Goal: Task Accomplishment & Management: Complete application form

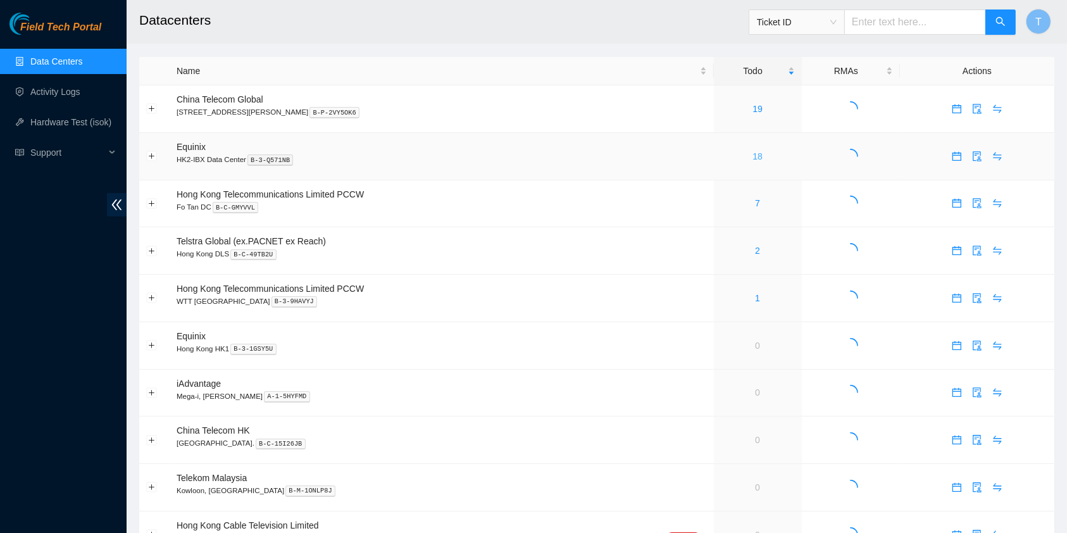
click at [753, 151] on link "18" at bounding box center [758, 156] width 10 height 10
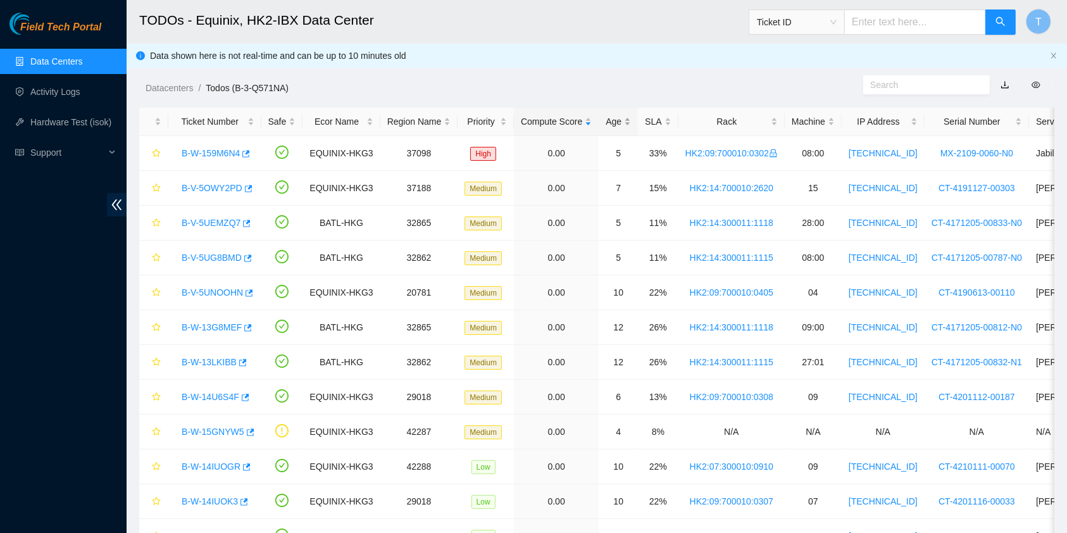
click at [612, 115] on div "Age" at bounding box center [618, 122] width 25 height 14
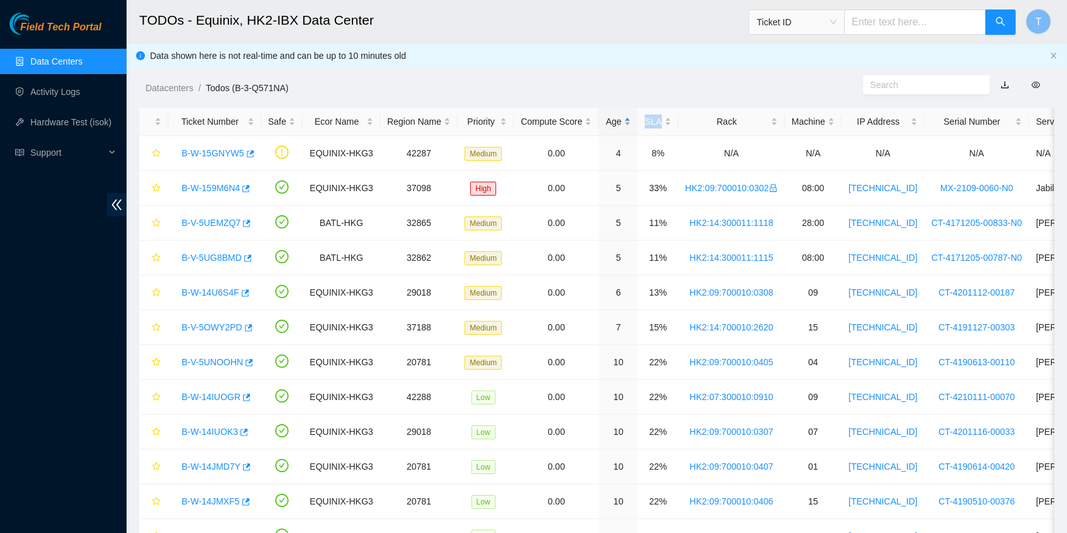
click at [611, 115] on div "Age" at bounding box center [618, 122] width 25 height 14
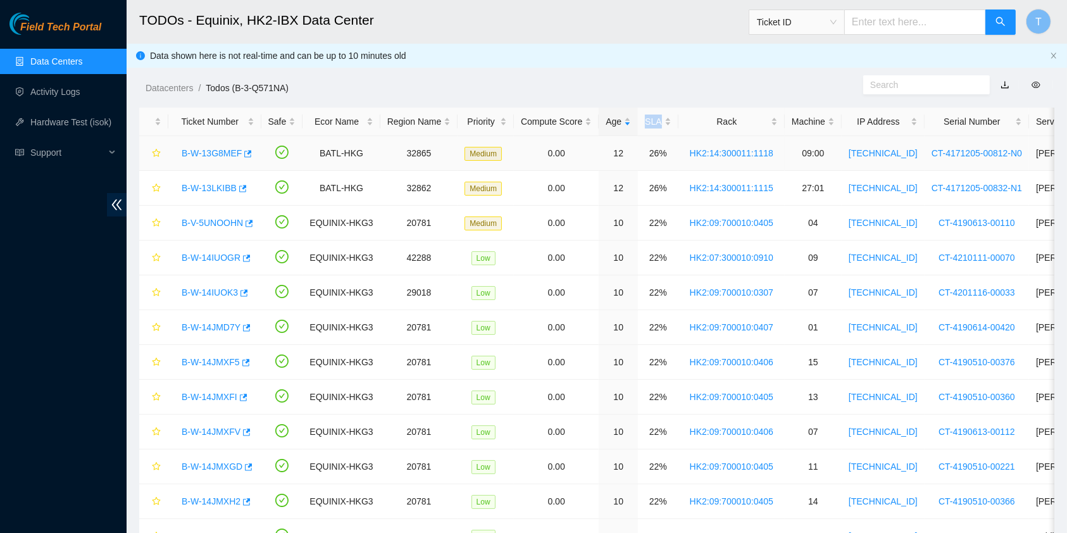
click at [223, 155] on link "B-W-13G8MEF" at bounding box center [212, 153] width 60 height 10
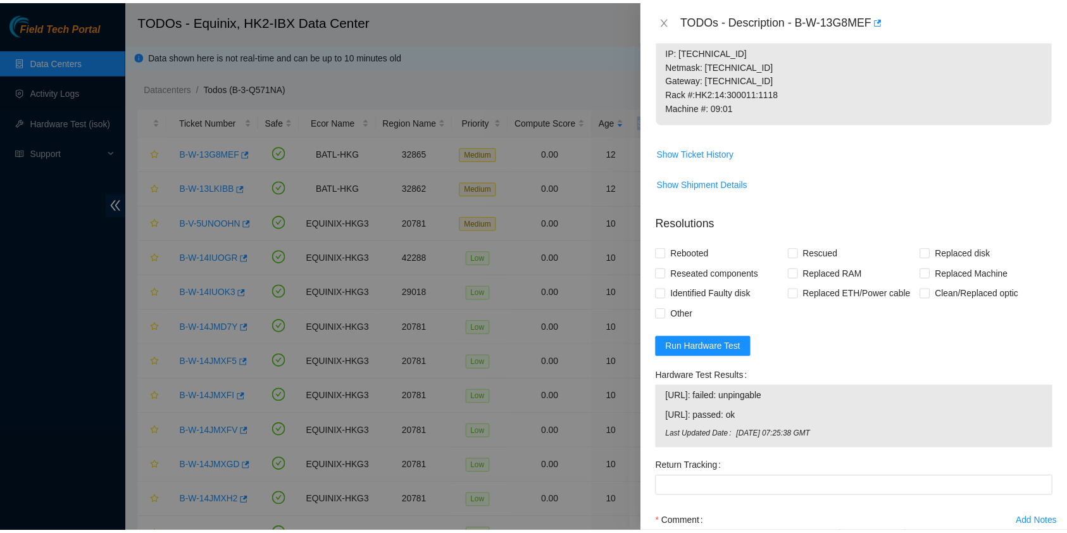
scroll to position [640, 0]
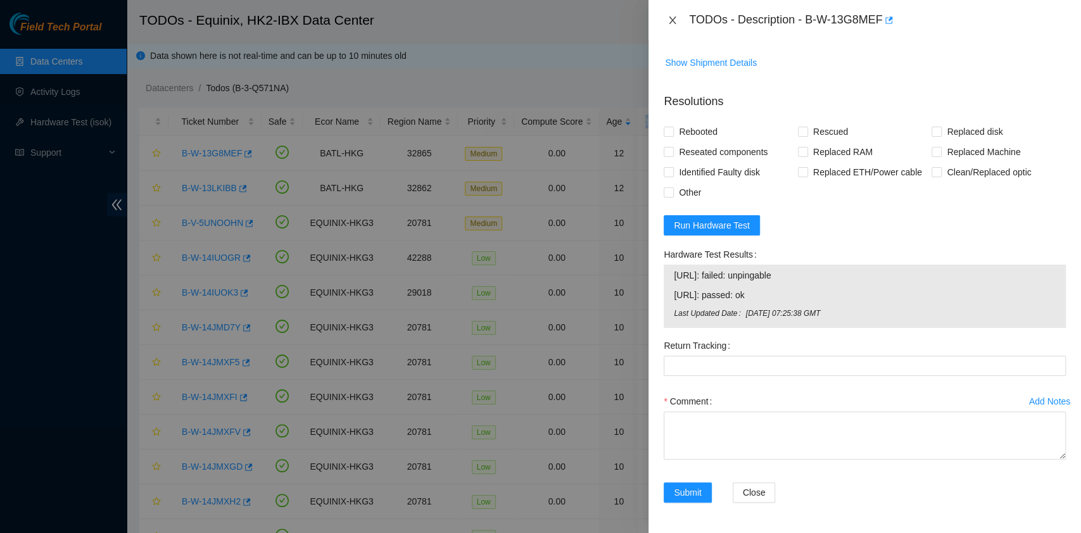
click at [677, 17] on icon "close" at bounding box center [672, 20] width 10 height 10
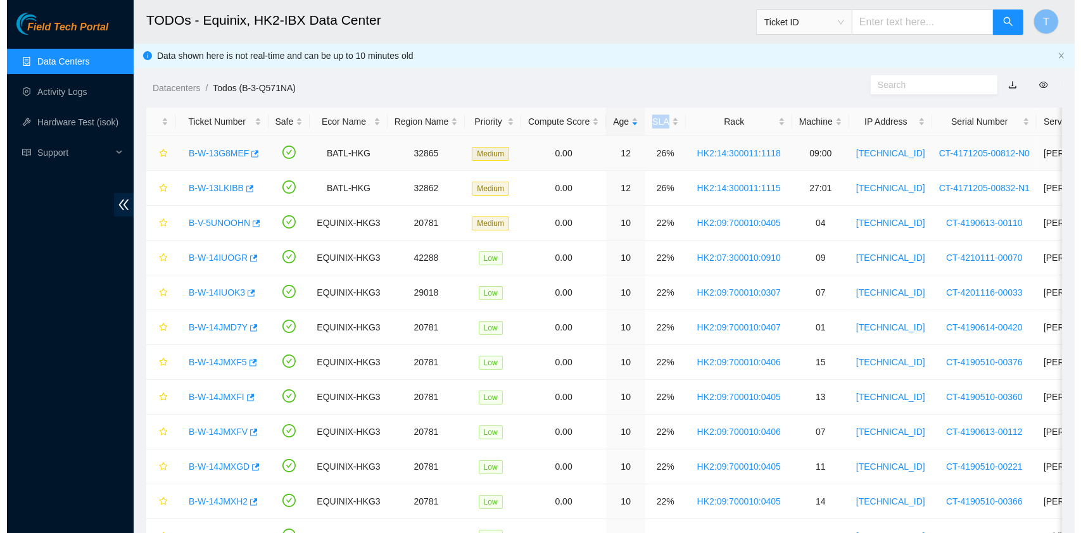
scroll to position [306, 0]
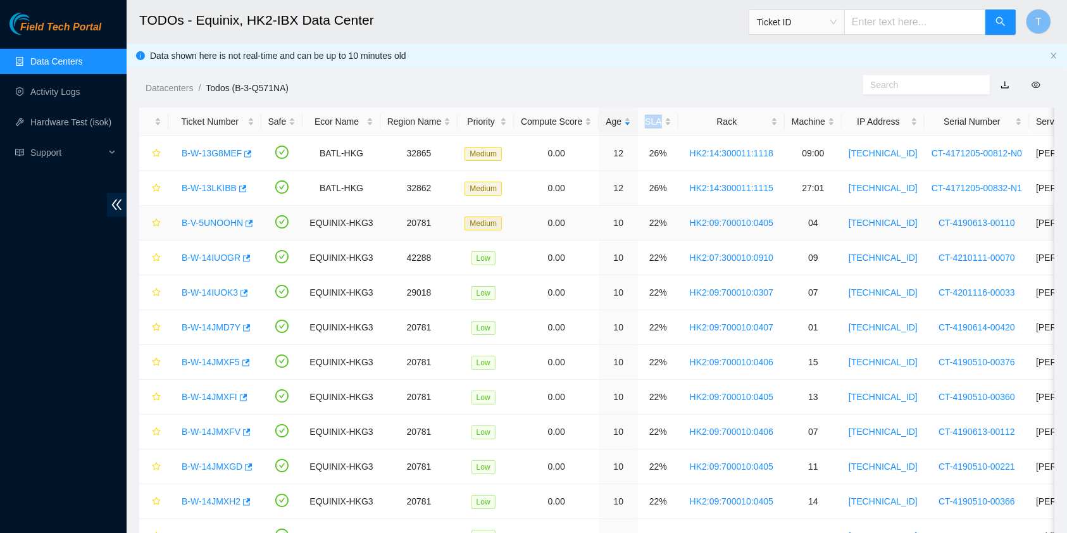
click at [218, 221] on link "B-V-5UNOOHN" at bounding box center [212, 223] width 61 height 10
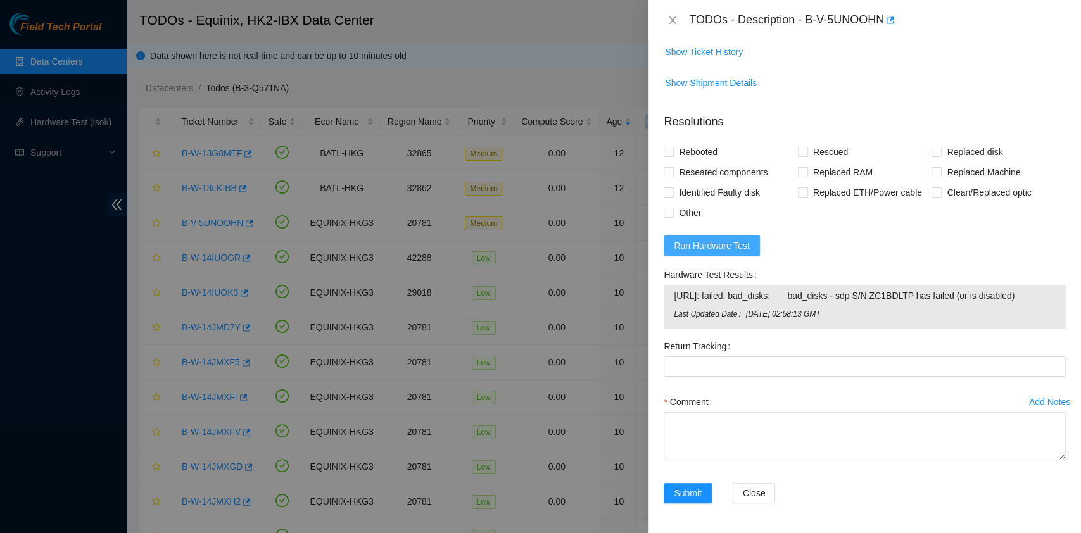
click at [724, 239] on span "Run Hardware Test" at bounding box center [712, 246] width 76 height 14
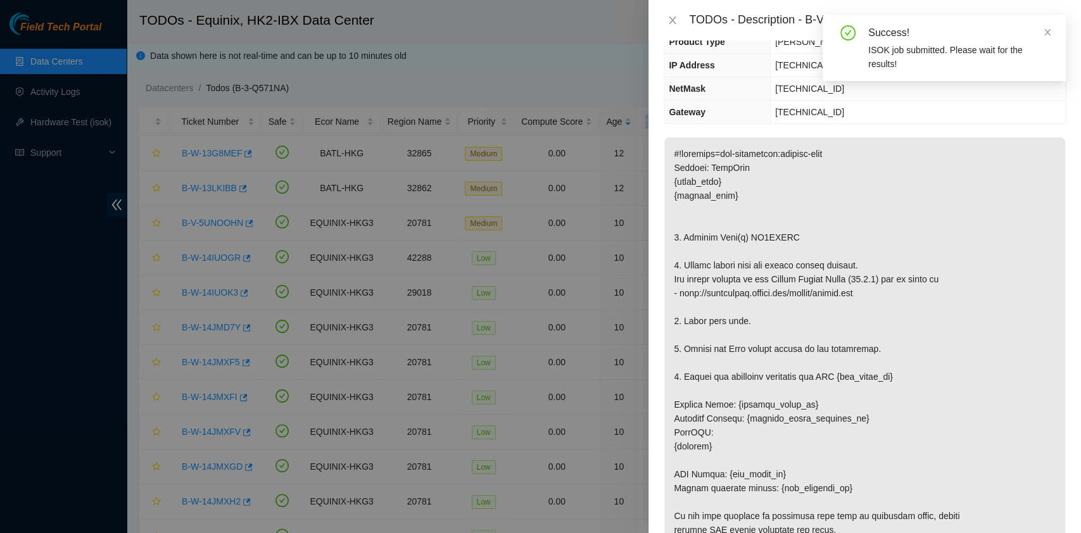
scroll to position [0, 0]
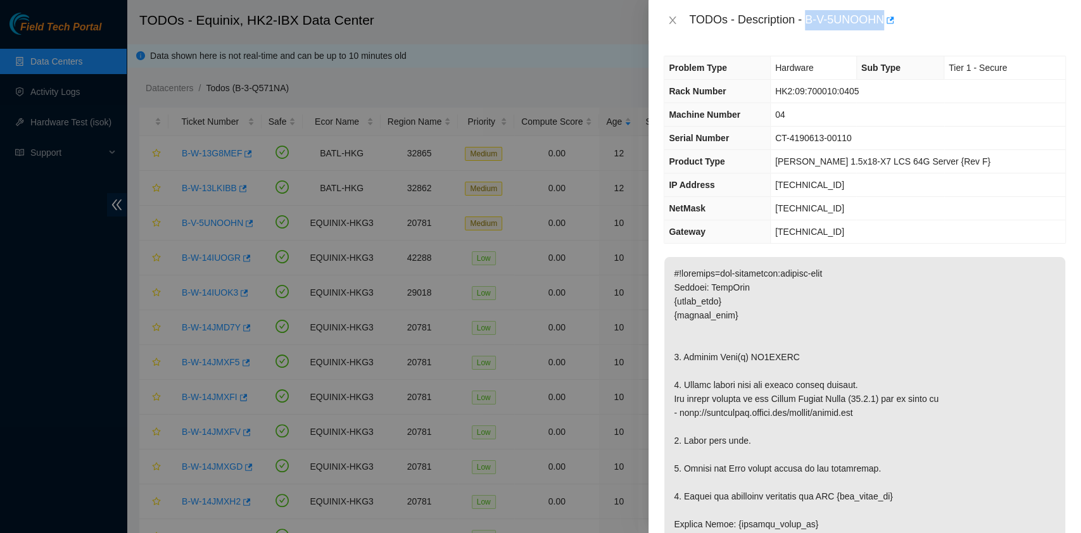
drag, startPoint x: 805, startPoint y: 13, endPoint x: 886, endPoint y: 36, distance: 84.4
click at [886, 36] on div "TODOs - Description - B-V-5UNOOHN" at bounding box center [864, 20] width 432 height 41
copy div "B-V-5UNOOHN"
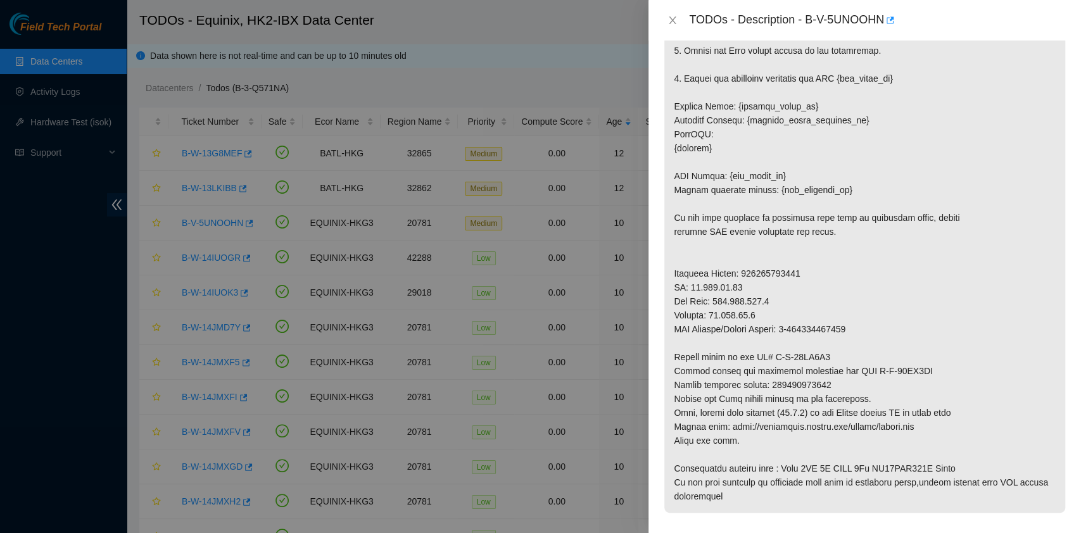
scroll to position [419, 0]
drag, startPoint x: 771, startPoint y: 384, endPoint x: 839, endPoint y: 379, distance: 68.0
click at [839, 379] on p at bounding box center [864, 176] width 401 height 674
copy p "473665211070"
click at [823, 320] on p at bounding box center [864, 176] width 401 height 674
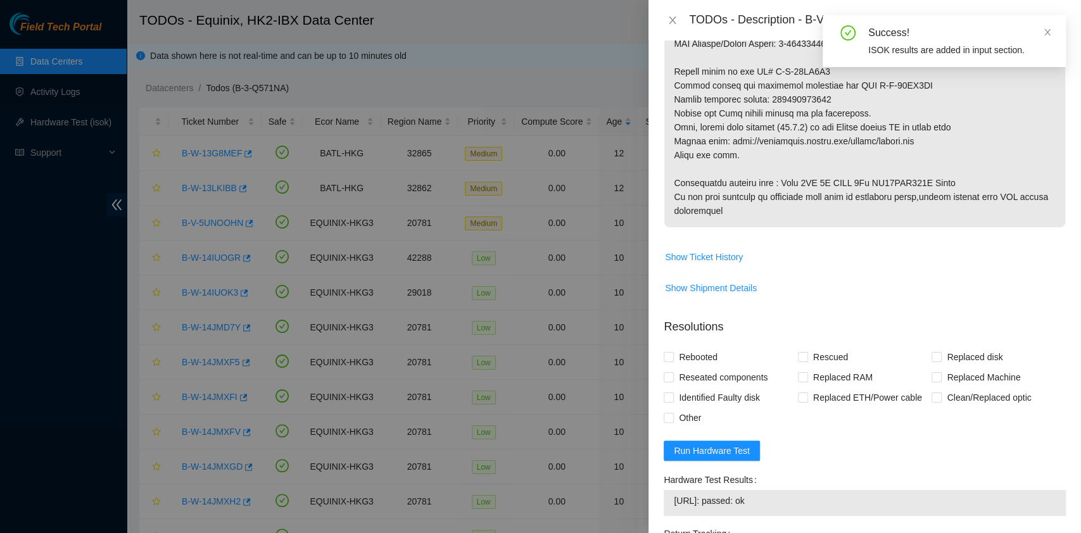
scroll to position [891, 0]
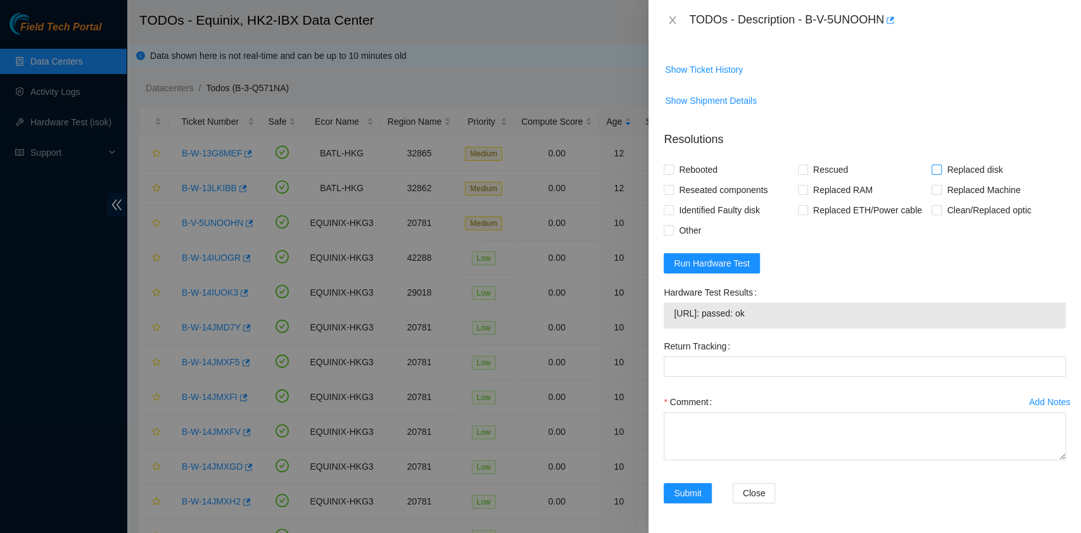
click at [945, 163] on span "Replaced disk" at bounding box center [974, 170] width 66 height 20
click at [940, 165] on input "Replaced disk" at bounding box center [935, 169] width 9 height 9
checkbox input "true"
click at [816, 165] on span "Rescued" at bounding box center [830, 170] width 45 height 20
click at [807, 165] on input "Rescued" at bounding box center [802, 169] width 9 height 9
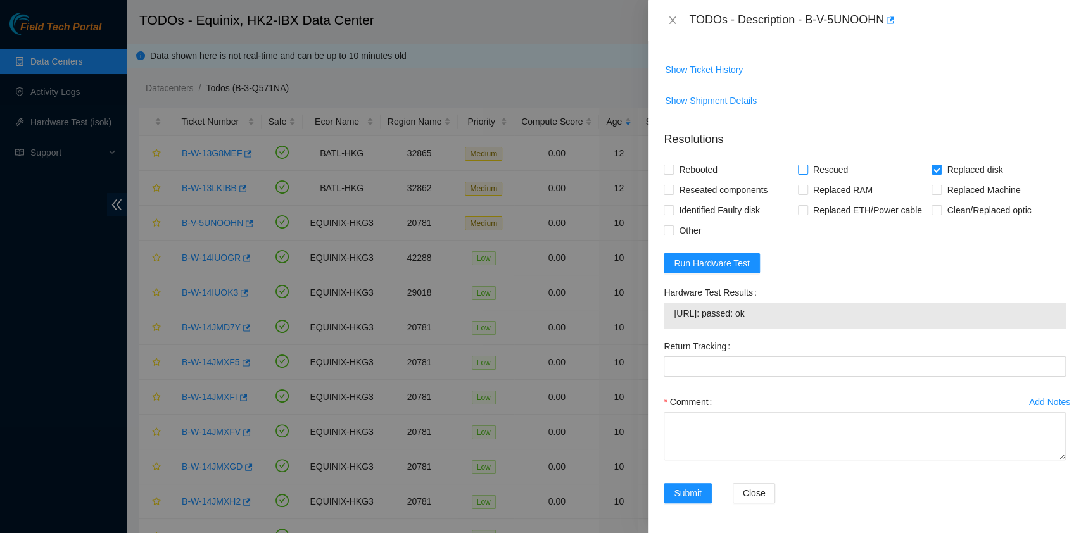
checkbox input "true"
click at [674, 170] on span "Rebooted" at bounding box center [698, 170] width 49 height 20
click at [672, 170] on input "Rebooted" at bounding box center [668, 169] width 9 height 9
checkbox input "true"
click at [677, 183] on span "Reseated components" at bounding box center [723, 190] width 99 height 20
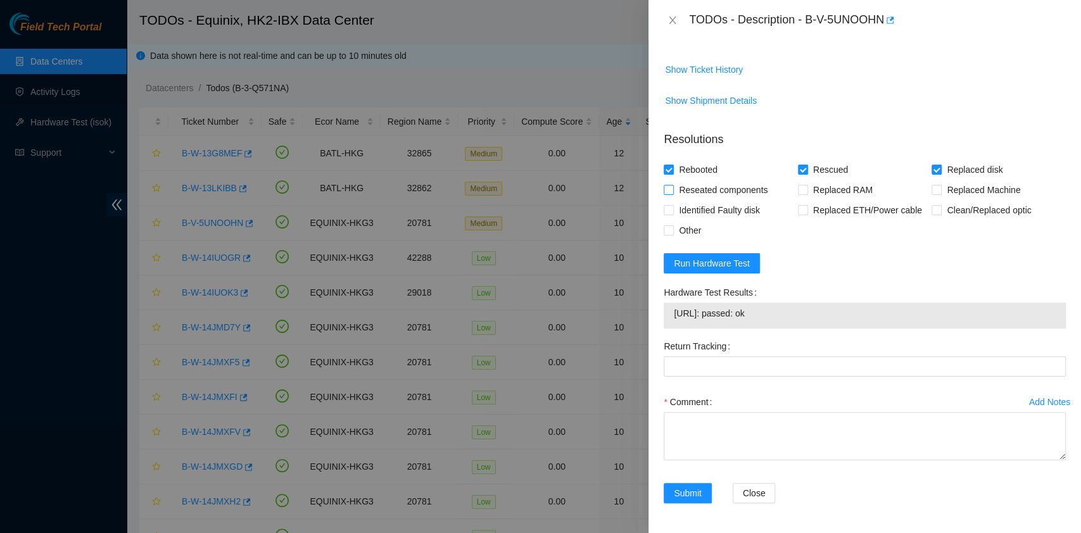
click at [672, 185] on input "Reseated components" at bounding box center [668, 189] width 9 height 9
checkbox input "true"
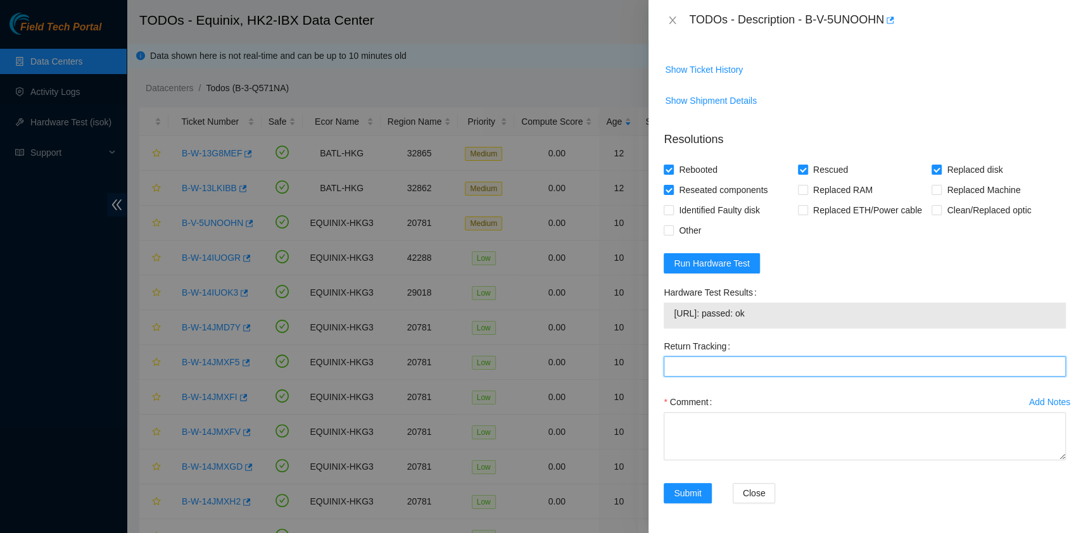
click at [707, 365] on Tracking "Return Tracking" at bounding box center [865, 366] width 402 height 20
paste Tracking "473665211070"
type Tracking "473665211070"
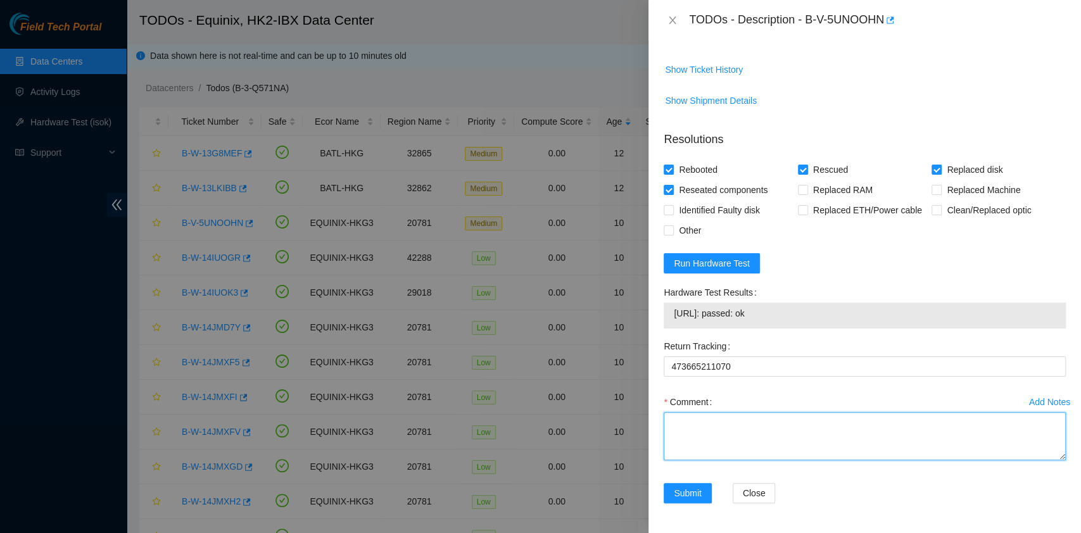
click at [717, 456] on textarea "Comment" at bounding box center [865, 436] width 402 height 48
paste textarea "NEW Disk Serial Z522K1V1FJKA"
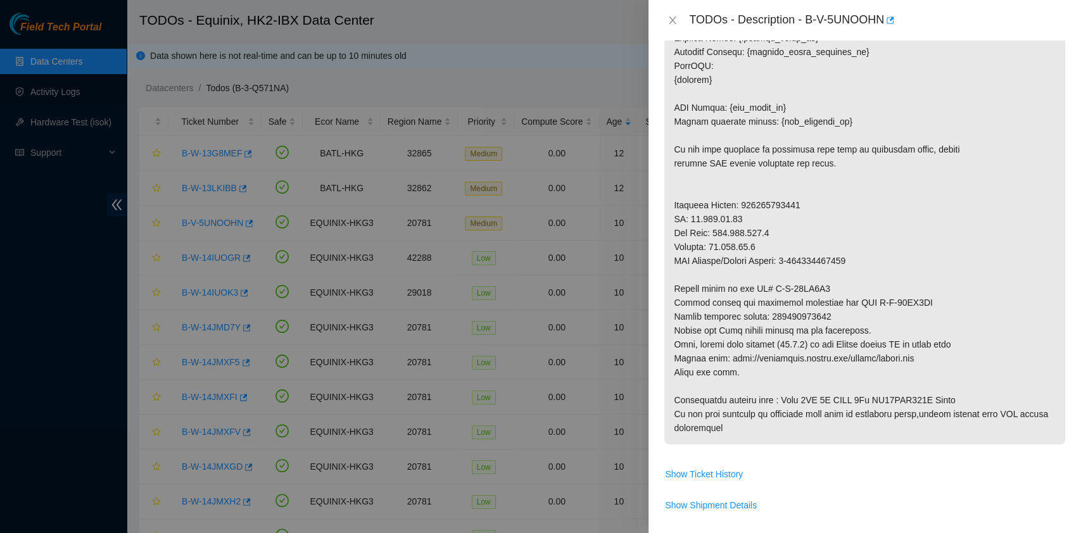
scroll to position [482, 0]
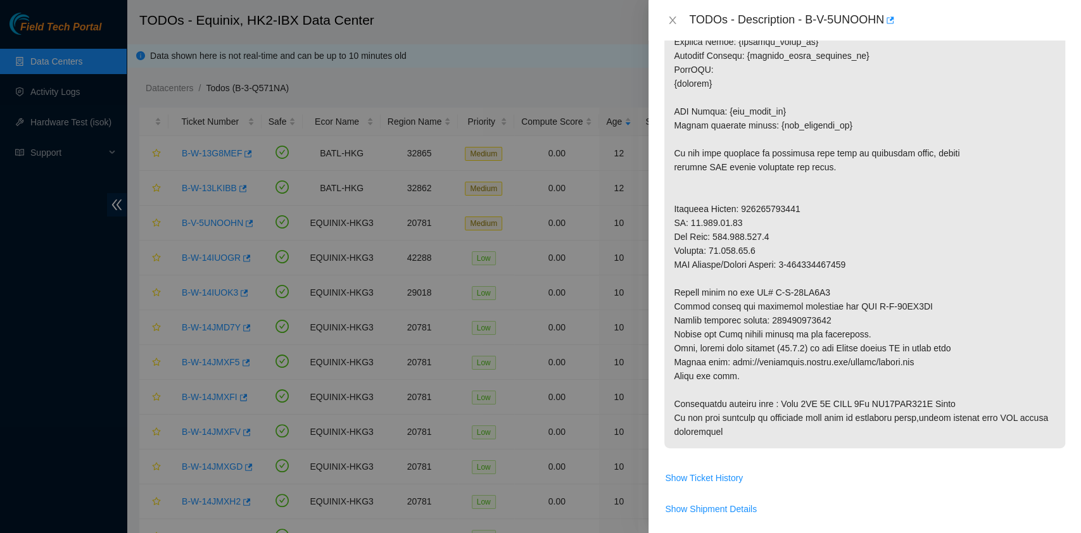
type textarea "NEW Disk Serial Z522K1V1FJKA pass ok"
click at [834, 282] on p at bounding box center [864, 112] width 401 height 674
drag, startPoint x: 859, startPoint y: 298, endPoint x: 902, endPoint y: 303, distance: 42.7
click at [902, 303] on p at bounding box center [864, 112] width 401 height 674
drag, startPoint x: 860, startPoint y: 305, endPoint x: 940, endPoint y: 301, distance: 80.5
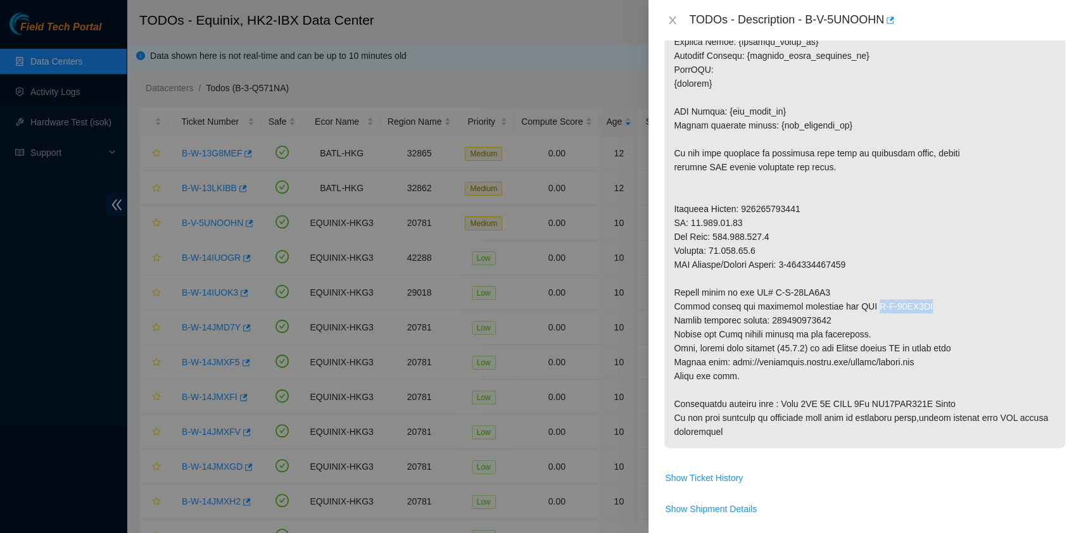
click at [940, 301] on p at bounding box center [864, 112] width 401 height 674
copy p "B-W-13TN3BG"
click at [792, 200] on p at bounding box center [864, 112] width 401 height 674
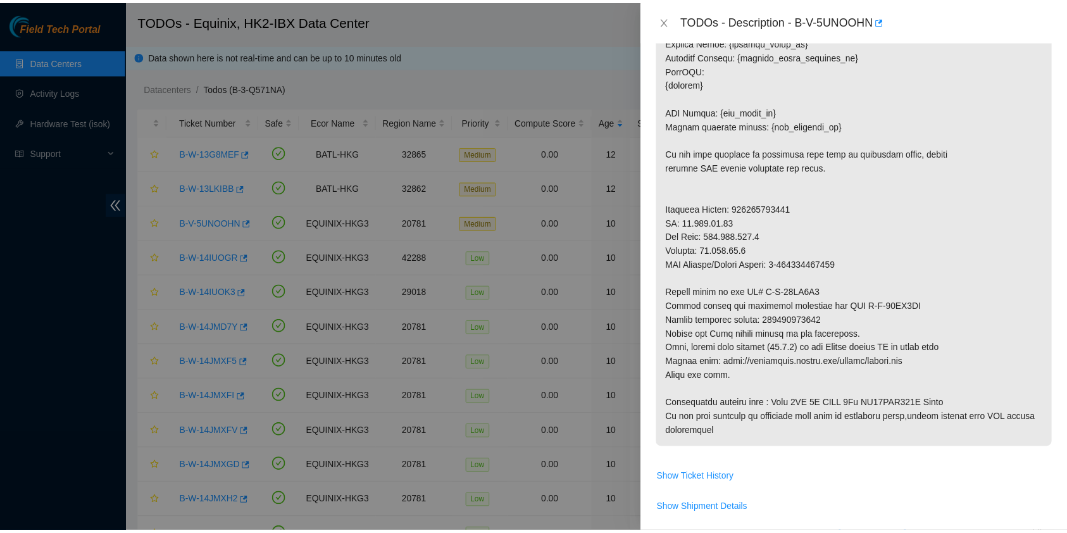
scroll to position [891, 0]
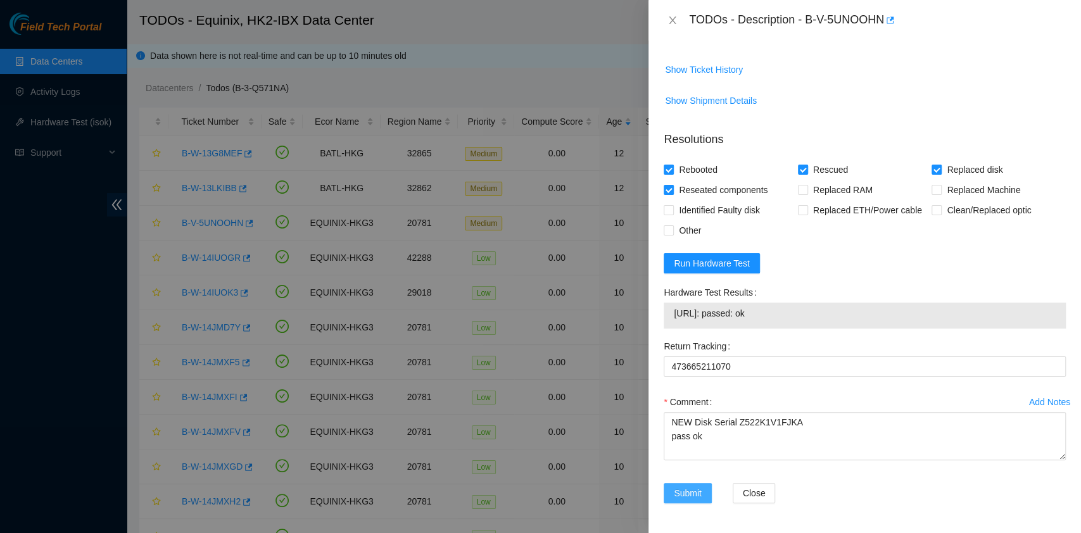
click at [683, 494] on span "Submit" at bounding box center [688, 493] width 28 height 14
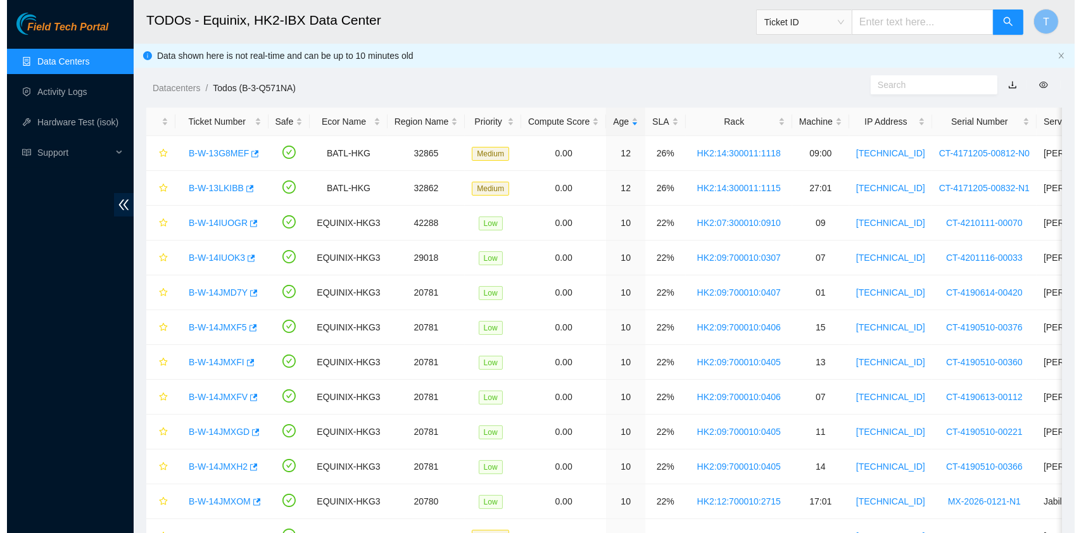
scroll to position [323, 0]
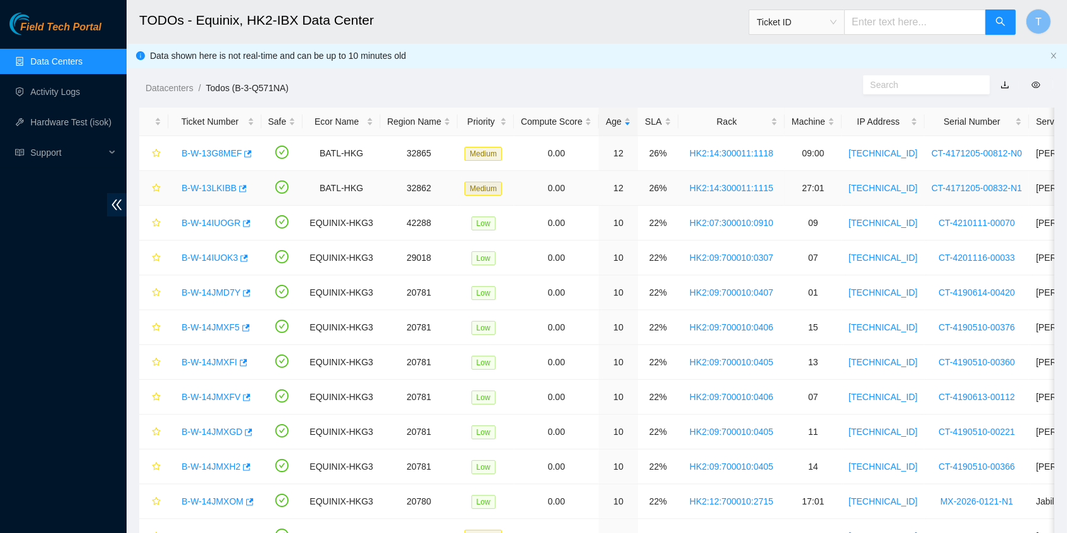
click at [206, 190] on link "B-W-13LKIBB" at bounding box center [209, 188] width 55 height 10
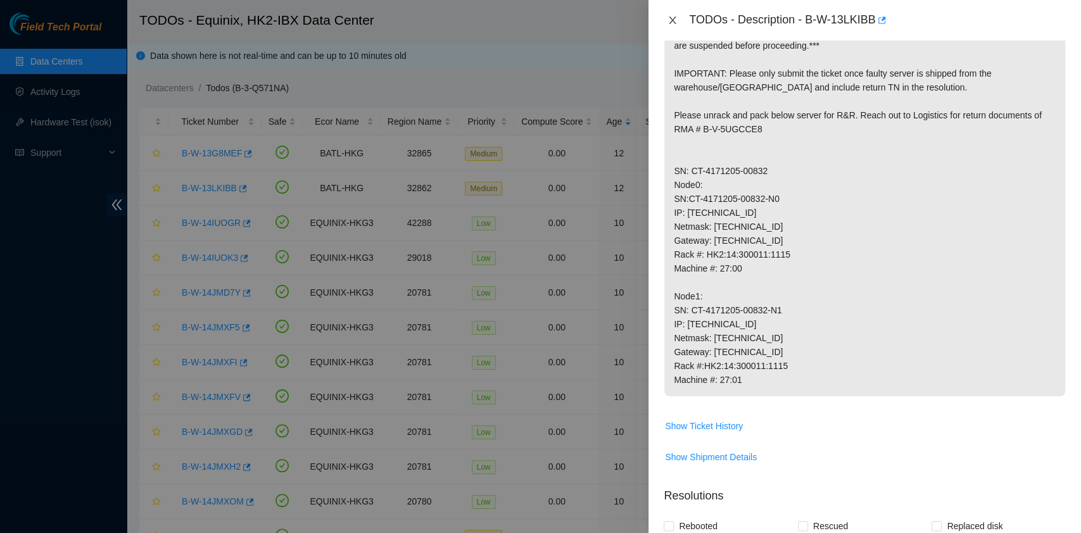
click at [673, 20] on icon "close" at bounding box center [672, 20] width 7 height 8
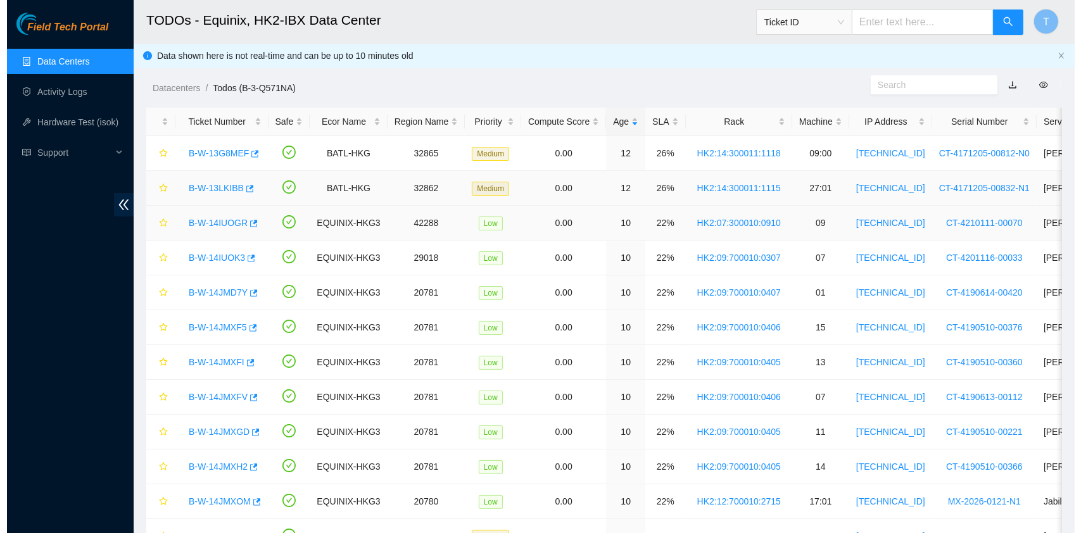
scroll to position [274, 0]
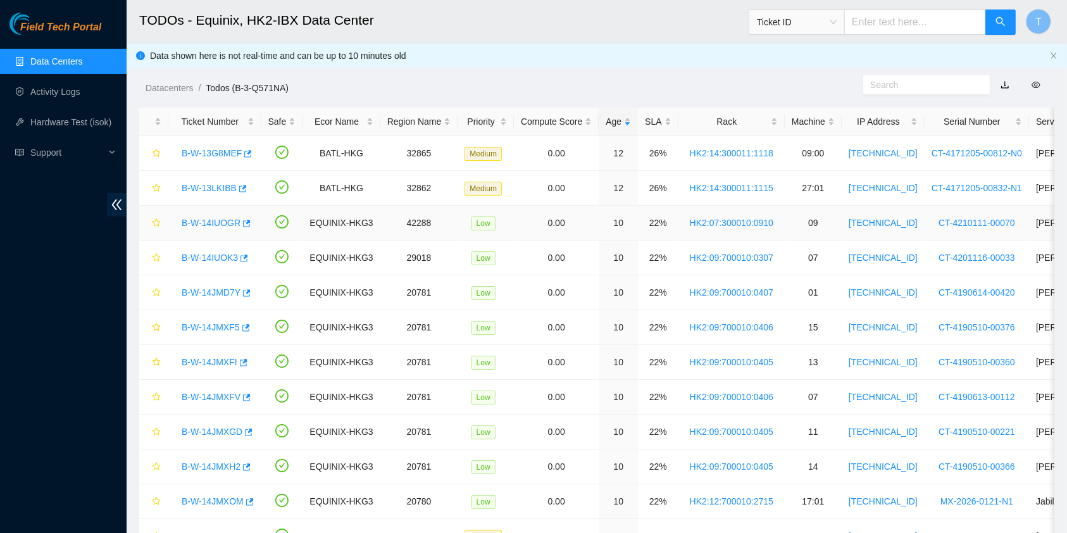
click at [206, 218] on link "B-W-14IUOGR" at bounding box center [211, 223] width 59 height 10
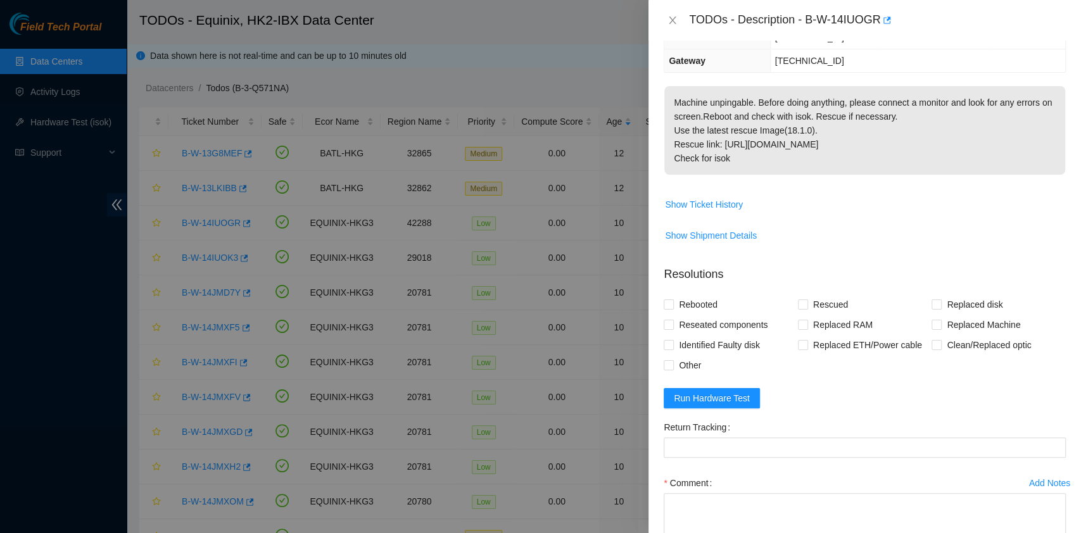
scroll to position [252, 0]
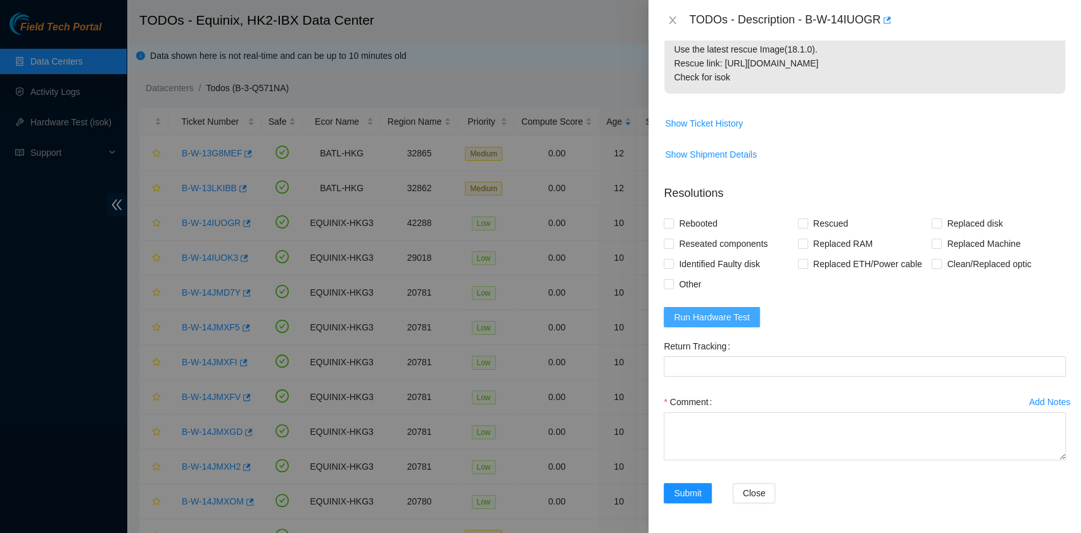
click at [724, 315] on span "Run Hardware Test" at bounding box center [712, 317] width 76 height 14
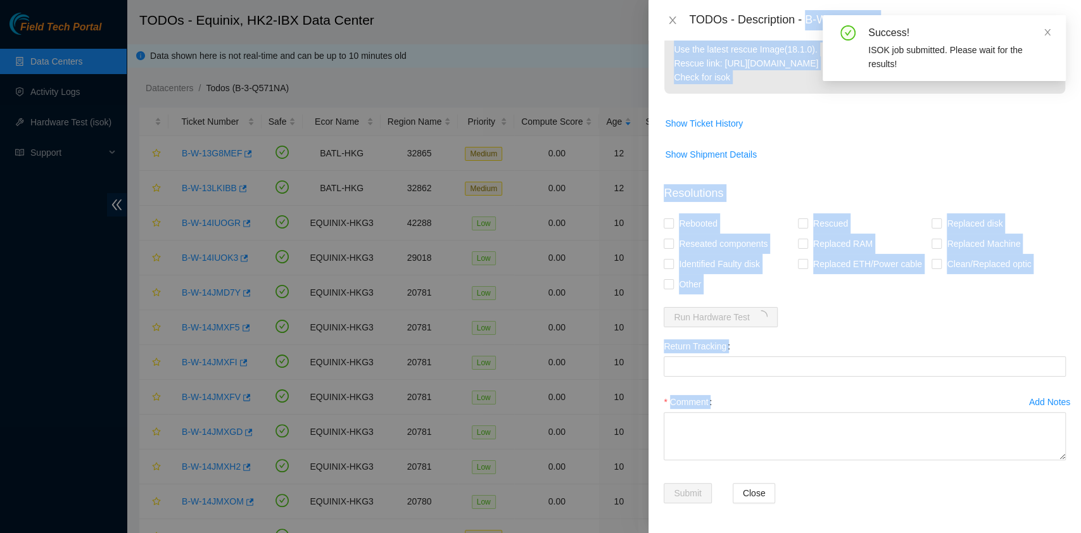
drag, startPoint x: 809, startPoint y: 17, endPoint x: 842, endPoint y: 27, distance: 35.1
click at [842, 27] on body "Field Tech Portal Data Centers Activity Logs Hardware Test (isok) Support TODOs…" at bounding box center [534, 266] width 1068 height 533
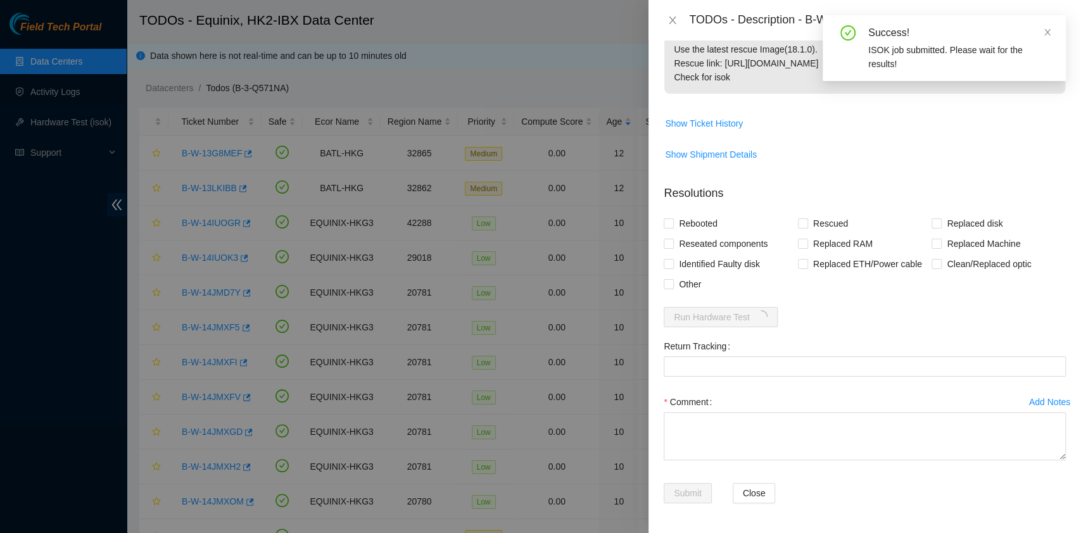
drag, startPoint x: 1048, startPoint y: 33, endPoint x: 1009, endPoint y: 70, distance: 54.2
click at [1047, 32] on icon "close" at bounding box center [1047, 32] width 9 height 9
click at [931, 125] on span "Show Ticket History" at bounding box center [864, 123] width 401 height 20
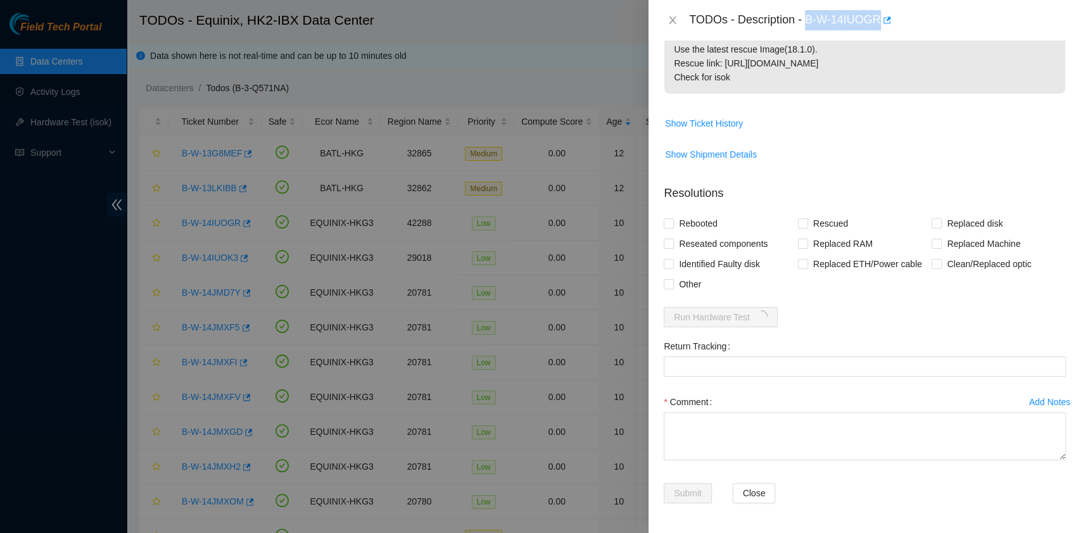
drag, startPoint x: 807, startPoint y: 16, endPoint x: 880, endPoint y: 38, distance: 75.9
click at [880, 38] on div "TODOs - Description - B-W-14IUOGR" at bounding box center [864, 20] width 432 height 41
copy div "B-W-14IUOGR"
click at [812, 161] on span "Show Shipment Details" at bounding box center [864, 154] width 401 height 20
drag, startPoint x: 726, startPoint y: 239, endPoint x: 697, endPoint y: 224, distance: 32.3
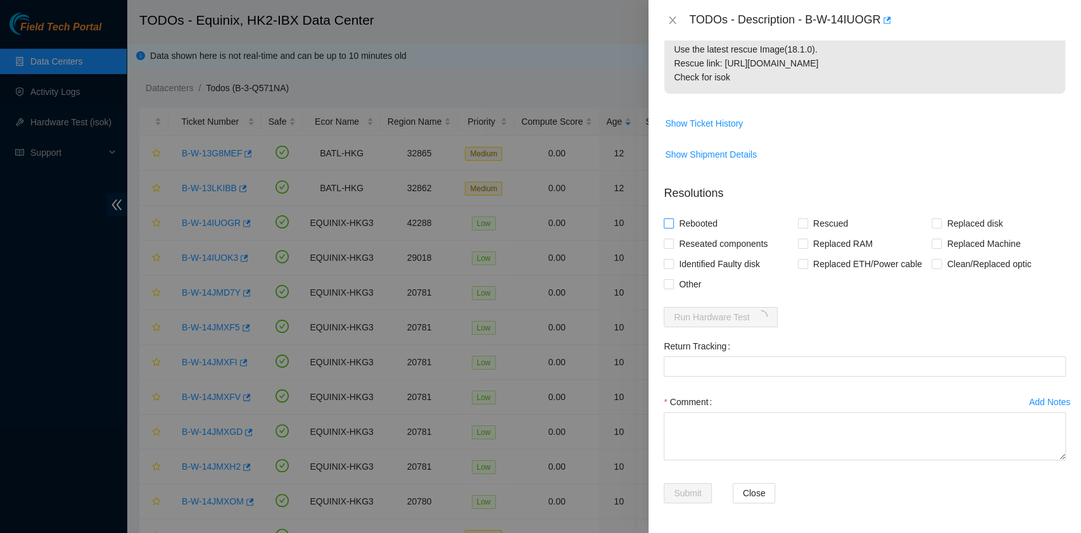
click at [725, 239] on span "Reseated components" at bounding box center [723, 244] width 99 height 20
click at [672, 239] on input "Reseated components" at bounding box center [668, 243] width 9 height 9
checkbox input "true"
click at [697, 224] on span "Rebooted" at bounding box center [698, 223] width 49 height 20
click at [672, 224] on input "Rebooted" at bounding box center [668, 222] width 9 height 9
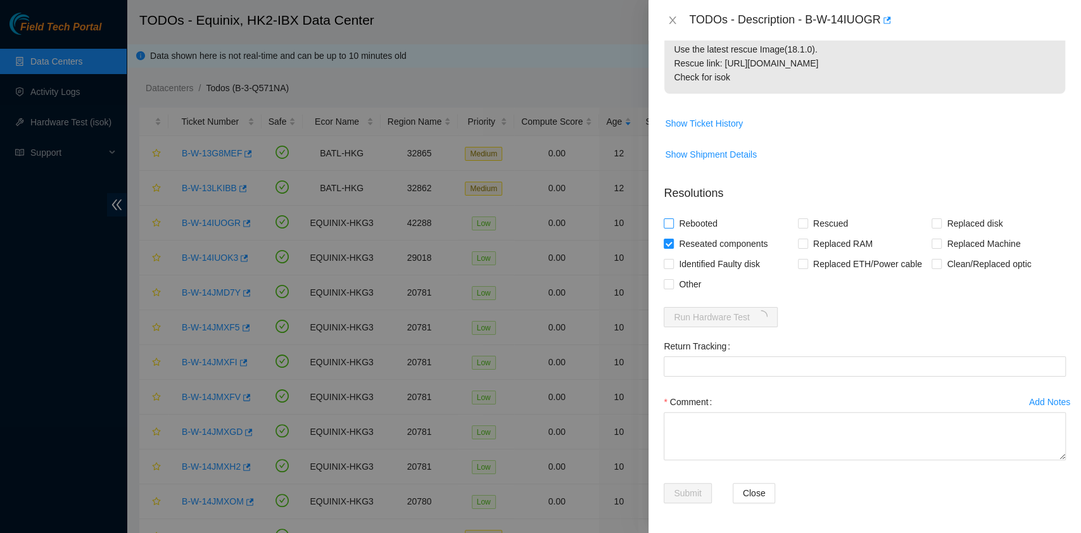
checkbox input "true"
click at [825, 230] on span "Rescued" at bounding box center [830, 223] width 45 height 20
click at [807, 227] on input "Rescued" at bounding box center [802, 222] width 9 height 9
checkbox input "true"
click at [784, 191] on p "Resolutions" at bounding box center [865, 188] width 402 height 27
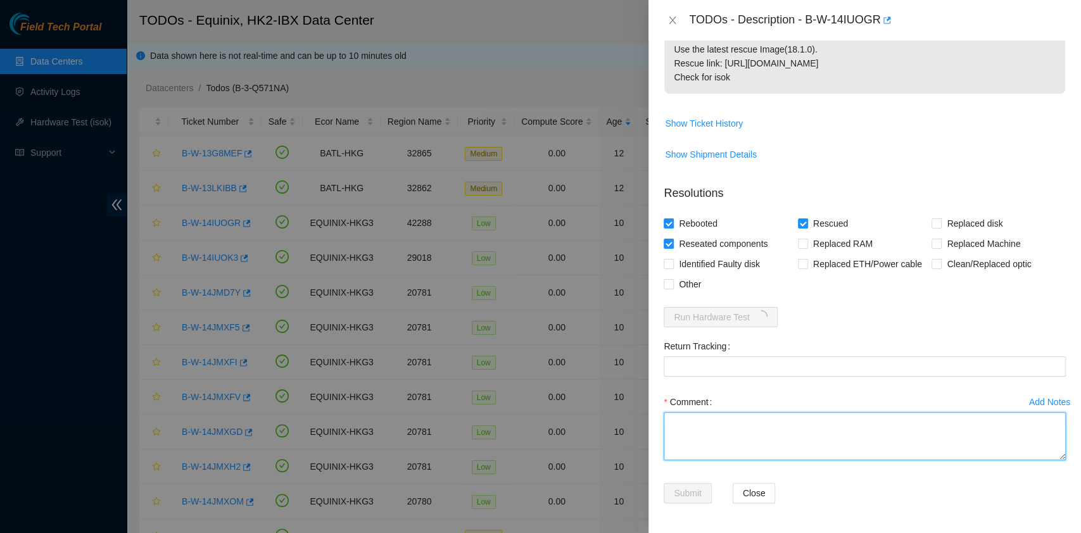
click at [729, 453] on textarea "Comment" at bounding box center [865, 436] width 402 height 48
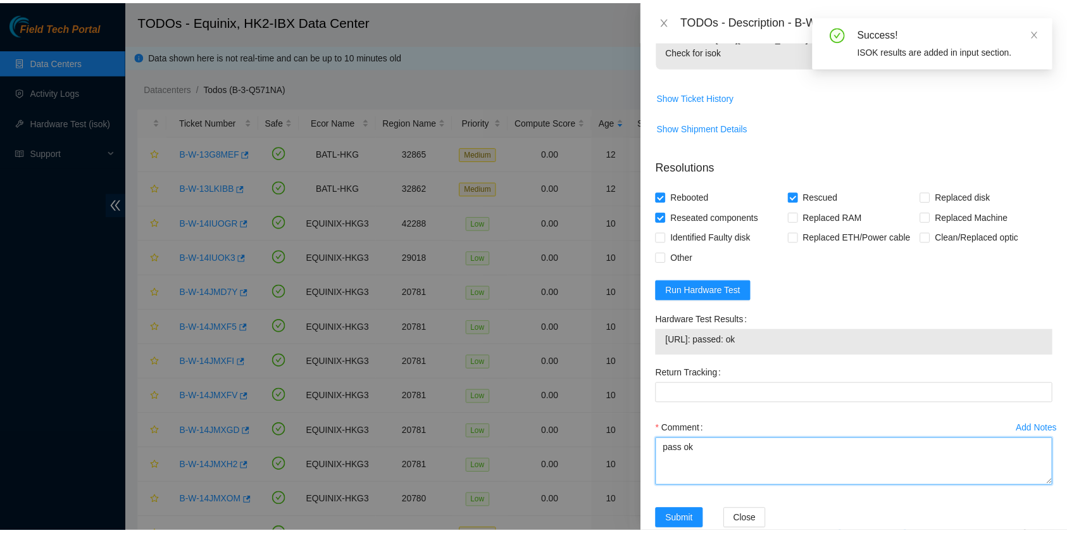
scroll to position [306, 0]
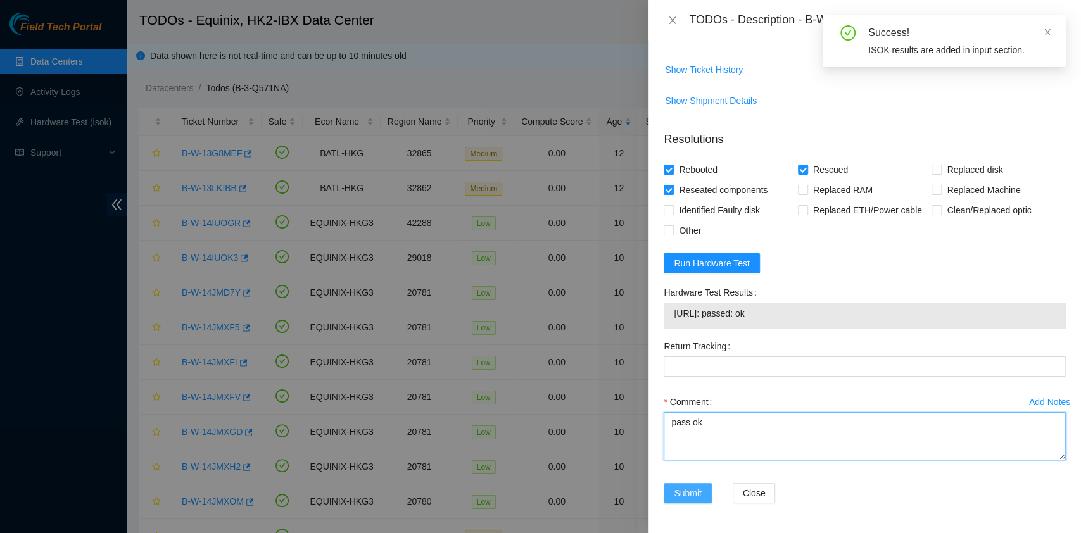
type textarea "pass ok"
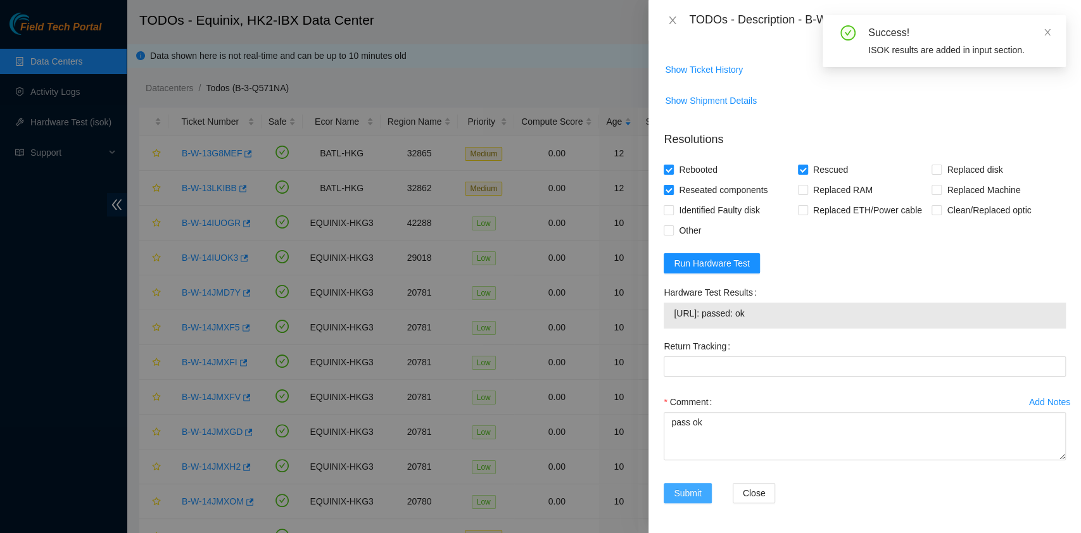
click at [697, 486] on span "Submit" at bounding box center [688, 493] width 28 height 14
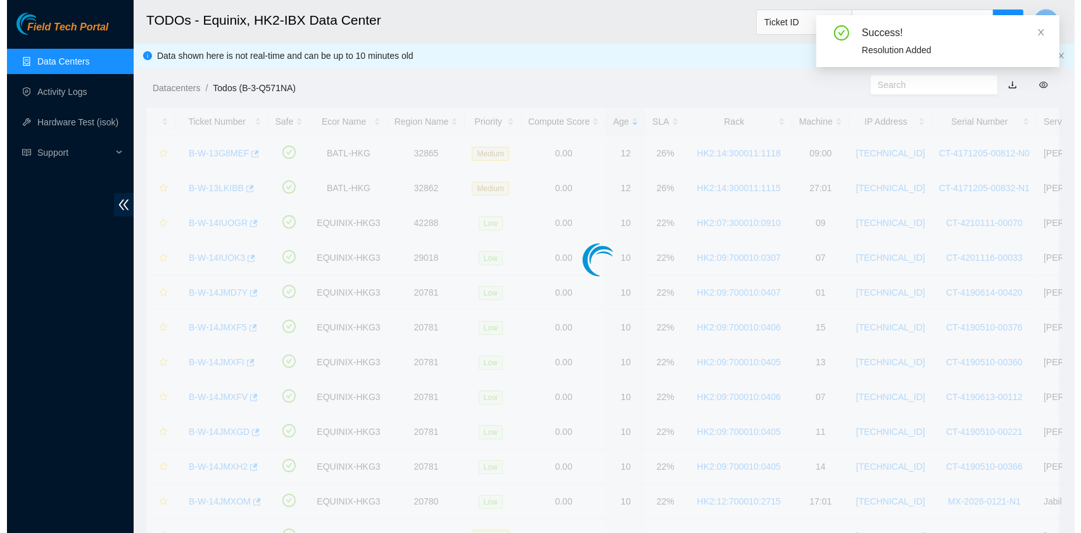
scroll to position [323, 0]
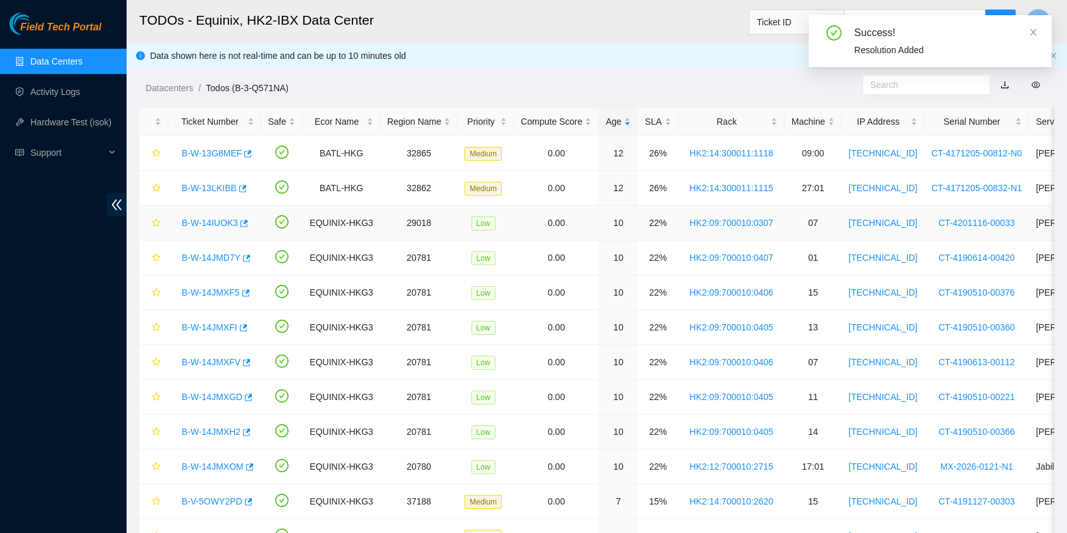
click at [206, 223] on link "B-W-14IUOK3" at bounding box center [210, 223] width 56 height 10
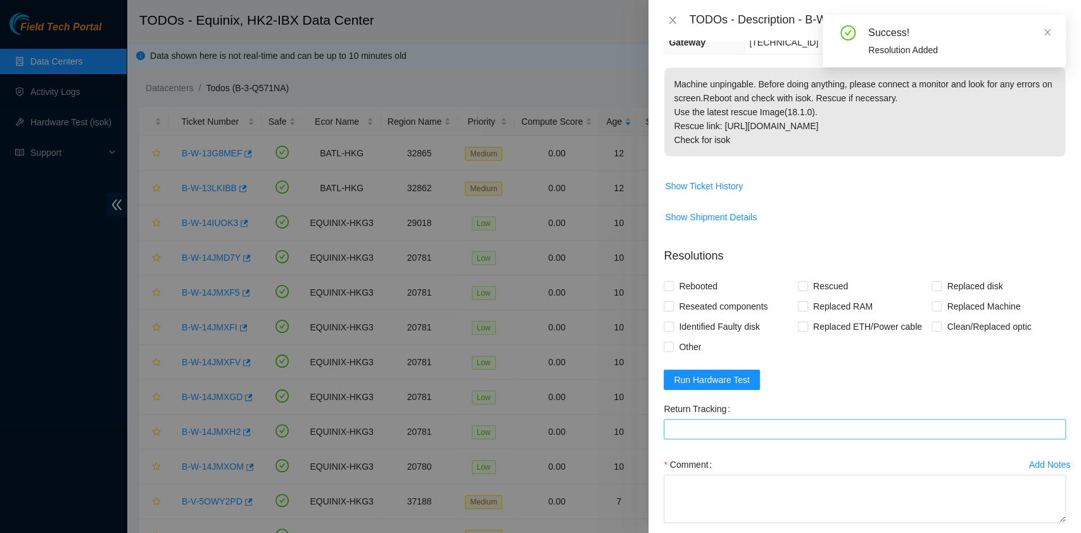
scroll to position [252, 0]
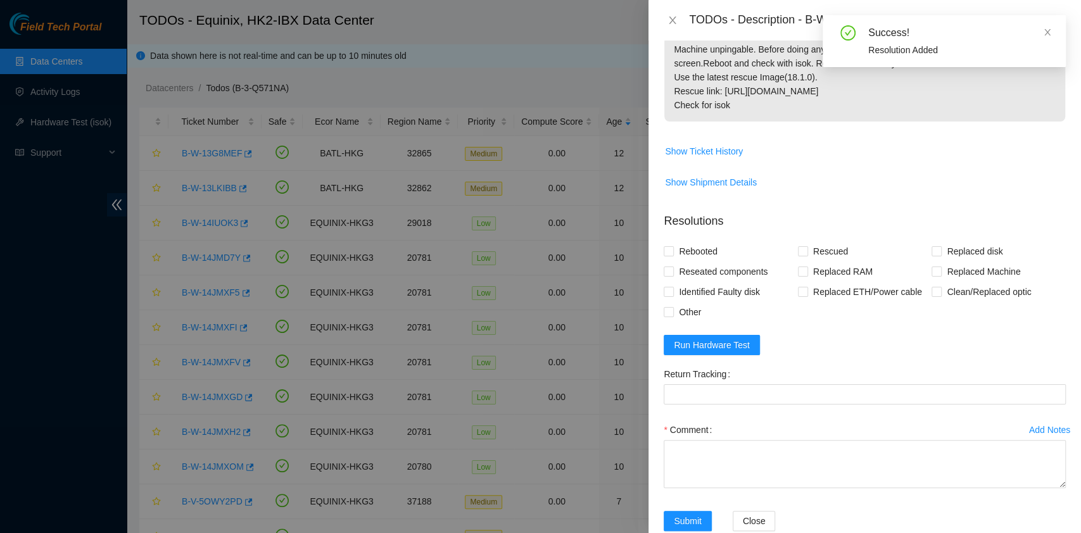
click at [699, 305] on form "Resolutions Rebooted Rescued Replaced disk Reseated components Replaced RAM Rep…" at bounding box center [865, 375] width 402 height 344
click at [705, 338] on span "Run Hardware Test" at bounding box center [712, 345] width 76 height 14
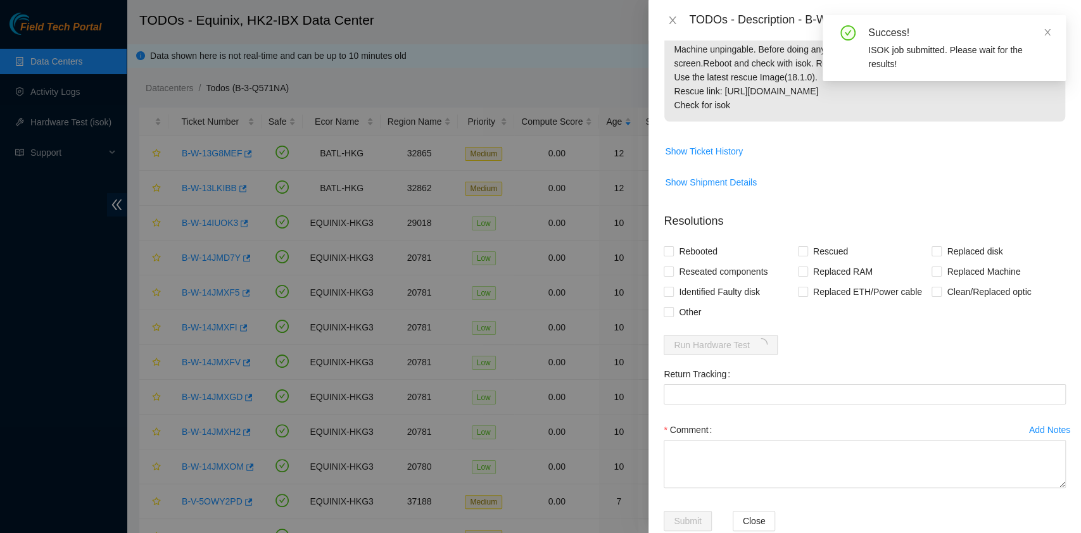
click at [1054, 28] on div "Success! ISOK job submitted. Please wait for the results!" at bounding box center [943, 48] width 243 height 66
click at [1049, 30] on icon "close" at bounding box center [1047, 32] width 9 height 9
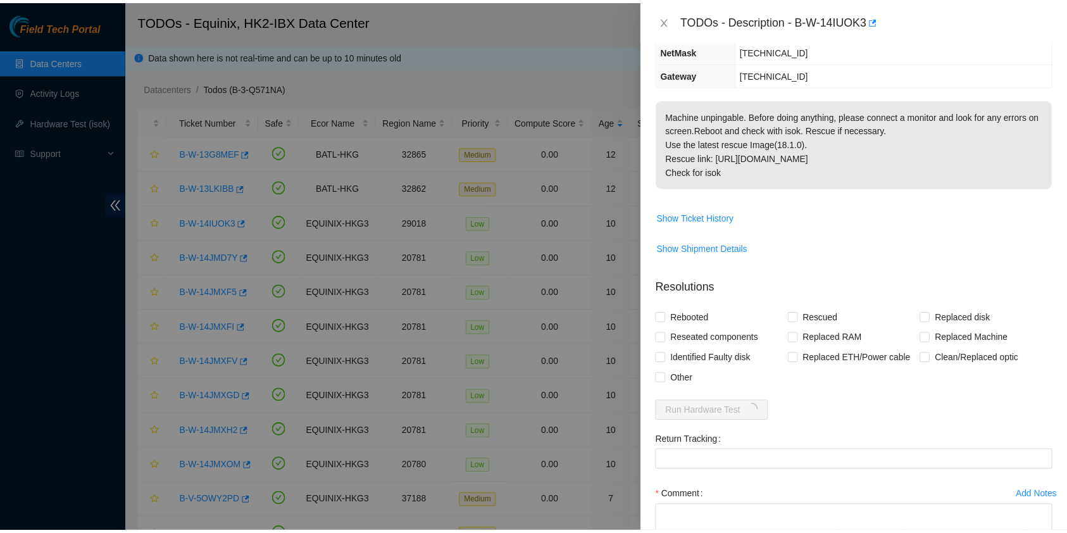
scroll to position [184, 0]
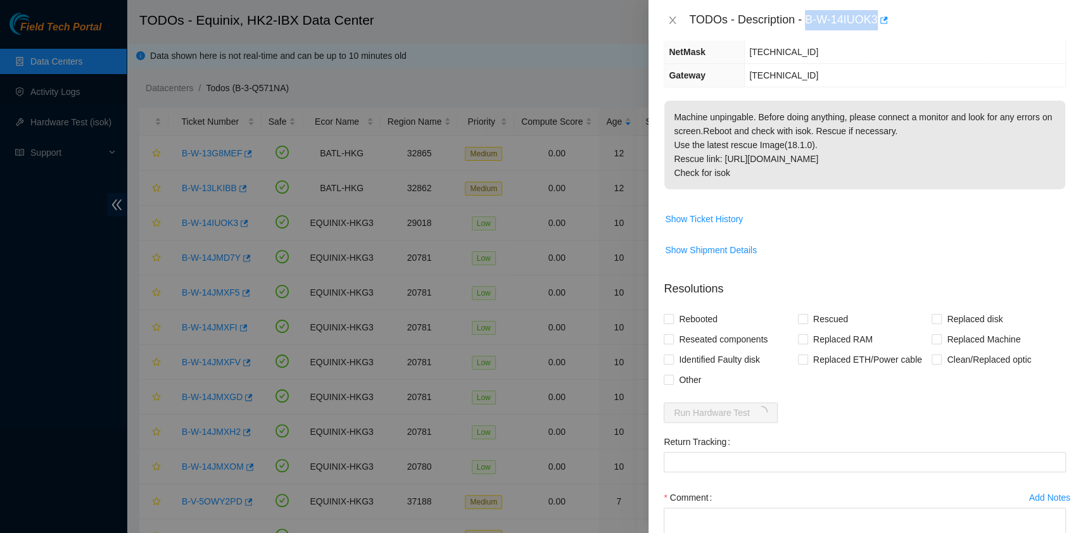
drag, startPoint x: 805, startPoint y: 23, endPoint x: 878, endPoint y: 33, distance: 72.9
click at [878, 33] on div "TODOs - Description - B-W-14IUOK3" at bounding box center [864, 20] width 432 height 41
copy div "B-W-14IUOK3"
click at [810, 208] on td "Show Ticket History" at bounding box center [865, 223] width 402 height 31
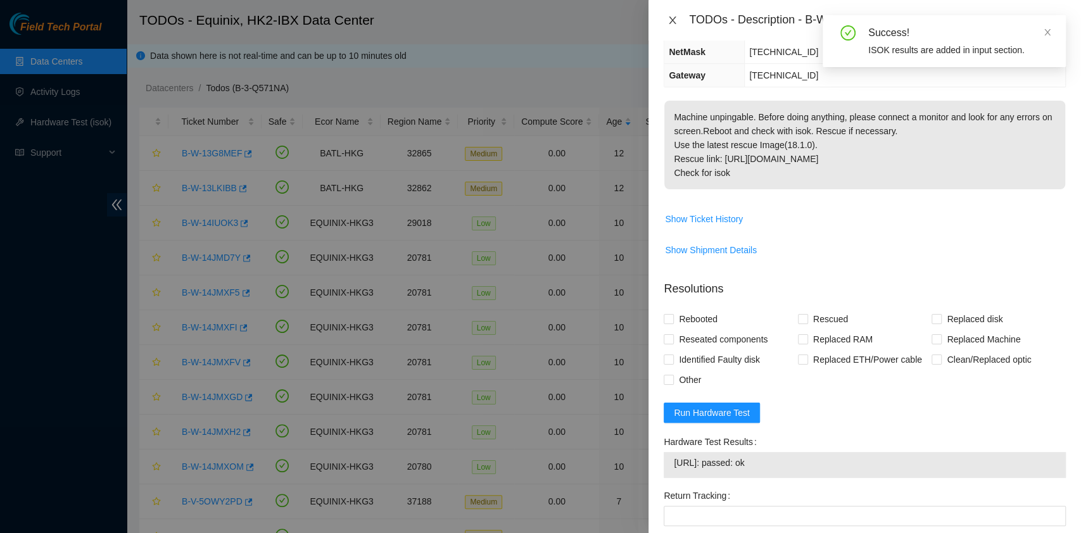
click at [674, 16] on icon "close" at bounding box center [672, 20] width 10 height 10
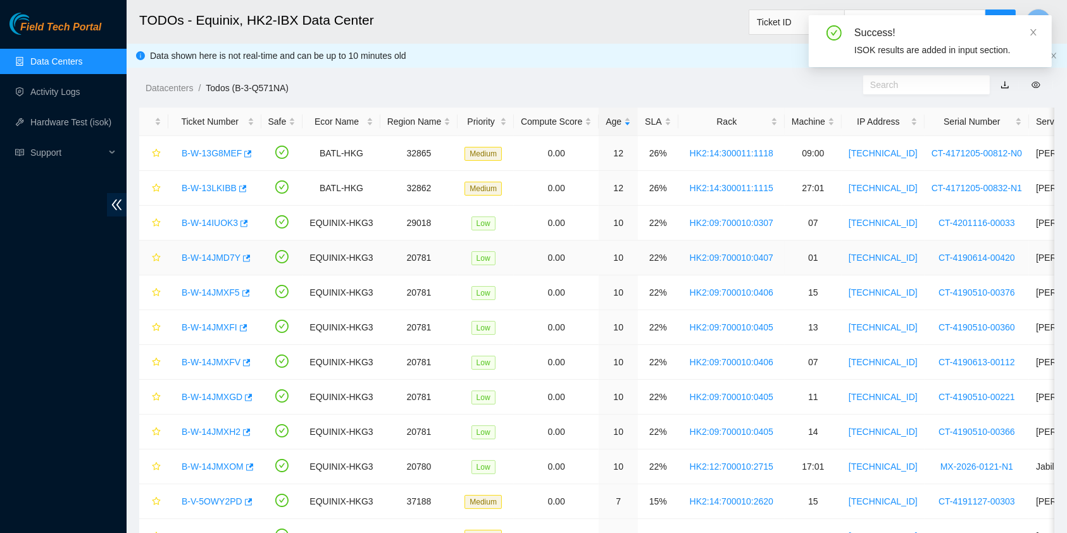
click at [213, 261] on link "B-W-14JMD7Y" at bounding box center [211, 258] width 59 height 10
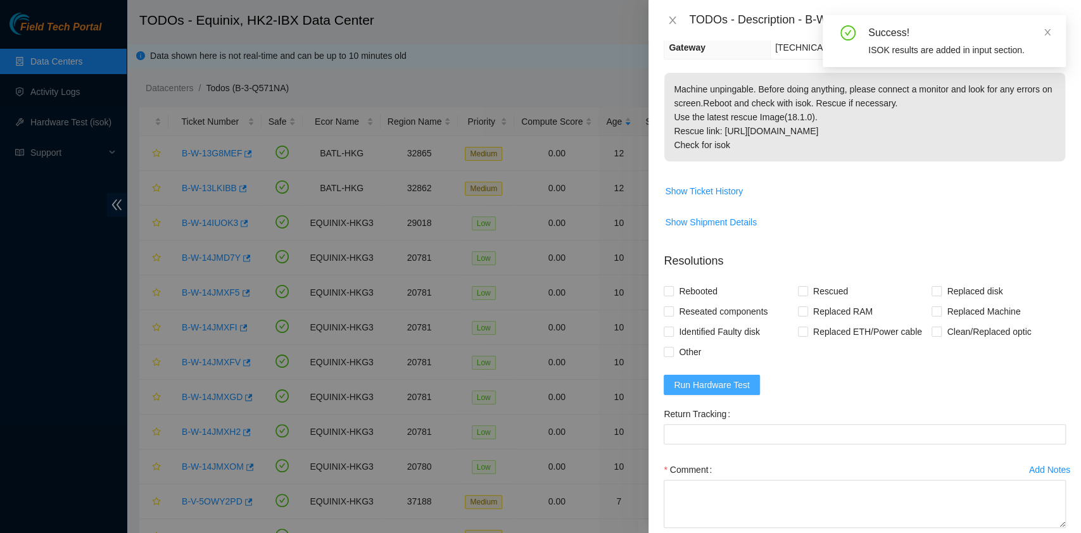
click at [699, 382] on span "Run Hardware Test" at bounding box center [712, 385] width 76 height 14
click at [1046, 34] on icon "close" at bounding box center [1047, 32] width 9 height 9
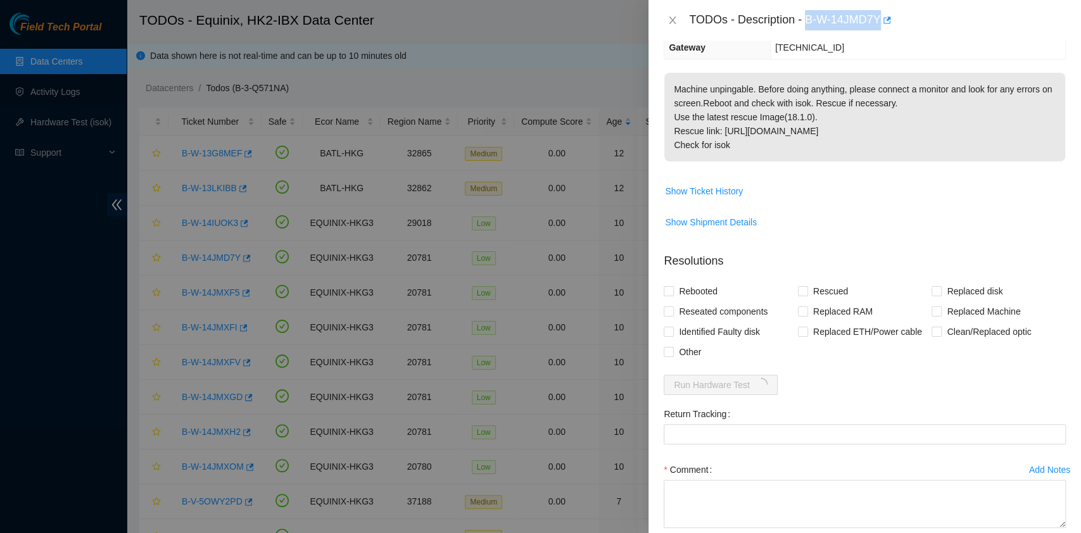
drag, startPoint x: 815, startPoint y: 20, endPoint x: 882, endPoint y: 39, distance: 69.1
click at [882, 39] on div "TODOs - Description - B-W-14JMD7Y" at bounding box center [864, 20] width 432 height 41
copy div "B-W-14JMD7Y"
click at [806, 177] on td "Machine unpingable. Before doing anything, please connect a monitor and look fo…" at bounding box center [865, 126] width 402 height 108
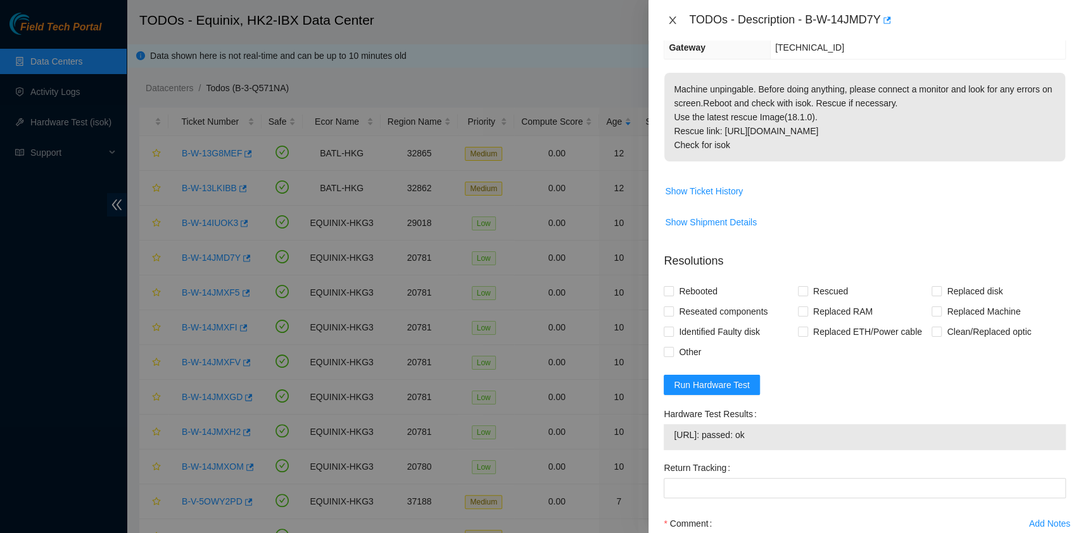
click at [672, 19] on icon "close" at bounding box center [672, 20] width 10 height 10
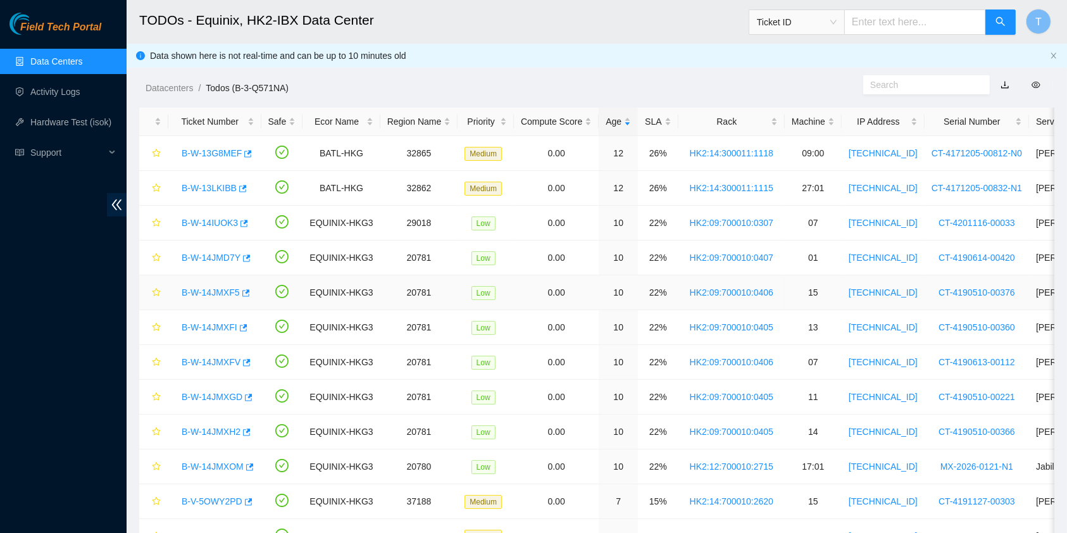
click at [219, 296] on link "B-W-14JMXF5" at bounding box center [211, 292] width 58 height 10
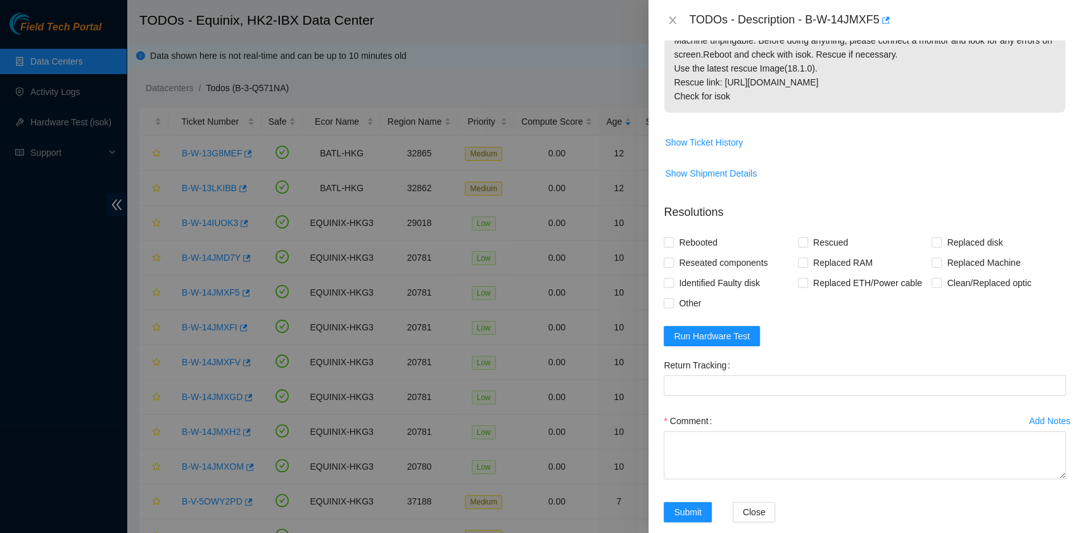
scroll to position [252, 0]
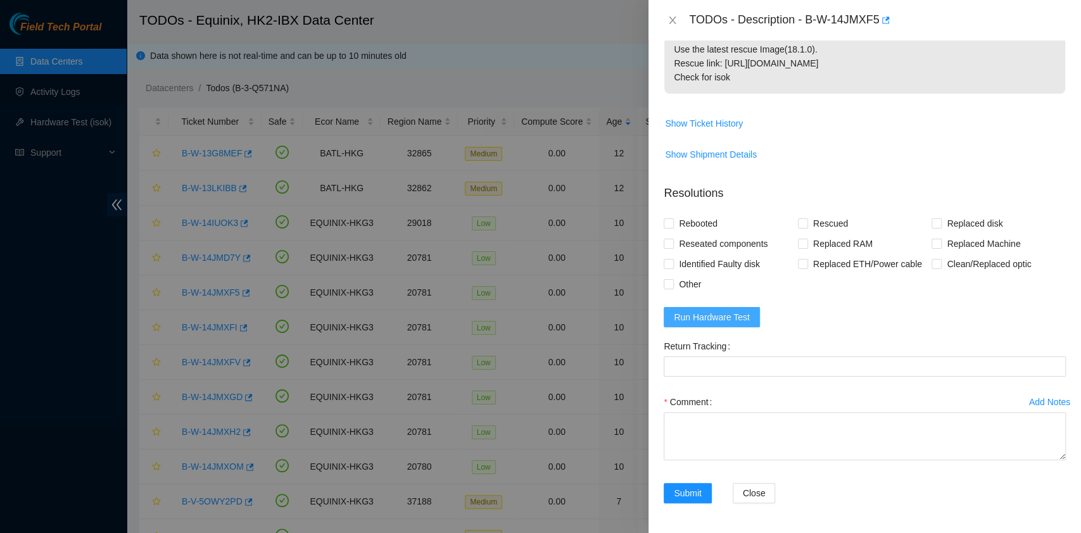
click at [750, 317] on button "Run Hardware Test" at bounding box center [712, 317] width 96 height 20
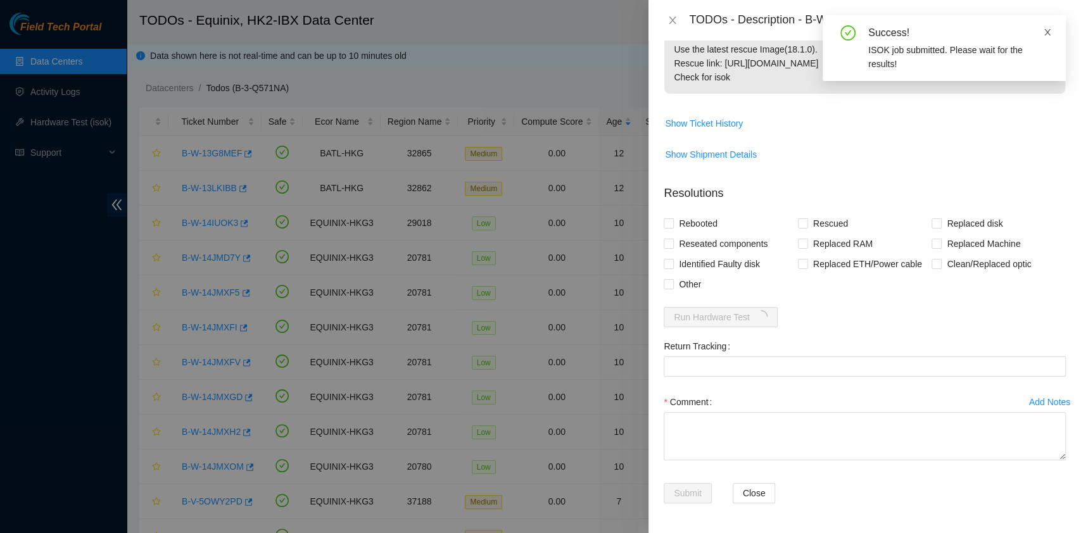
click at [1043, 30] on icon "close" at bounding box center [1047, 32] width 9 height 9
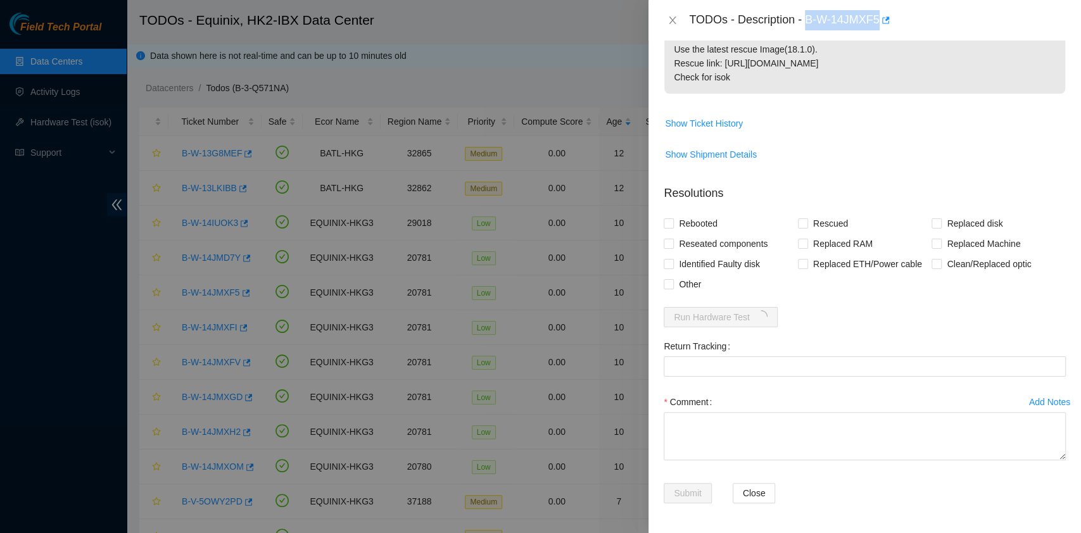
drag, startPoint x: 805, startPoint y: 22, endPoint x: 878, endPoint y: 38, distance: 74.6
click at [878, 38] on div "TODOs - Description - B-W-14JMXF5" at bounding box center [864, 20] width 432 height 41
copy div "B-W-14JMXF5"
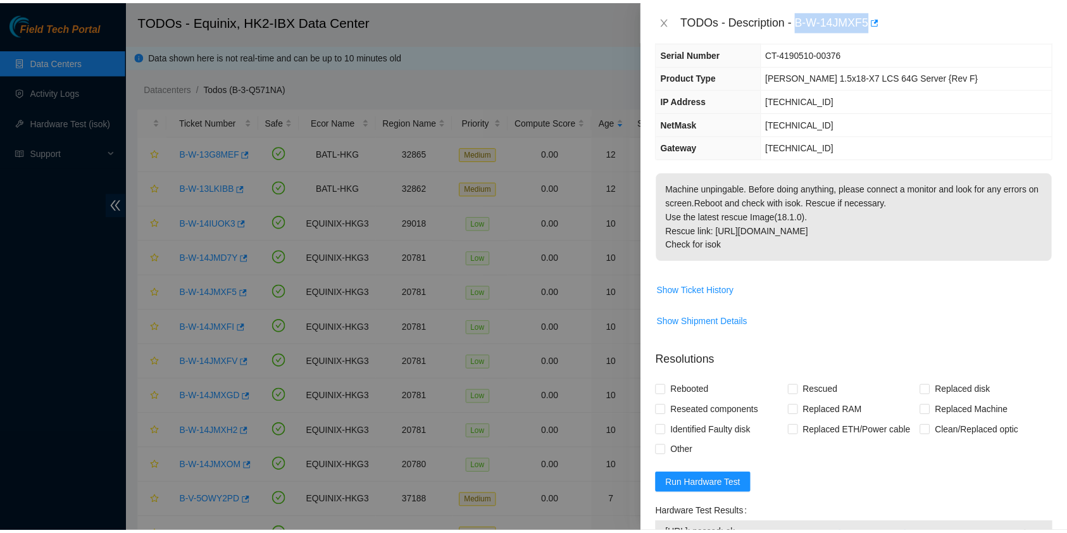
scroll to position [84, 0]
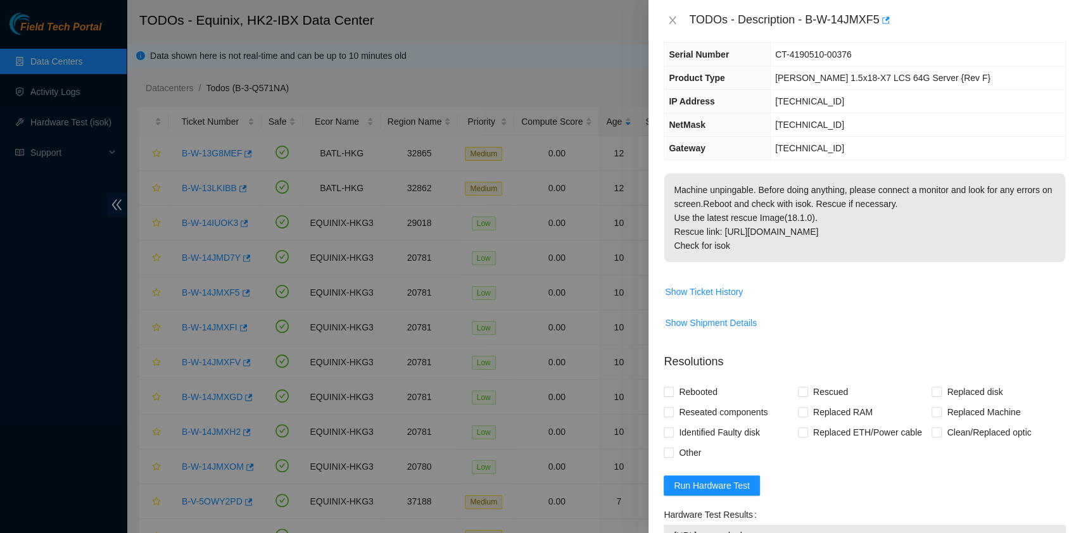
click at [669, 26] on div "TODOs - Description - B-W-14JMXF5" at bounding box center [865, 20] width 402 height 20
click at [677, 10] on div "TODOs - Description - B-W-14JMXF5" at bounding box center [865, 20] width 402 height 20
click at [671, 23] on icon "close" at bounding box center [672, 20] width 10 height 10
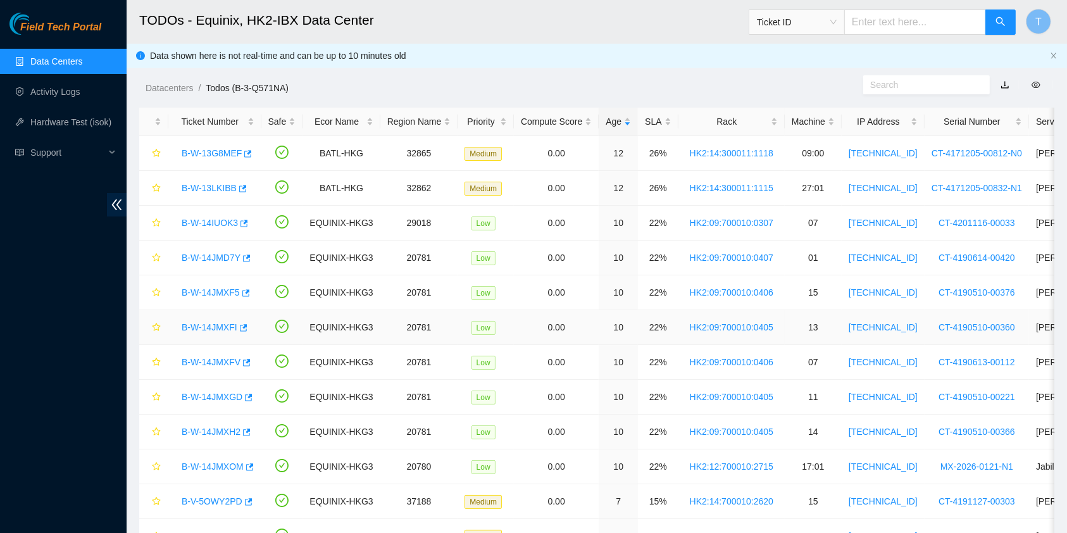
click at [213, 327] on link "B-W-14JMXFI" at bounding box center [210, 327] width 56 height 10
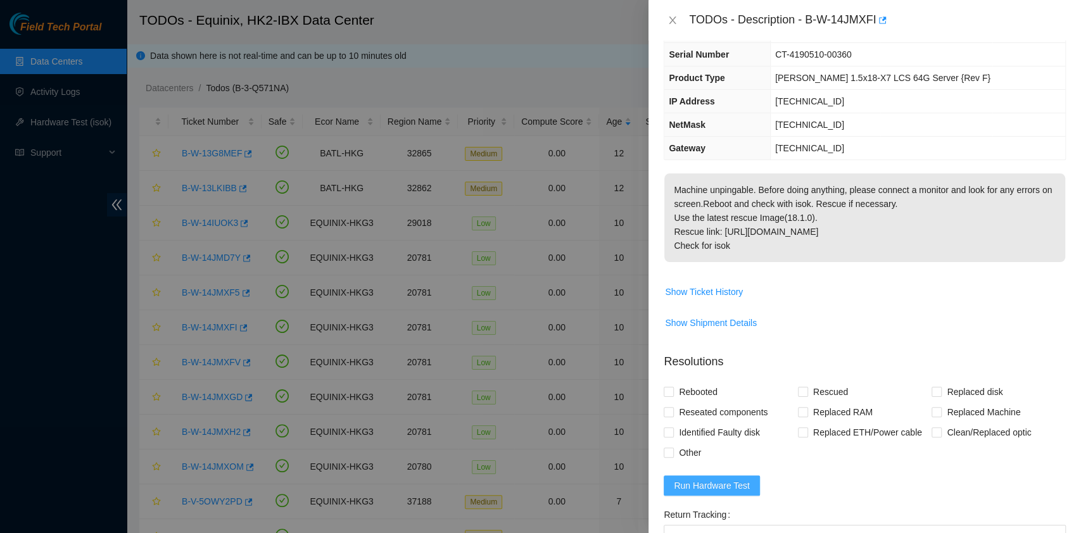
click at [729, 482] on span "Run Hardware Test" at bounding box center [712, 486] width 76 height 14
drag, startPoint x: 808, startPoint y: 23, endPoint x: 875, endPoint y: 39, distance: 69.0
click at [875, 39] on div "TODOs - Description - B-W-14JMXFI" at bounding box center [864, 20] width 432 height 41
copy div "B-W-14JMXFI"
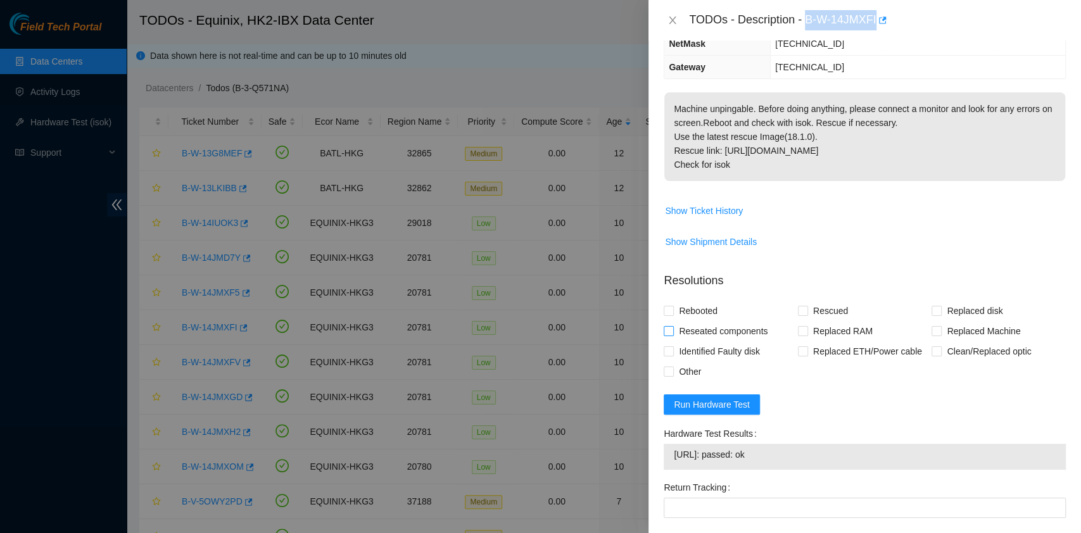
scroll to position [165, 0]
click at [715, 325] on span "Reseated components" at bounding box center [723, 330] width 99 height 20
click at [672, 325] on input "Reseated components" at bounding box center [668, 329] width 9 height 9
checkbox input "true"
click at [697, 313] on span "Rebooted" at bounding box center [698, 310] width 49 height 20
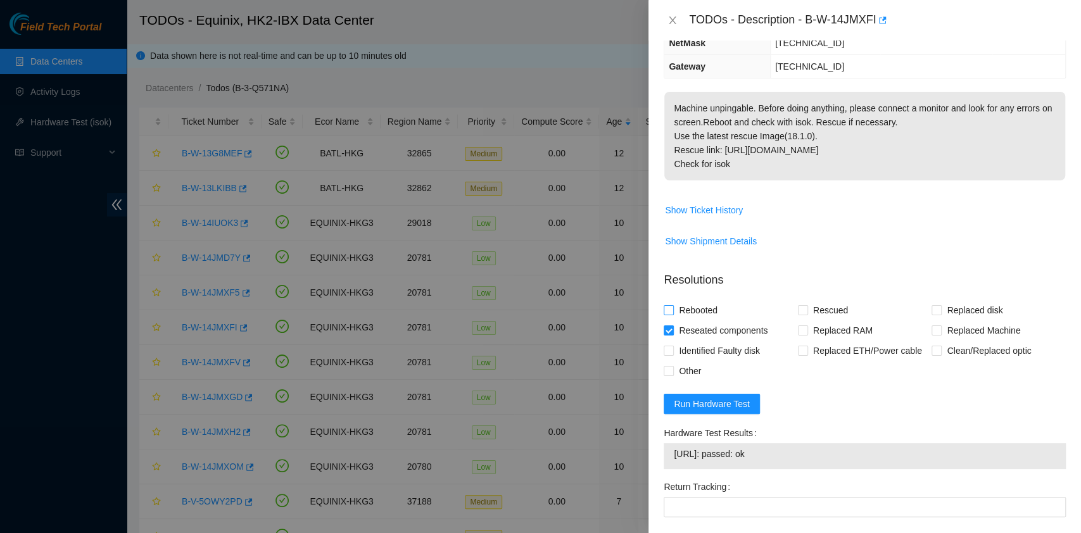
click at [672, 313] on input "Rebooted" at bounding box center [668, 309] width 9 height 9
checkbox input "true"
click at [814, 312] on span "Rescued" at bounding box center [830, 310] width 45 height 20
click at [807, 312] on input "Rescued" at bounding box center [802, 309] width 9 height 9
checkbox input "true"
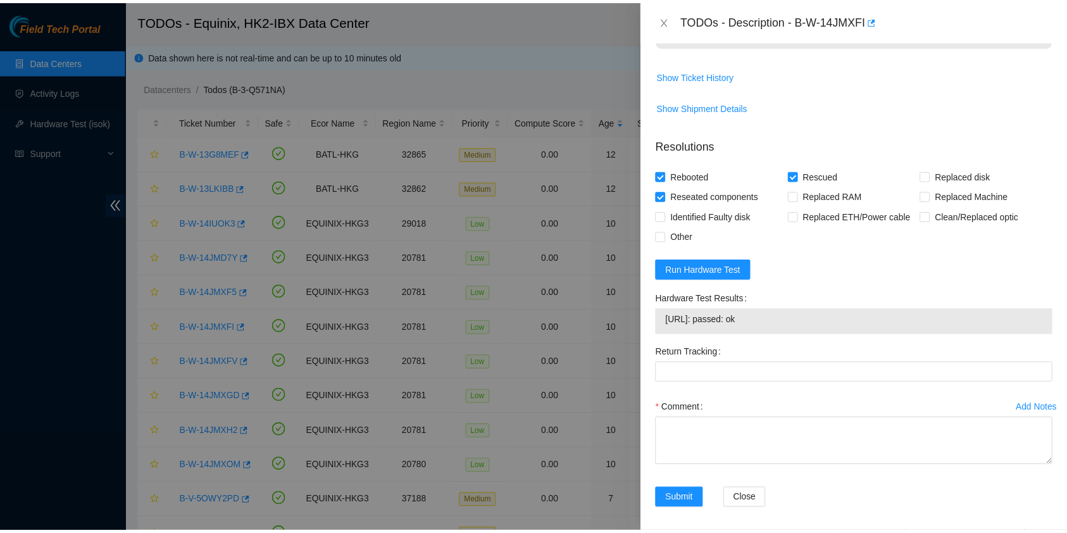
scroll to position [306, 0]
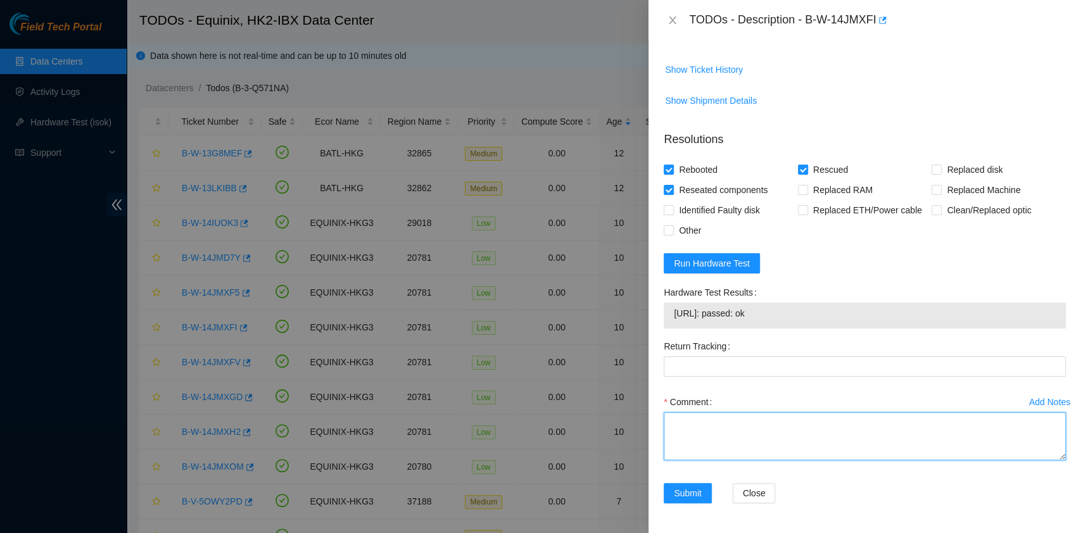
click at [753, 423] on textarea "Comment" at bounding box center [865, 436] width 402 height 48
type textarea "pass ok"
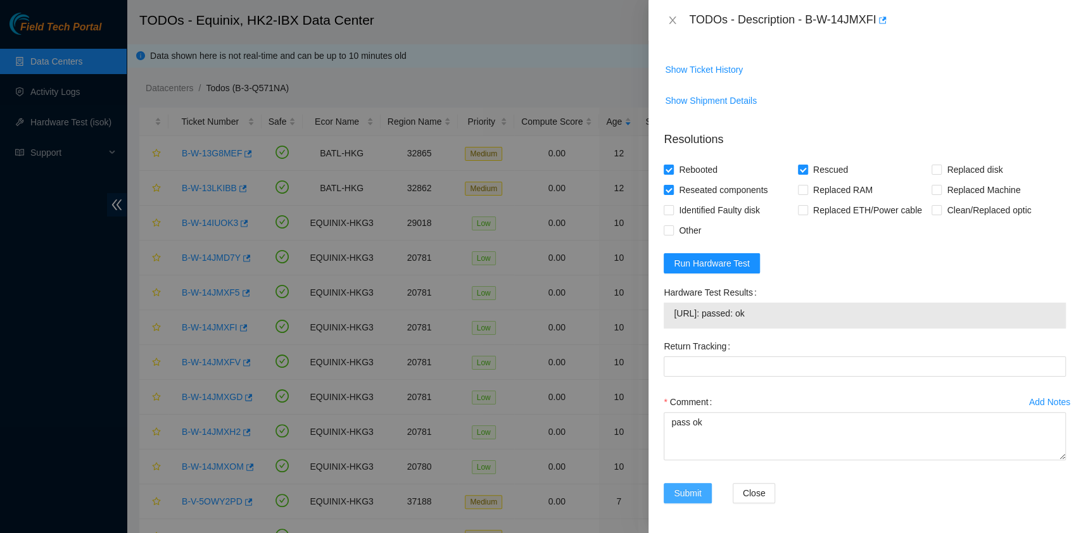
click at [685, 498] on span "Submit" at bounding box center [688, 493] width 28 height 14
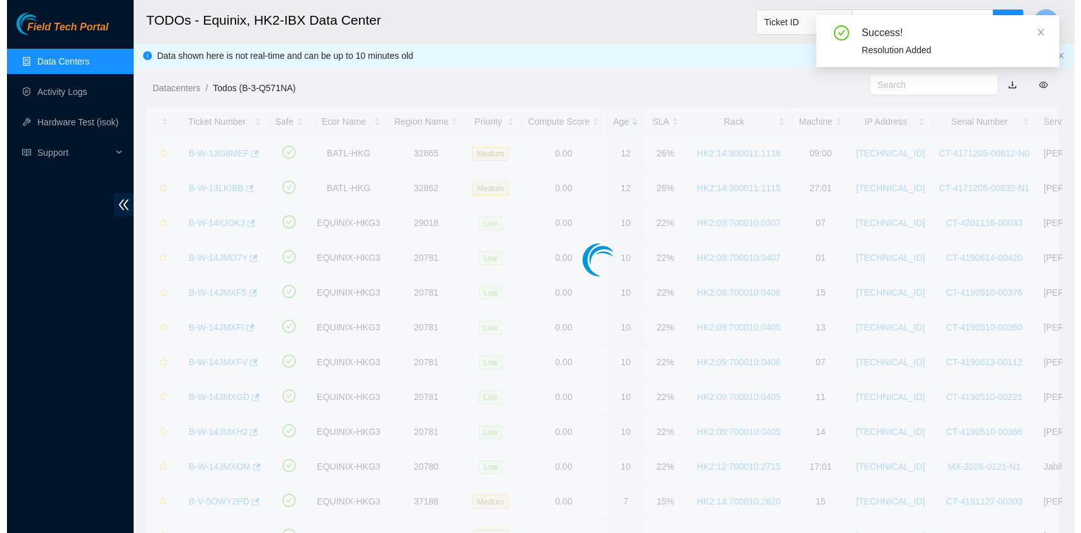
scroll to position [323, 0]
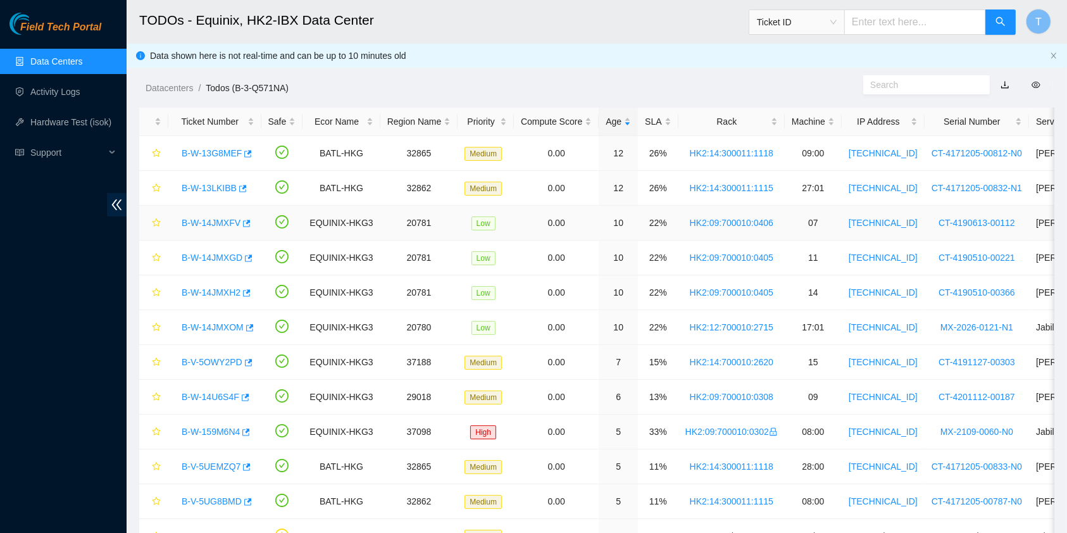
click at [194, 219] on link "B-W-14JMXFV" at bounding box center [211, 223] width 59 height 10
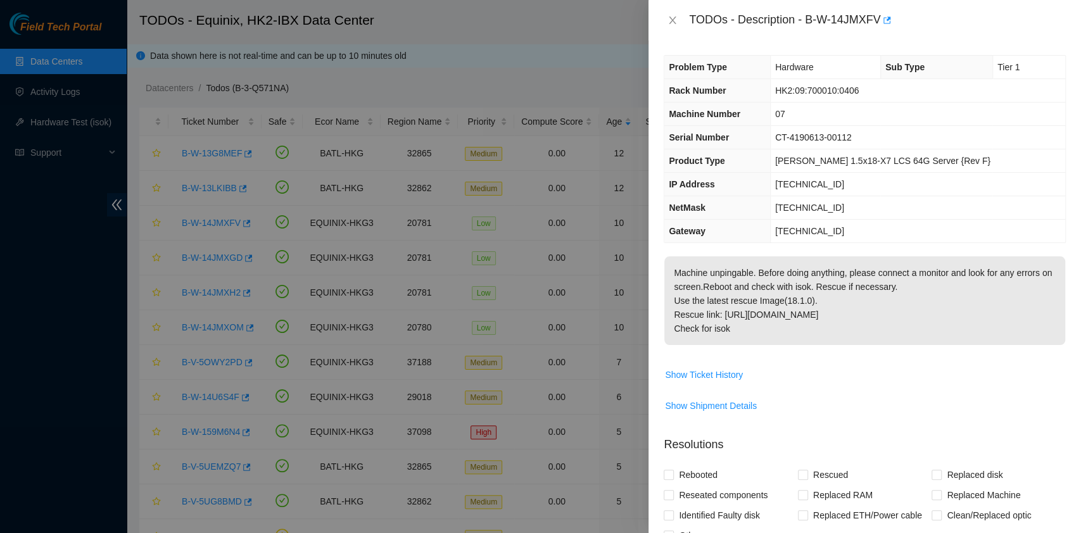
scroll to position [0, 0]
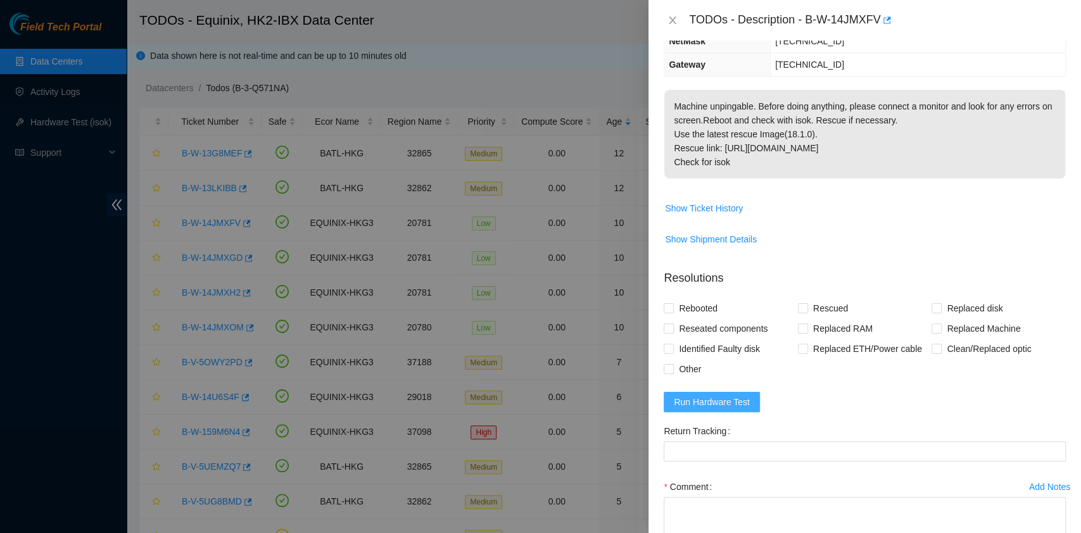
click at [729, 397] on span "Run Hardware Test" at bounding box center [712, 402] width 76 height 14
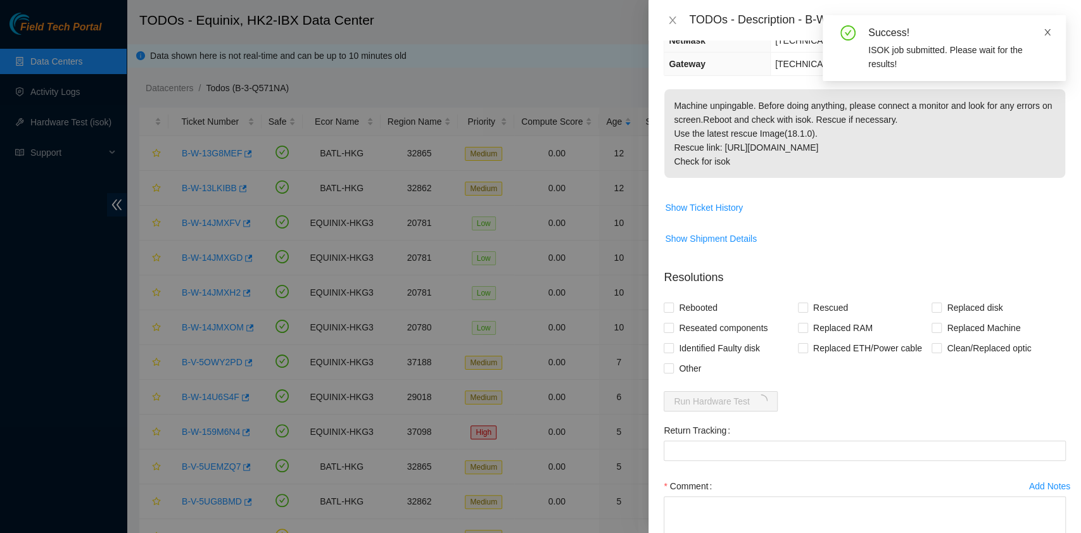
click at [1047, 35] on icon "close" at bounding box center [1047, 32] width 9 height 9
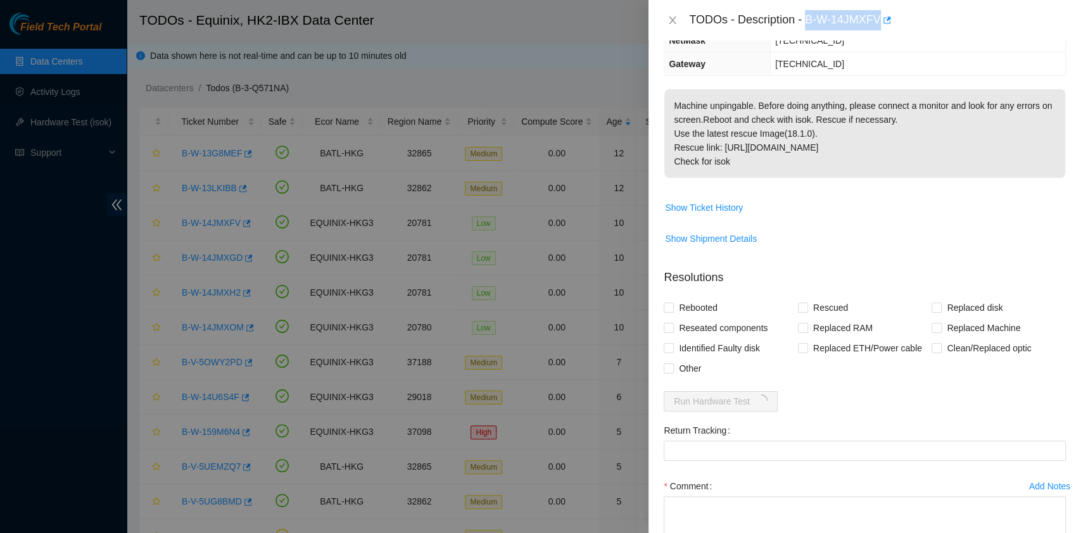
drag, startPoint x: 808, startPoint y: 18, endPoint x: 883, endPoint y: 34, distance: 77.0
click at [883, 34] on div "TODOs - Description - B-W-14JMXFV" at bounding box center [864, 20] width 432 height 41
copy div "B-W-14JMXFV"
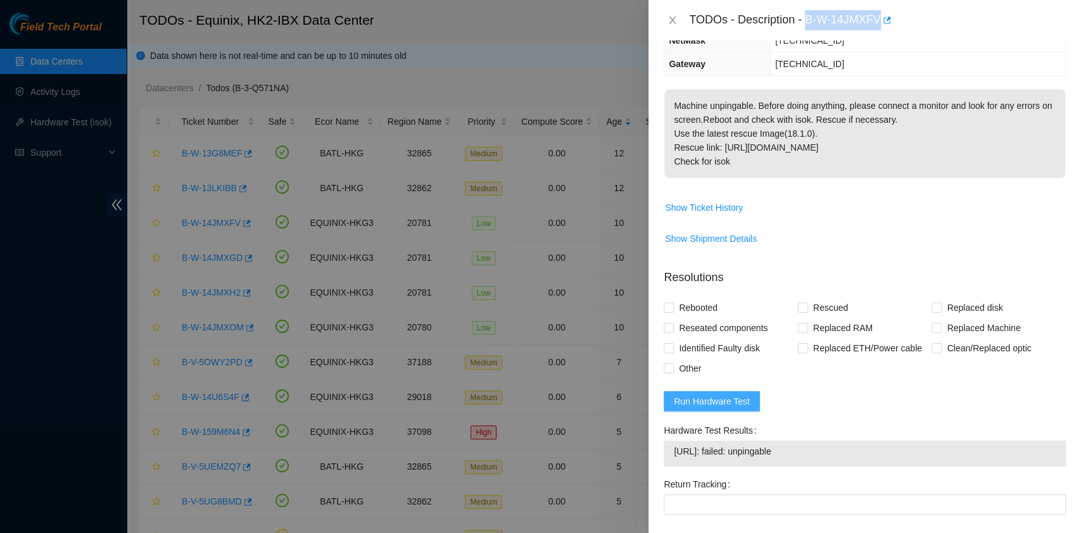
click at [735, 402] on span "Run Hardware Test" at bounding box center [712, 401] width 76 height 14
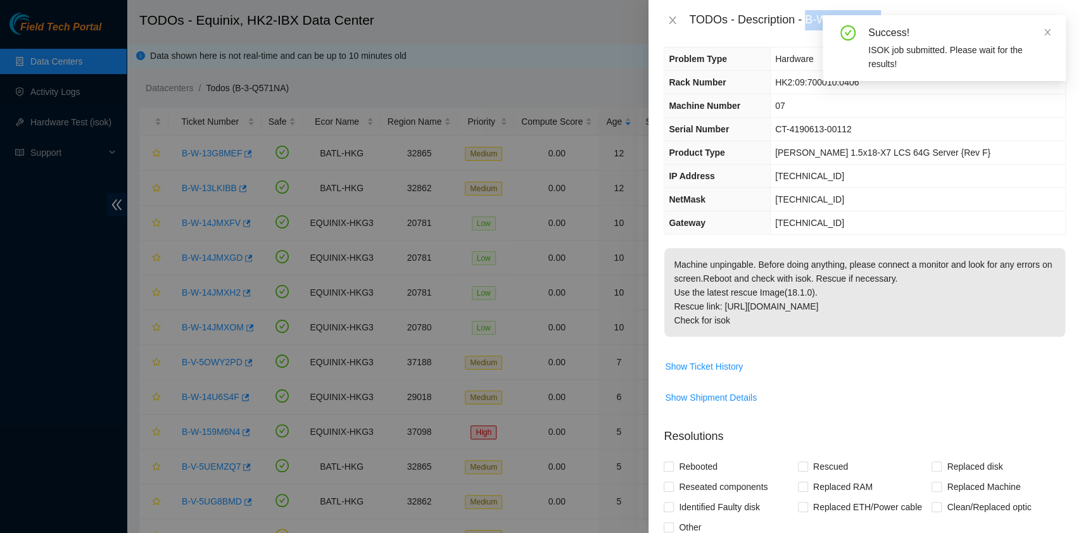
scroll to position [0, 0]
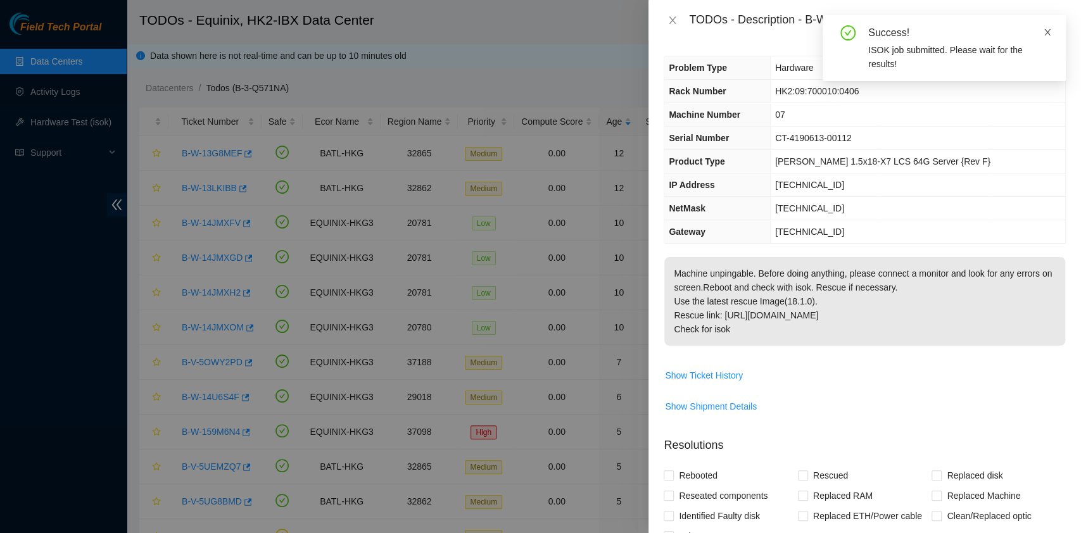
click at [1047, 36] on icon "close" at bounding box center [1047, 32] width 9 height 9
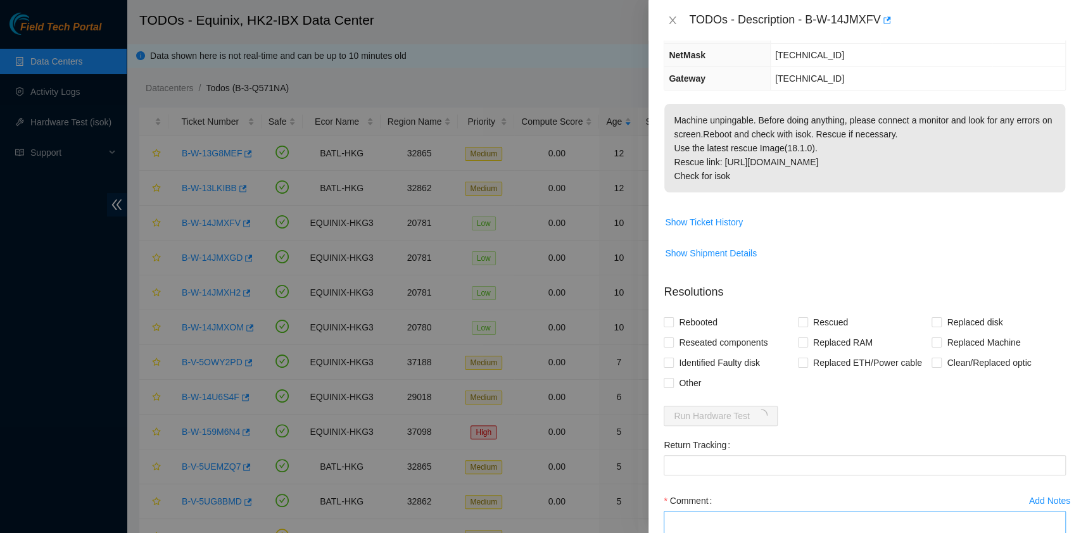
scroll to position [155, 0]
click at [691, 340] on span "Reseated components" at bounding box center [723, 340] width 99 height 20
click at [672, 340] on input "Reseated components" at bounding box center [668, 340] width 9 height 9
checkbox input "true"
click at [689, 324] on span "Rebooted" at bounding box center [698, 320] width 49 height 20
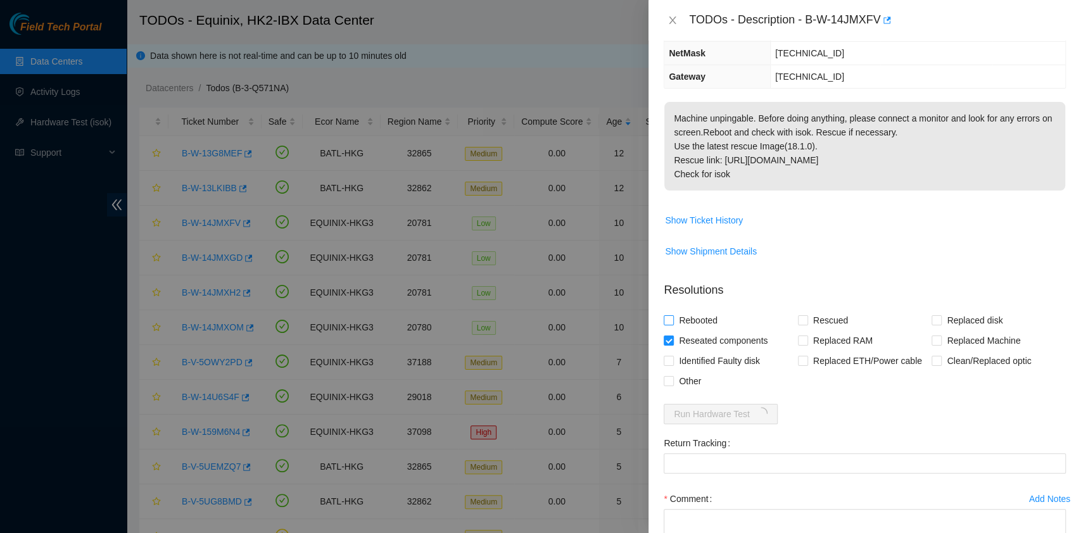
click at [672, 324] on input "Rebooted" at bounding box center [668, 319] width 9 height 9
checkbox input "true"
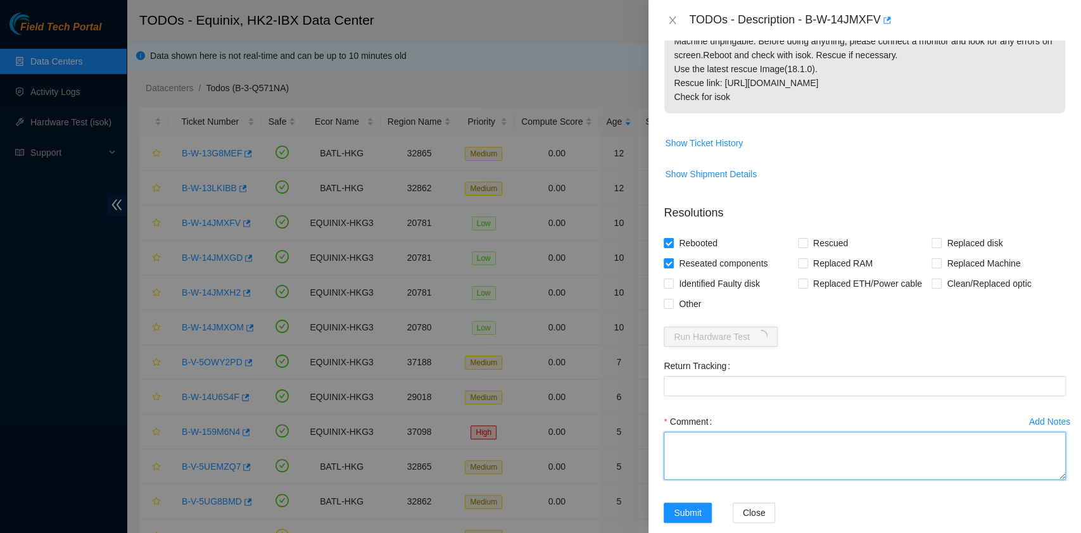
click at [713, 474] on textarea "Comment" at bounding box center [865, 456] width 402 height 48
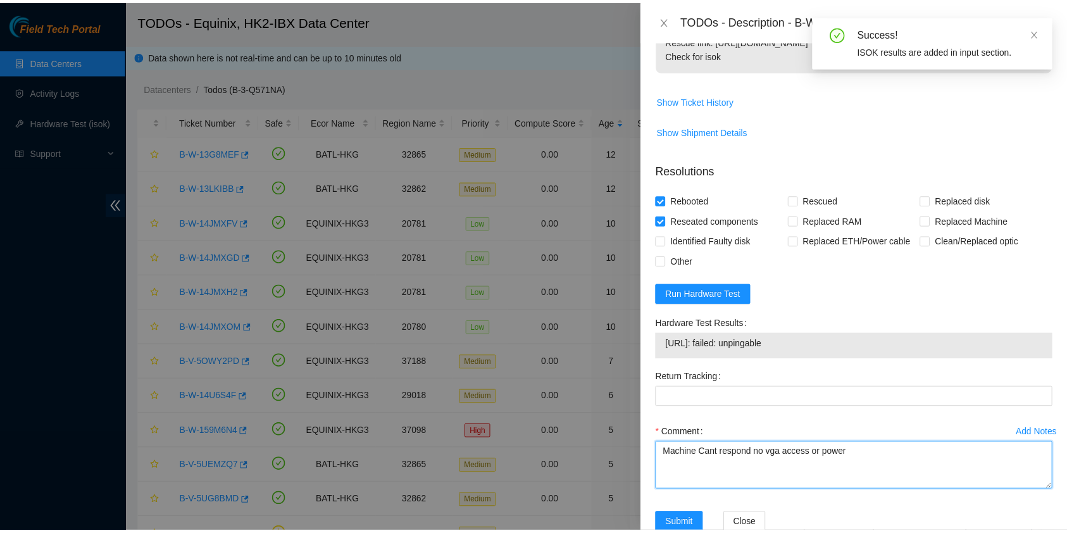
scroll to position [306, 0]
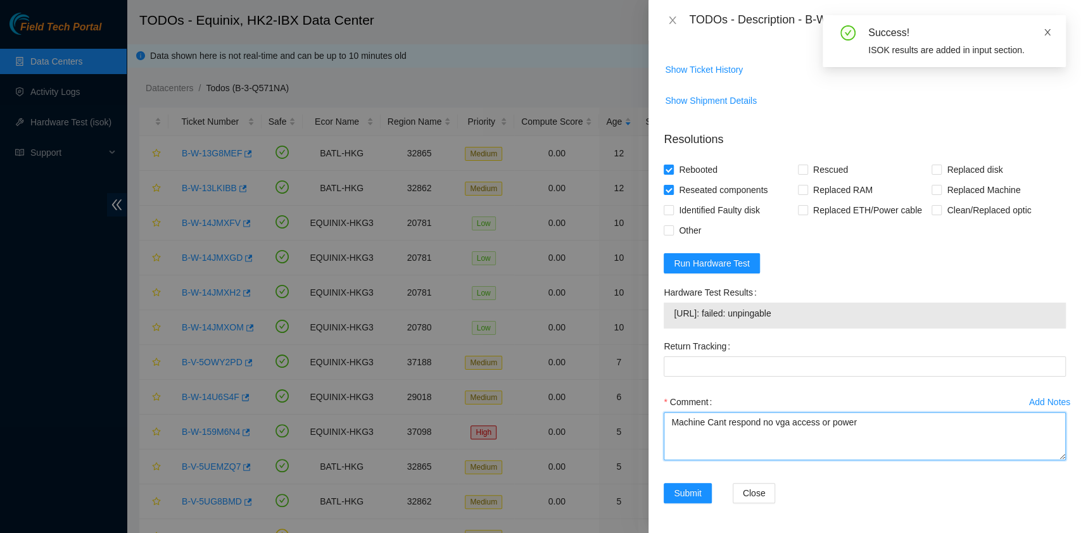
type textarea "Machine Cant respond no vga access or power"
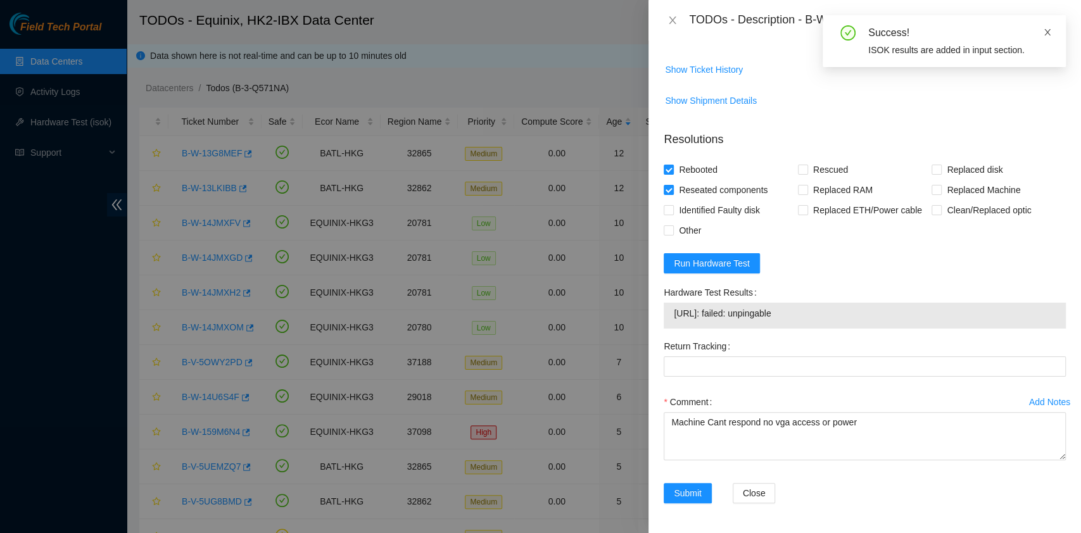
click at [1047, 27] on span at bounding box center [1047, 32] width 9 height 10
click at [1043, 265] on form "Resolutions Rebooted Rescued Replaced disk Reseated components Replaced RAM Rep…" at bounding box center [865, 320] width 402 height 398
click at [711, 480] on div "Add Notes Comment Machine Cant respond no vga access or power" at bounding box center [864, 437] width 412 height 91
click at [692, 484] on button "Submit" at bounding box center [688, 493] width 48 height 20
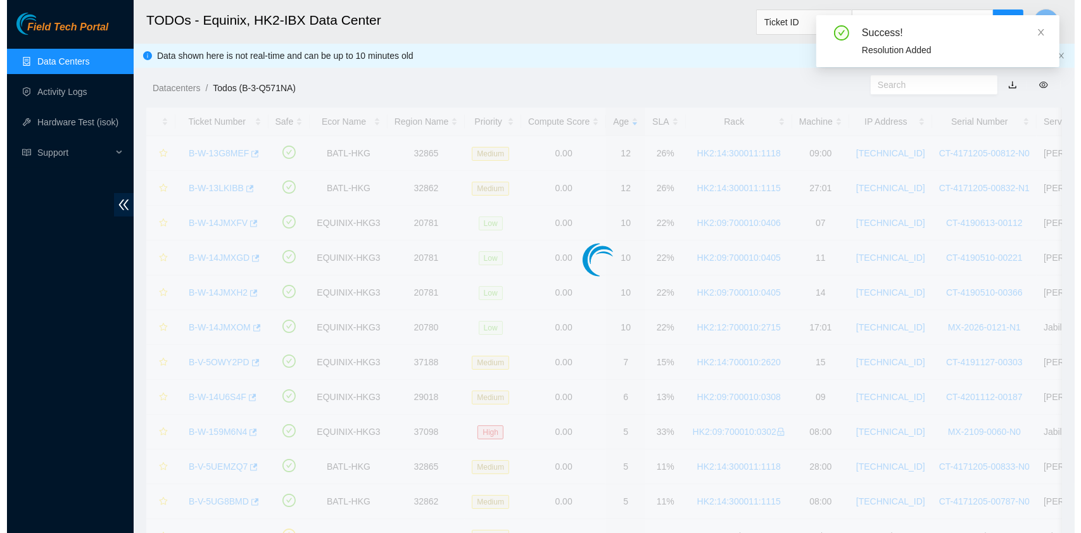
scroll to position [323, 0]
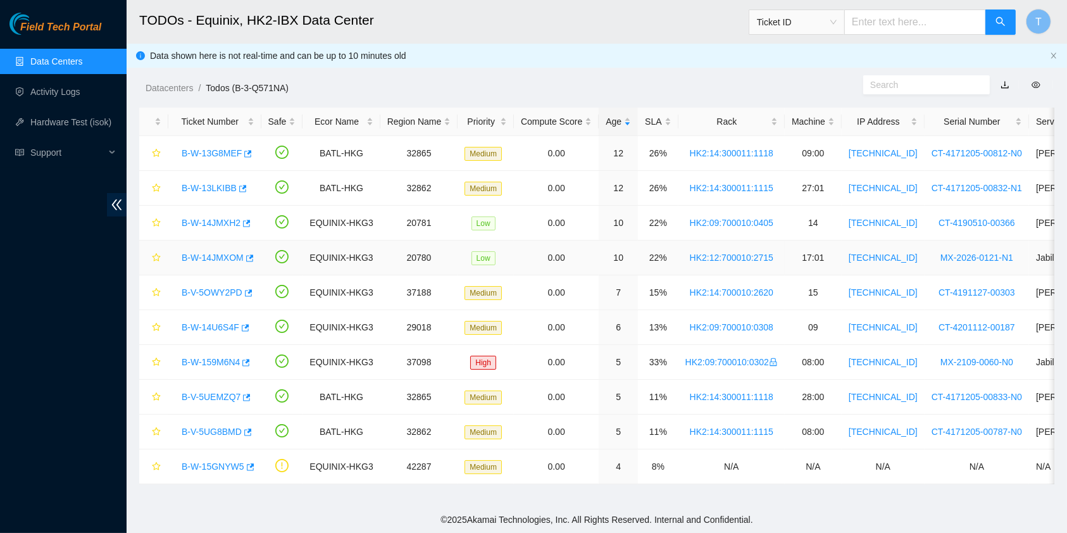
click at [218, 260] on link "B-W-14JMXOM" at bounding box center [213, 258] width 62 height 10
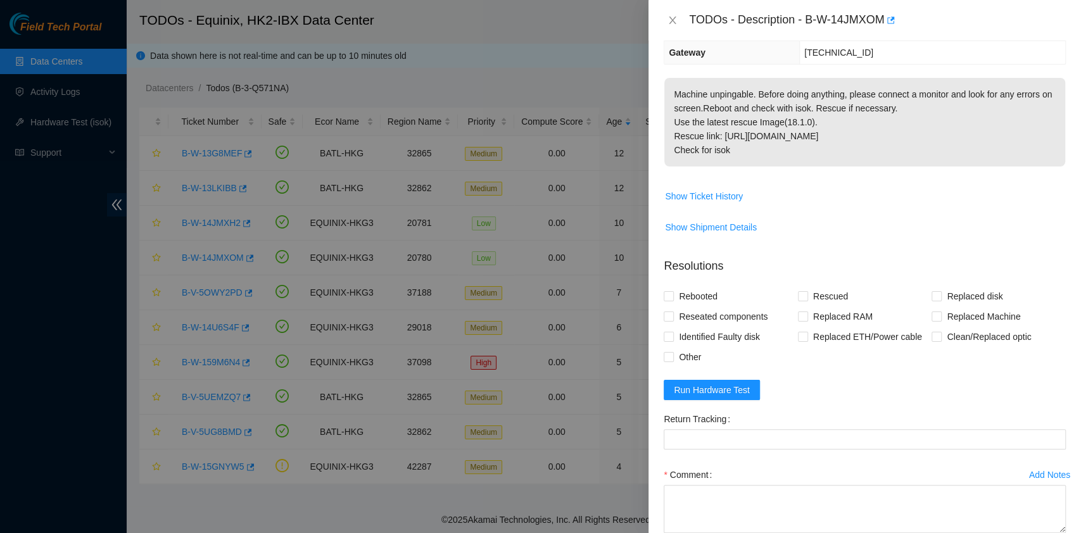
scroll to position [252, 0]
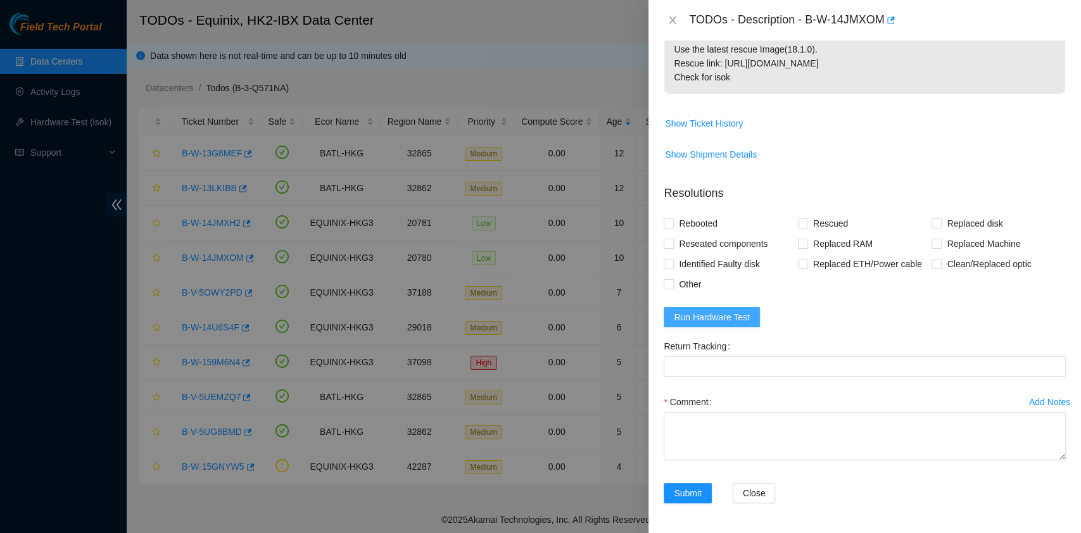
click at [698, 308] on button "Run Hardware Test" at bounding box center [712, 317] width 96 height 20
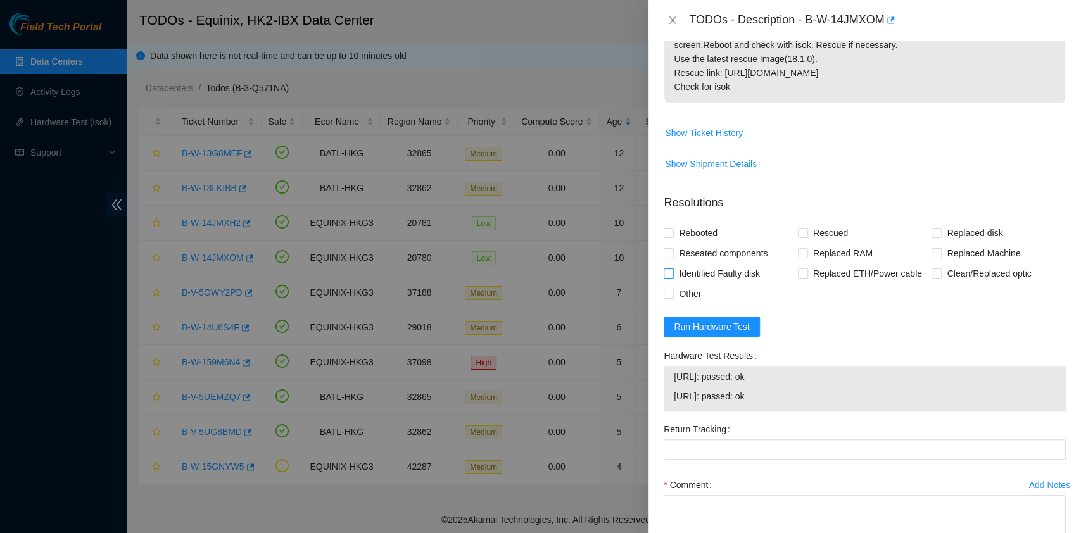
scroll to position [244, 0]
click at [681, 237] on span "Rebooted" at bounding box center [698, 232] width 49 height 20
click at [672, 236] on input "Rebooted" at bounding box center [668, 231] width 9 height 9
checkbox input "true"
click at [682, 246] on span "Reseated components" at bounding box center [723, 252] width 99 height 20
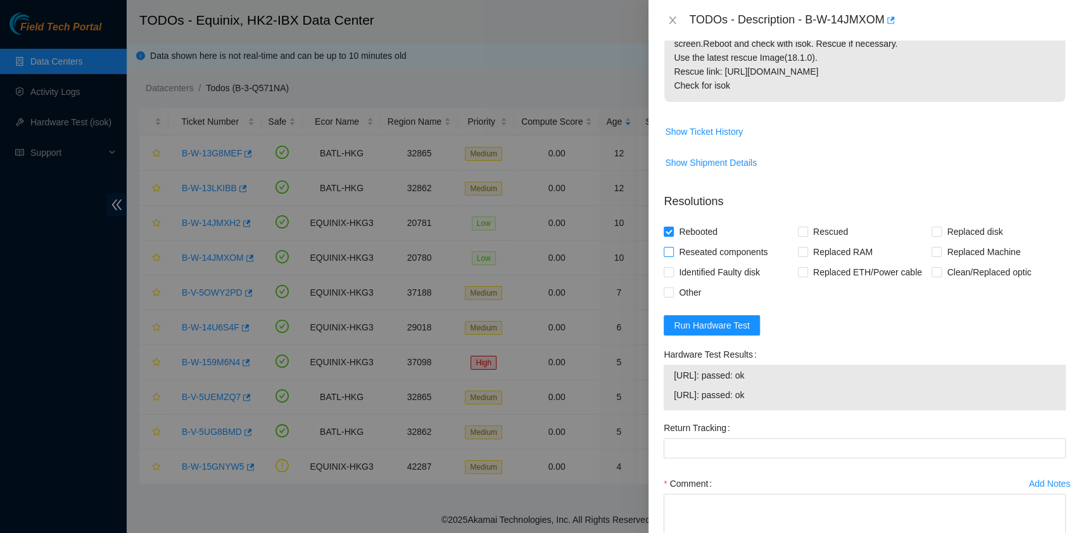
click at [672, 247] on input "Reseated components" at bounding box center [668, 251] width 9 height 9
checkbox input "true"
click at [1005, 341] on form "Resolutions Rebooted Rescued Replaced disk Reseated components Replaced RAM Rep…" at bounding box center [865, 391] width 402 height 417
drag, startPoint x: 805, startPoint y: 16, endPoint x: 886, endPoint y: 34, distance: 82.5
click at [886, 34] on div "TODOs - Description - B-W-14JMXOM" at bounding box center [864, 20] width 432 height 41
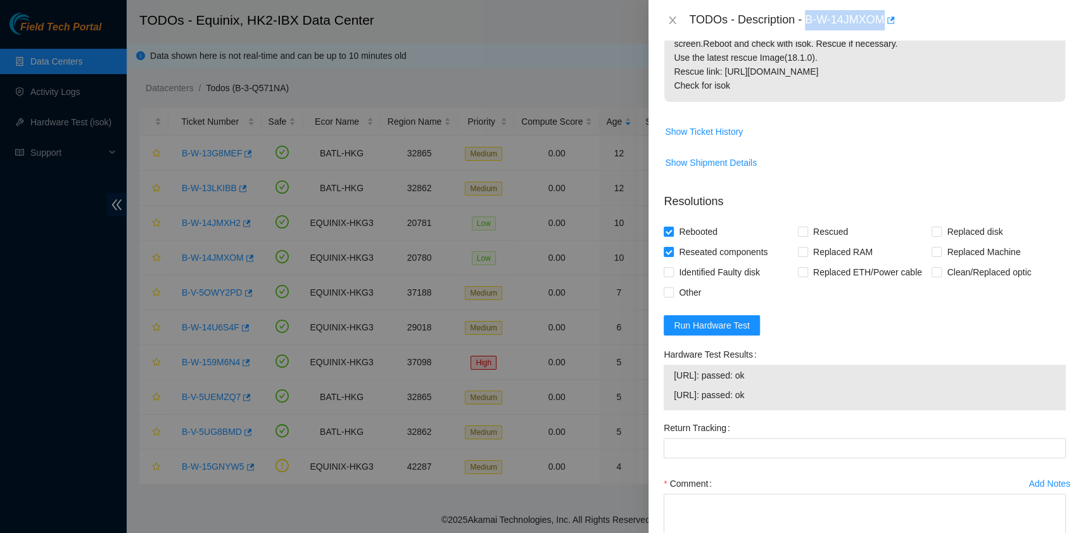
copy div "B-W-14JMXOM"
click at [831, 368] on span "[URL]: passed: ok" at bounding box center [865, 375] width 382 height 14
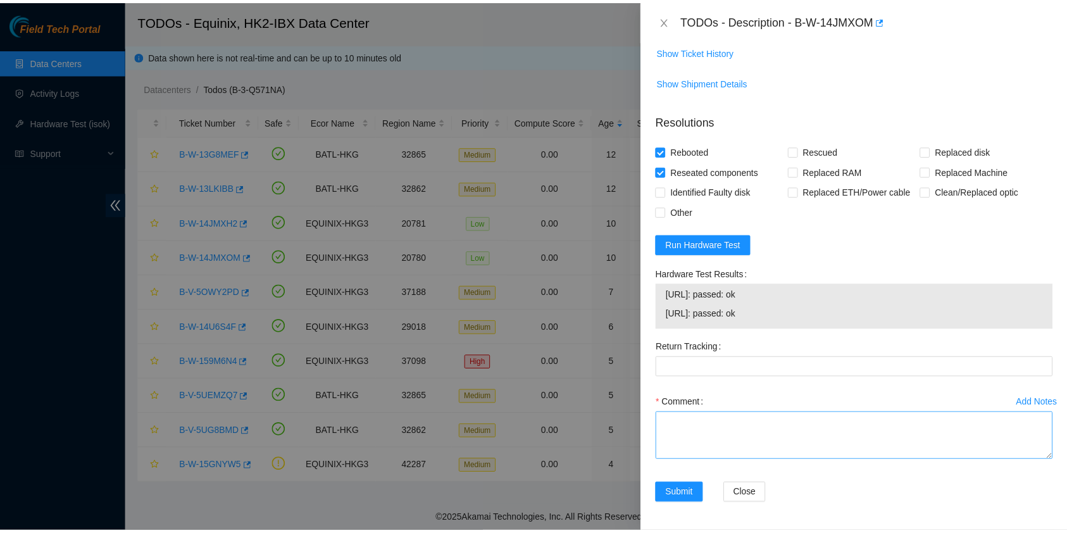
scroll to position [325, 0]
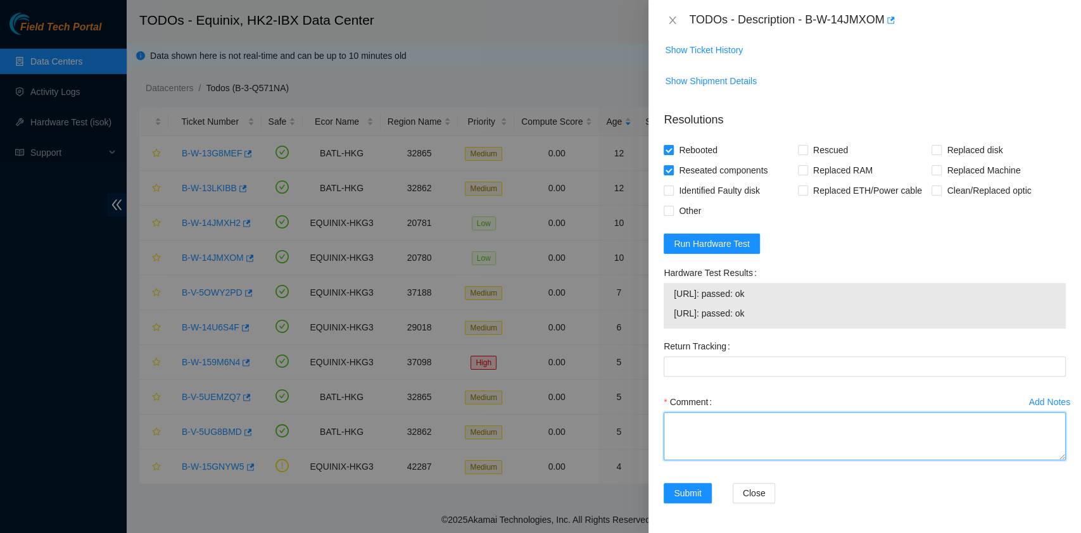
click at [682, 432] on textarea "Comment" at bounding box center [865, 436] width 402 height 48
type textarea "pass ok"
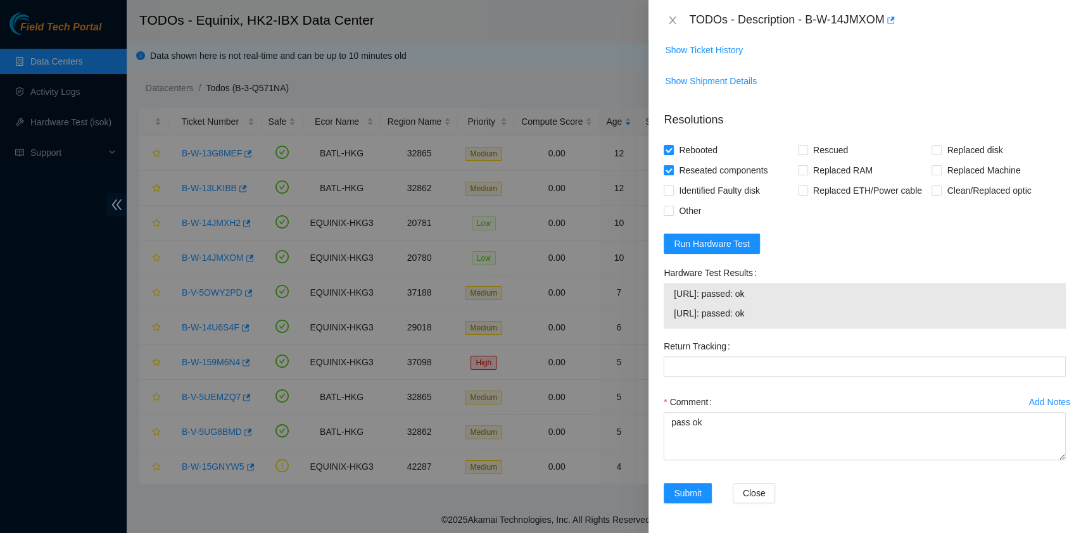
click at [790, 151] on div "Rebooted" at bounding box center [731, 150] width 134 height 20
click at [810, 146] on span "Rescued" at bounding box center [830, 150] width 45 height 20
click at [807, 146] on input "Rescued" at bounding box center [802, 149] width 9 height 9
checkbox input "true"
click at [686, 494] on span "Submit" at bounding box center [688, 493] width 28 height 14
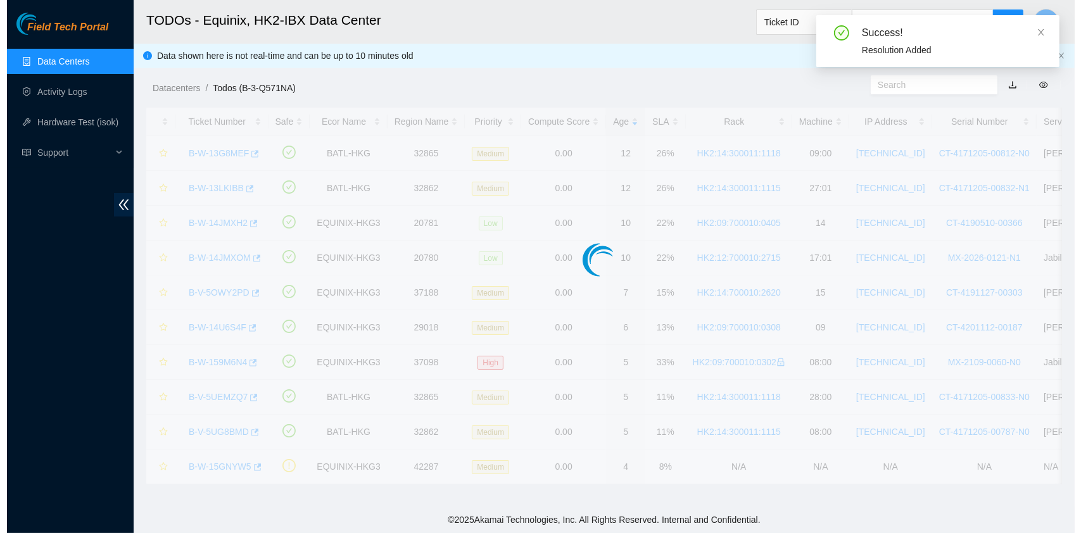
scroll to position [288, 0]
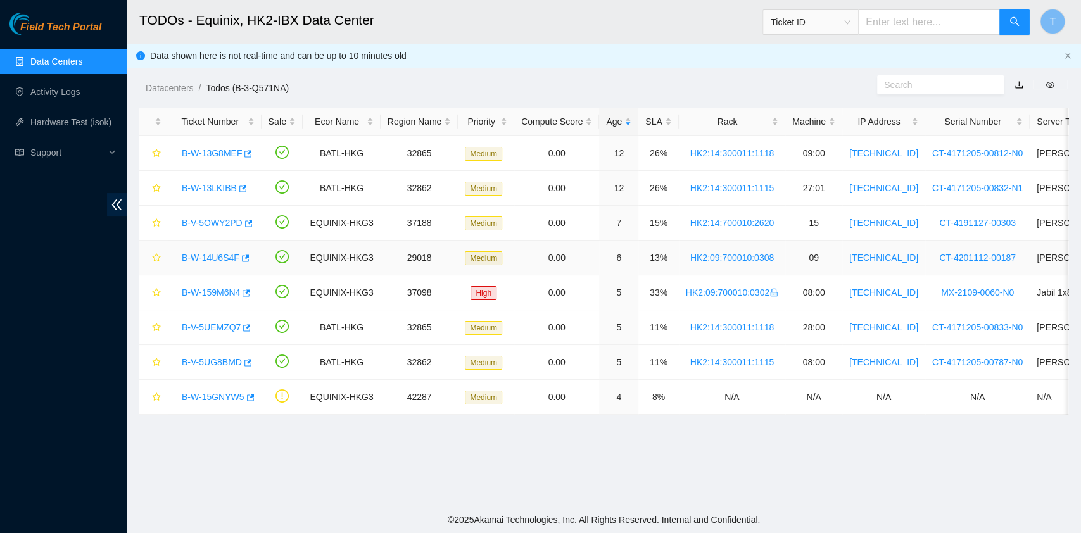
click at [213, 261] on link "B-W-14U6S4F" at bounding box center [211, 258] width 58 height 10
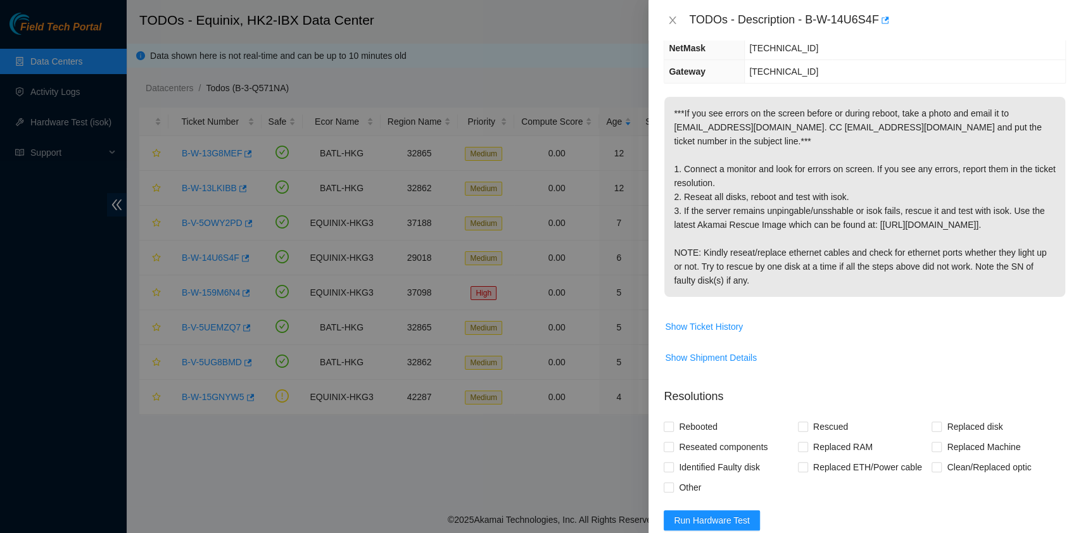
scroll to position [377, 0]
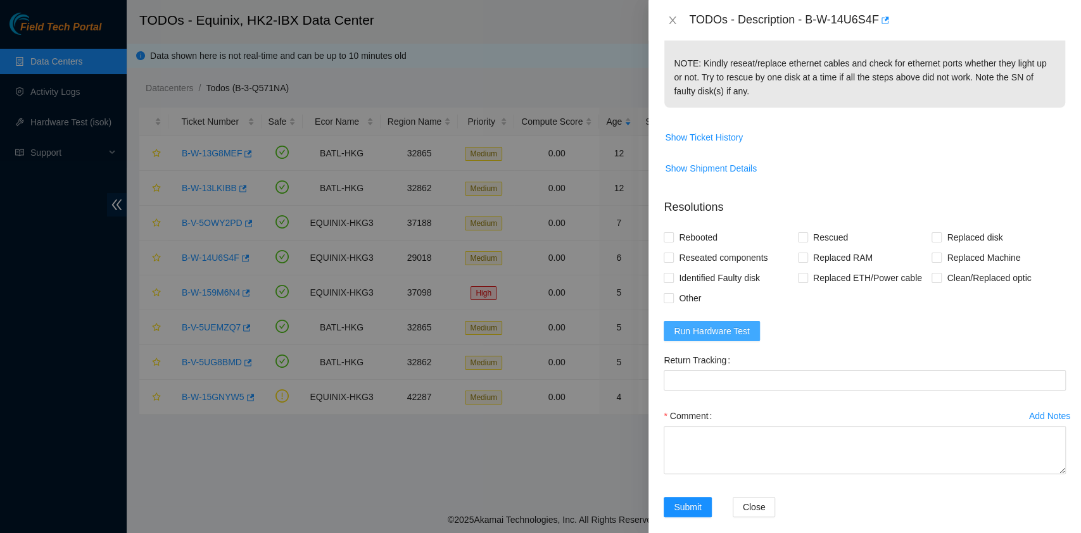
click at [729, 324] on span "Run Hardware Test" at bounding box center [712, 331] width 76 height 14
click at [882, 472] on div "Add Notes Comment" at bounding box center [864, 451] width 412 height 91
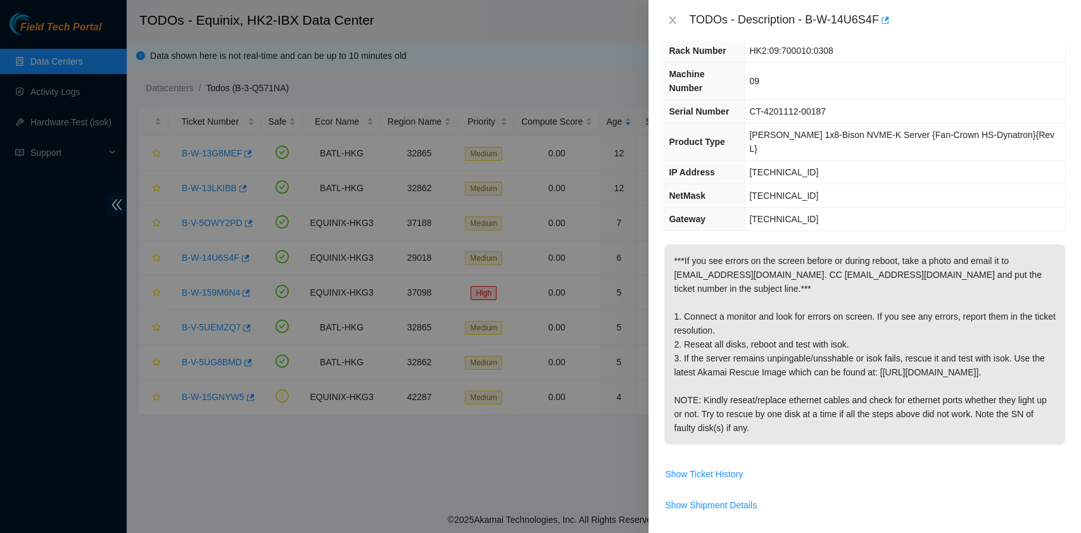
scroll to position [41, 0]
click at [819, 526] on p "Resolutions" at bounding box center [865, 539] width 402 height 27
click at [674, 15] on icon "close" at bounding box center [672, 20] width 10 height 10
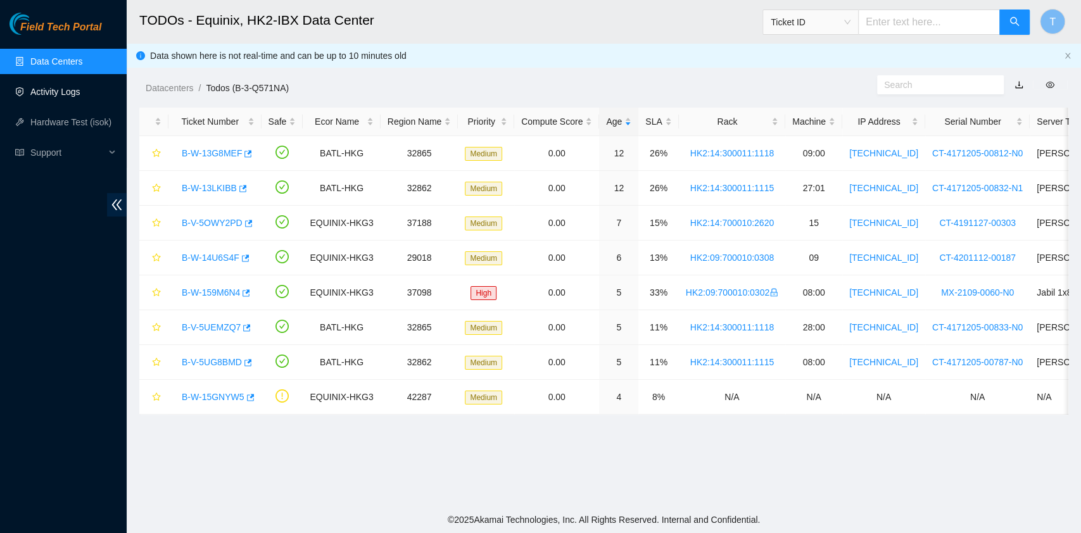
scroll to position [54, 0]
click at [42, 87] on link "Activity Logs" at bounding box center [55, 92] width 50 height 10
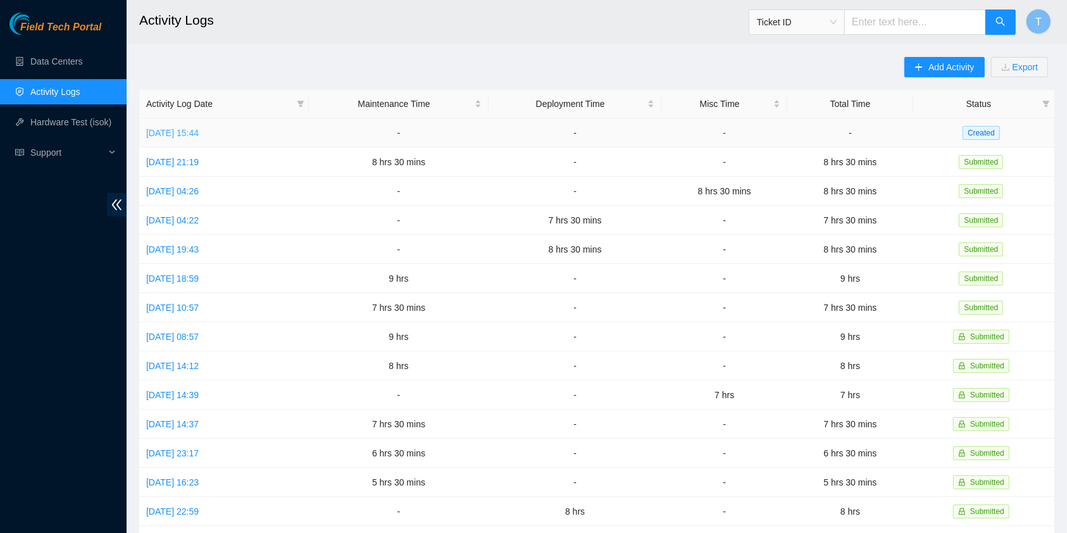
click at [199, 129] on link "[DATE] 15:44" at bounding box center [172, 133] width 53 height 10
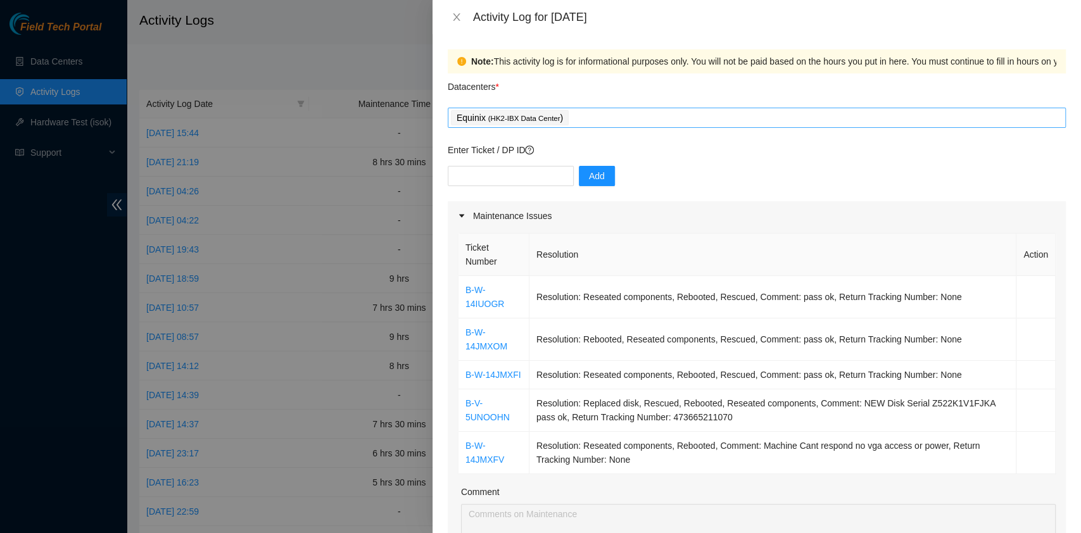
click at [636, 125] on div "Equinix ( HK2-IBX Data Center )" at bounding box center [757, 118] width 612 height 18
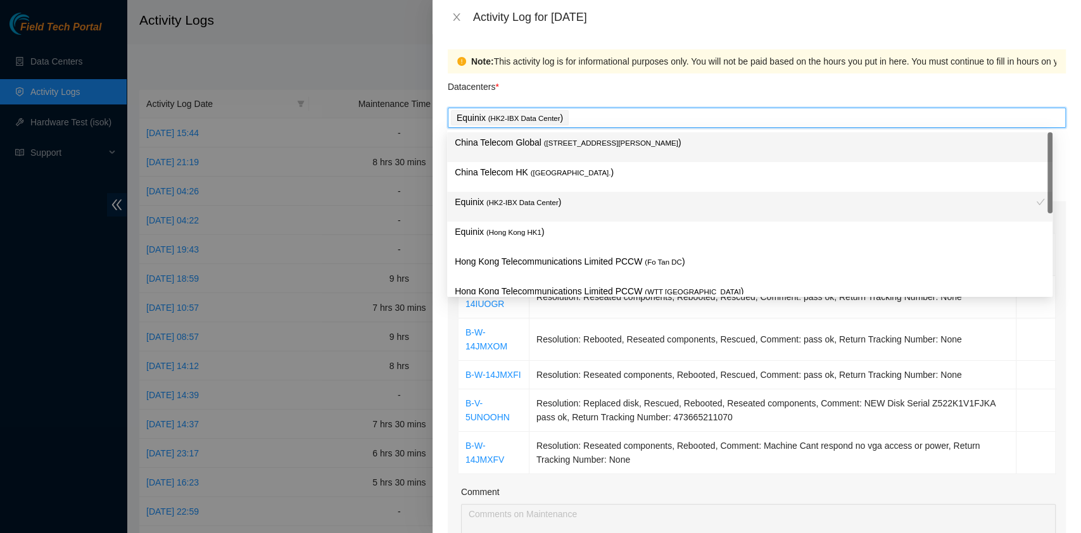
click at [613, 163] on div "China Telecom HK ( [GEOGRAPHIC_DATA] )" at bounding box center [749, 177] width 605 height 30
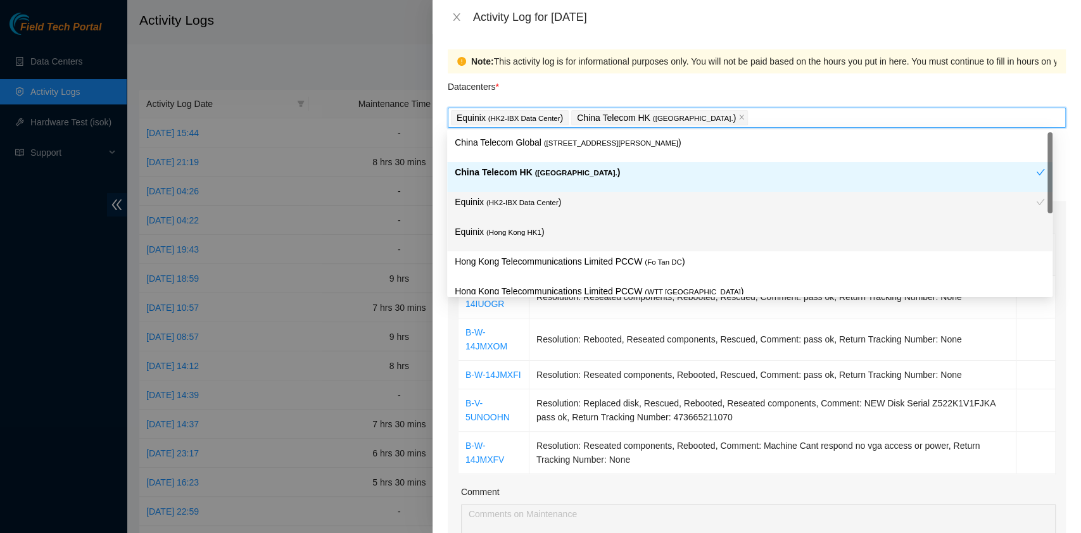
click at [600, 253] on div "Hong Kong Telecommunications Limited PCCW ( Fo Tan DC )" at bounding box center [749, 266] width 605 height 30
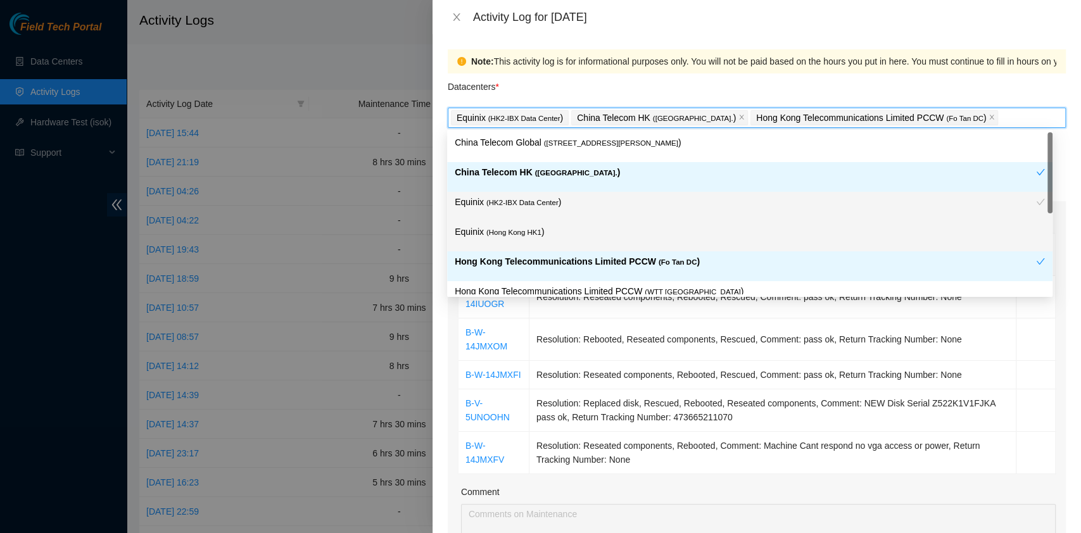
click at [576, 237] on p "Equinix ( [GEOGRAPHIC_DATA] HK1 )" at bounding box center [750, 232] width 590 height 15
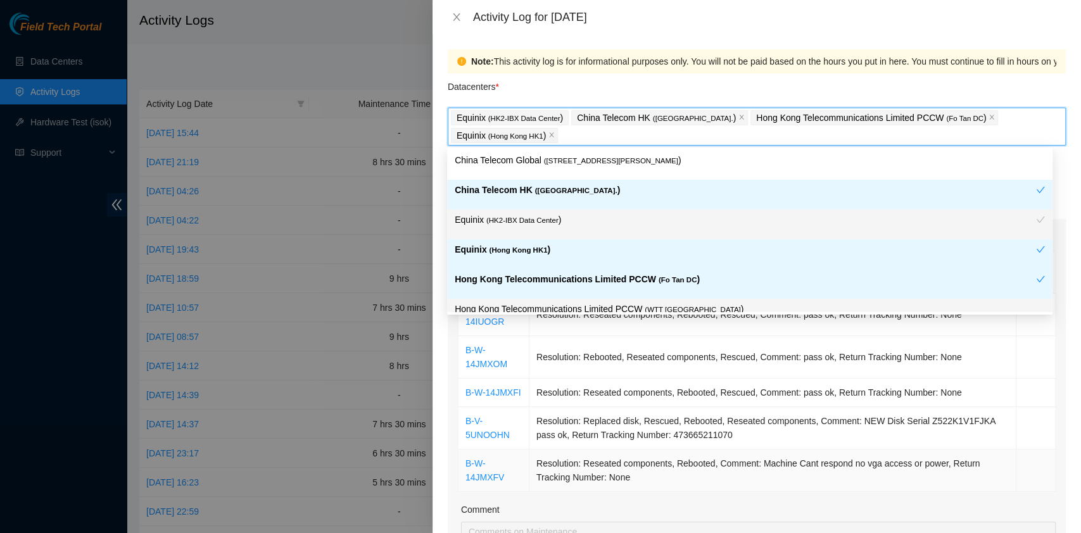
click at [889, 459] on td "Resolution: Reseated components, Rebooted, Comment: Machine Cant respond no vga…" at bounding box center [772, 471] width 487 height 42
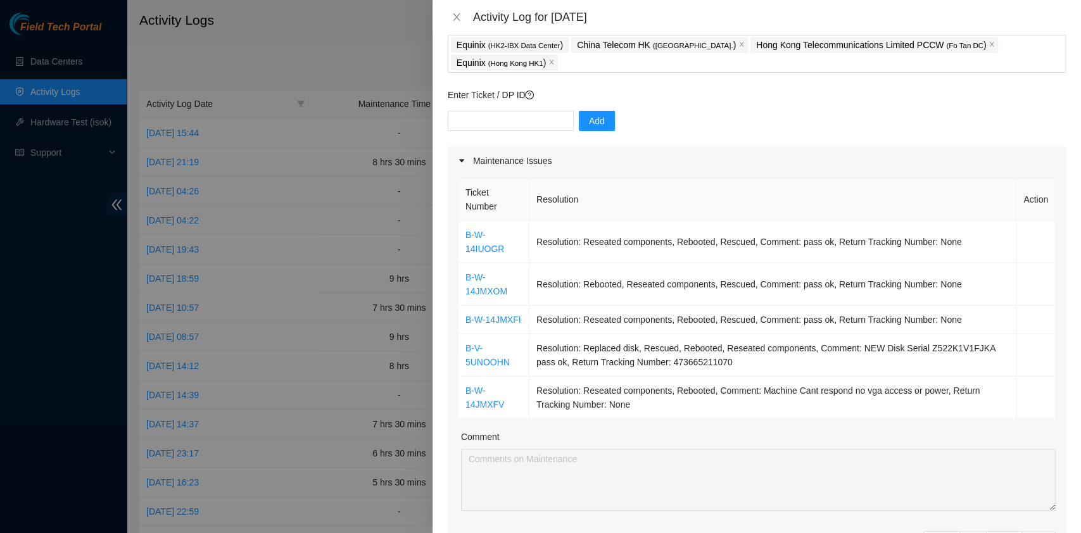
scroll to position [77, 0]
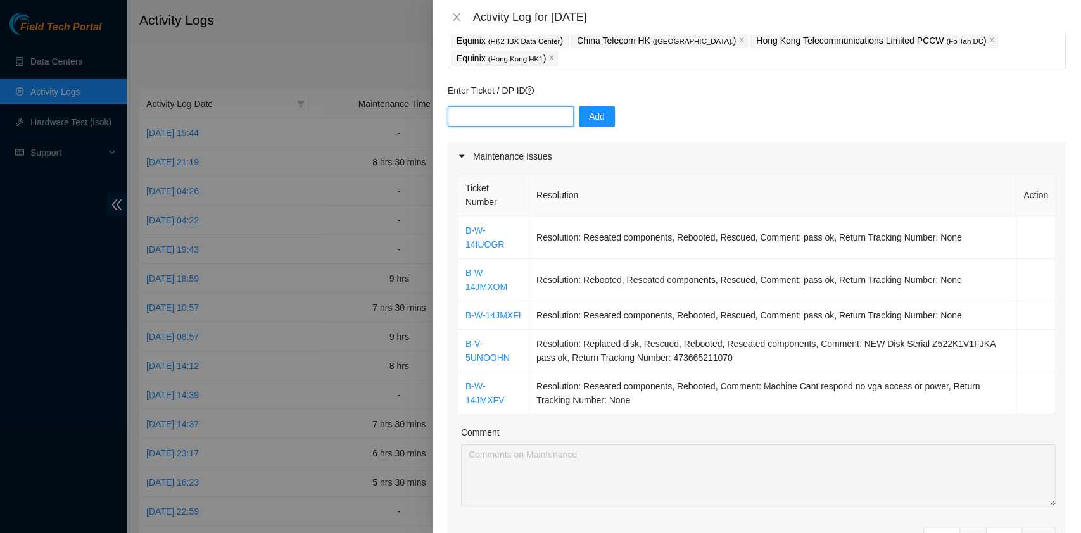
drag, startPoint x: 524, startPoint y: 108, endPoint x: 532, endPoint y: 110, distance: 8.4
click at [524, 108] on input "text" at bounding box center [511, 116] width 126 height 20
paste input "B-W-14IUOK3"
type input "B-W-14IUOK3"
click at [589, 120] on span "Add" at bounding box center [597, 117] width 16 height 14
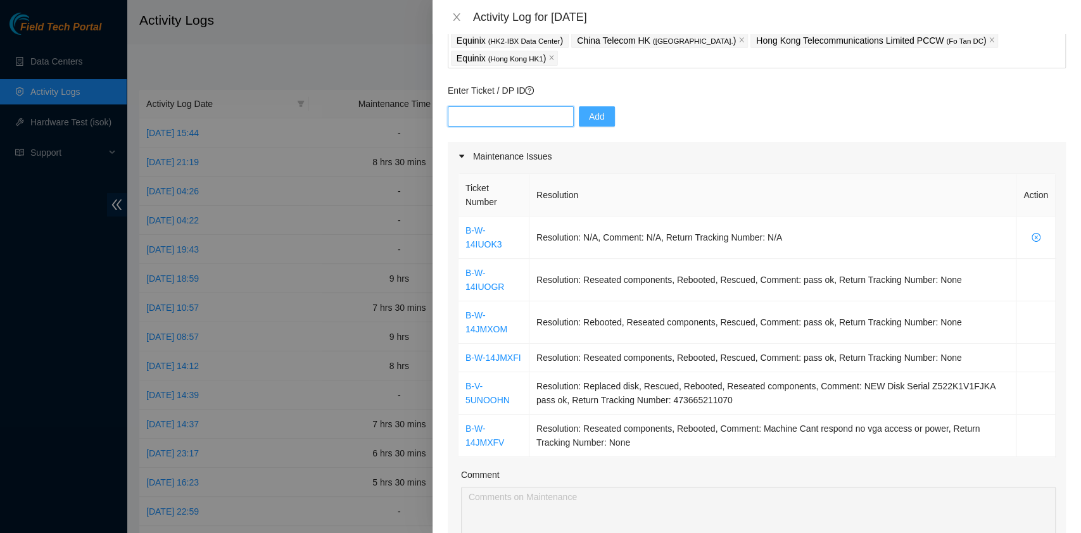
click at [499, 122] on input "text" at bounding box center [511, 116] width 126 height 20
paste input "B-W-14JMD7Y"
type input "B-W-14JMD7Y"
click at [589, 113] on span "Add" at bounding box center [597, 117] width 16 height 14
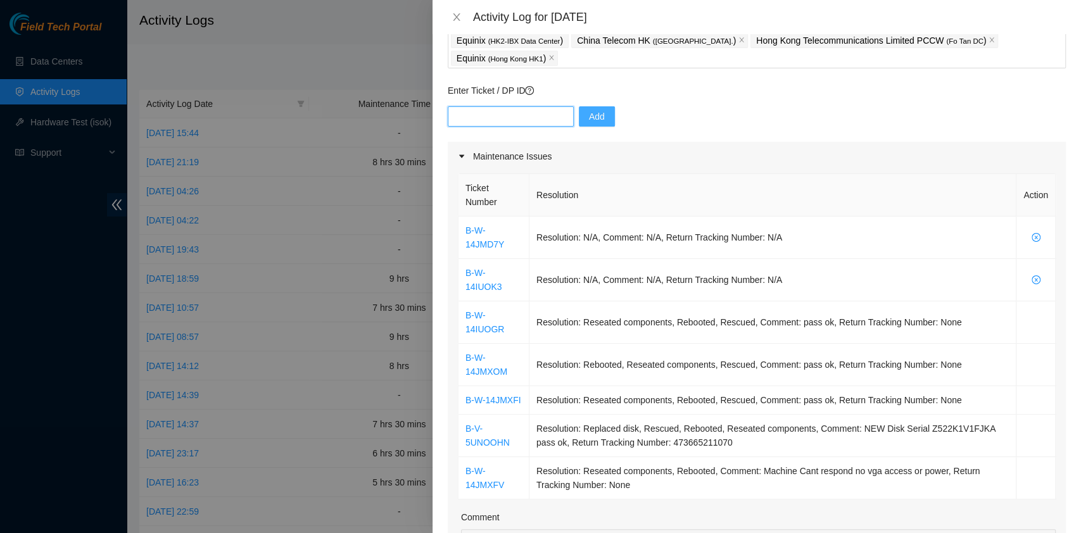
click at [494, 117] on input "text" at bounding box center [511, 116] width 126 height 20
paste input "B-W-14JMXF5"
type input "B-W-14JMXF5"
click at [608, 118] on div "B-W-14JMXF5 Add" at bounding box center [757, 123] width 618 height 35
click at [598, 116] on button "Add" at bounding box center [597, 116] width 36 height 20
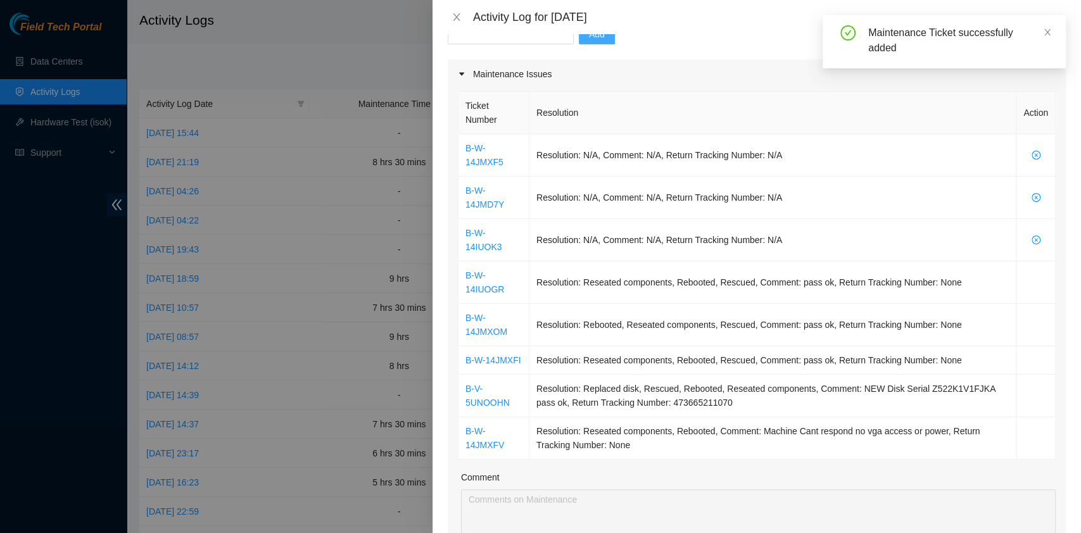
scroll to position [161, 0]
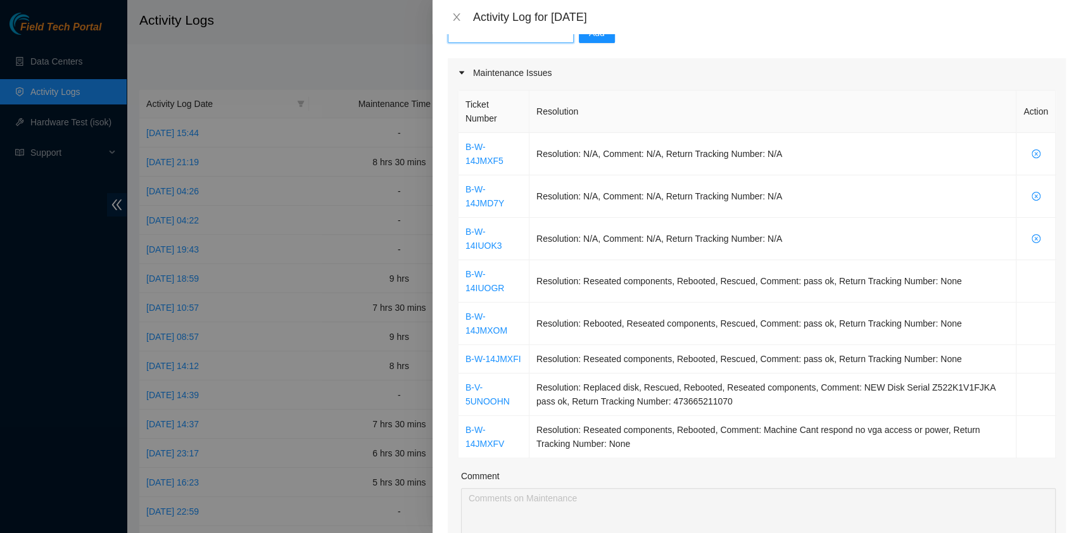
click at [493, 35] on input "text" at bounding box center [511, 33] width 126 height 20
paste input "B-W-14JMXGD"
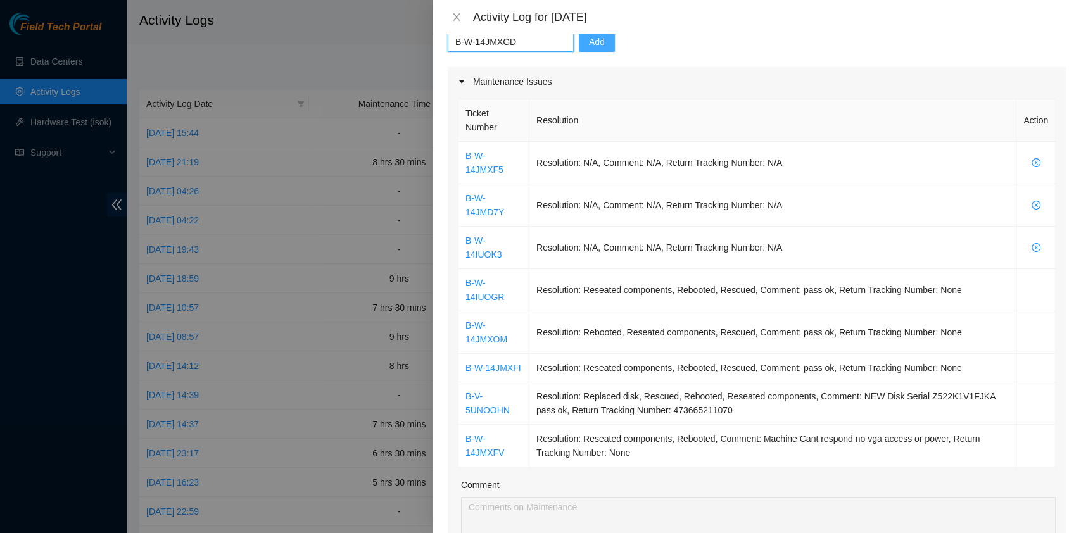
type input "B-W-14JMXGD"
click at [589, 41] on span "Add" at bounding box center [597, 42] width 16 height 14
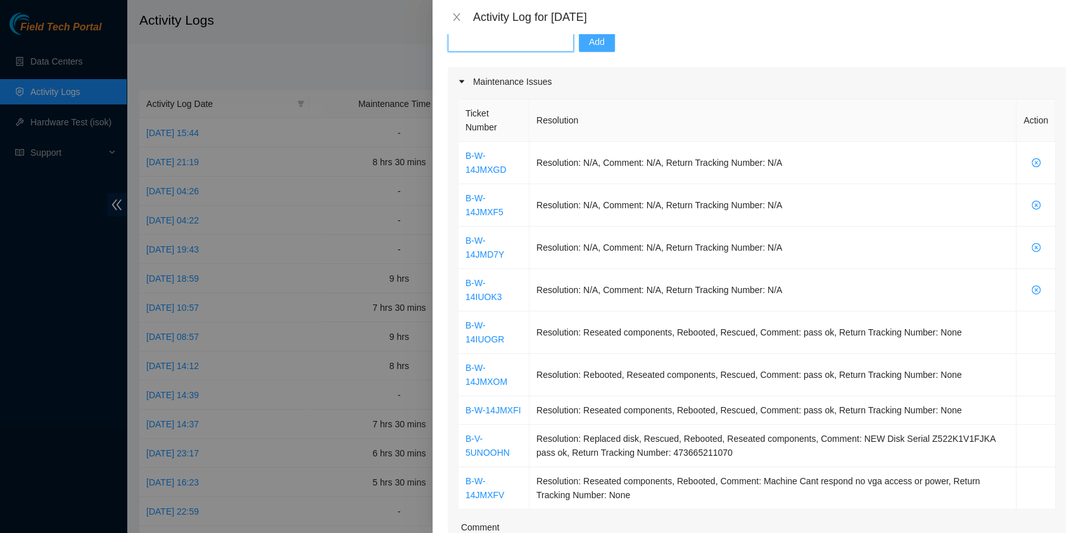
click at [492, 45] on input "text" at bounding box center [511, 42] width 126 height 20
paste input "B-W-14JMXH2"
type input "B-W-14JMXH2"
click at [579, 48] on button "Add" at bounding box center [597, 42] width 36 height 20
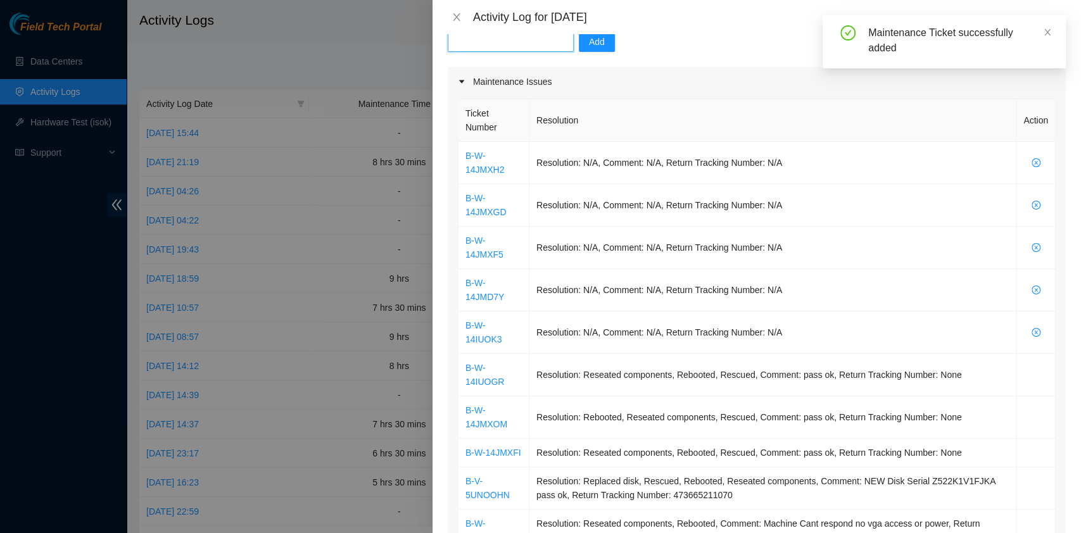
click at [504, 43] on input "text" at bounding box center [511, 42] width 126 height 20
paste input "B-V-5OWY2PD"
type input "B-V-5OWY2PD"
click at [567, 48] on div "B-V-5OWY2PD Add" at bounding box center [757, 49] width 618 height 35
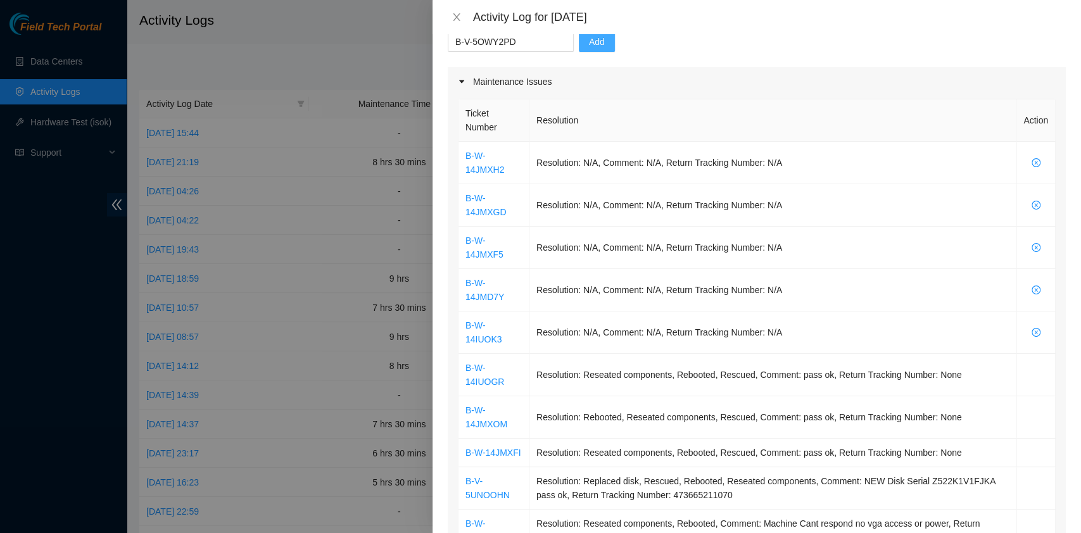
click at [579, 50] on button "Add" at bounding box center [597, 42] width 36 height 20
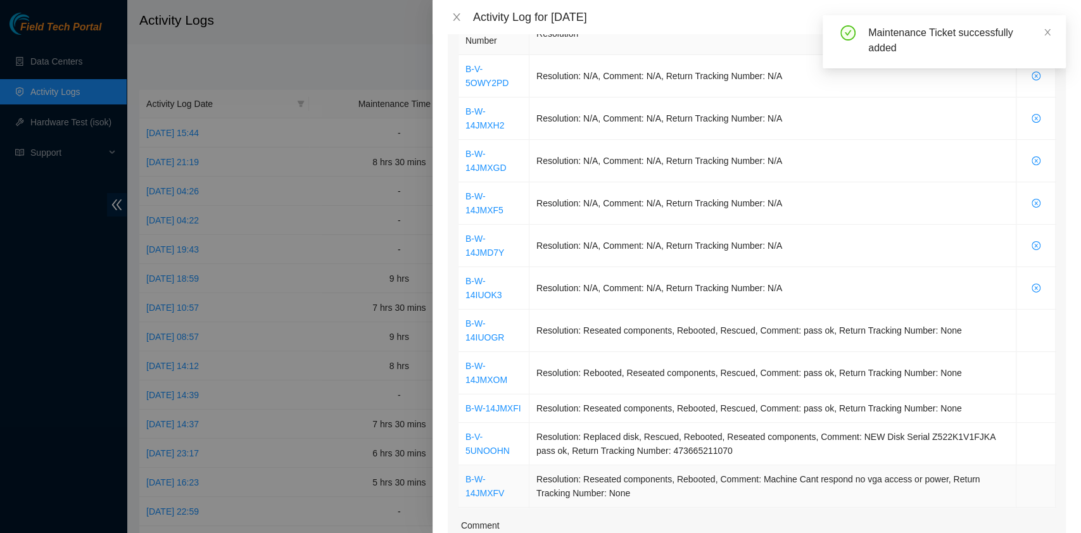
scroll to position [238, 0]
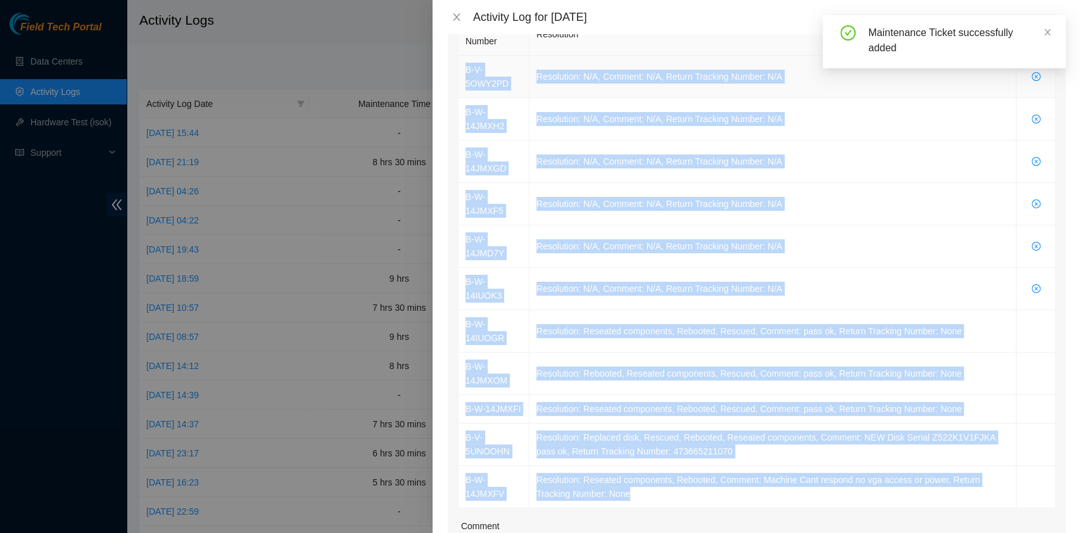
drag, startPoint x: 1005, startPoint y: 453, endPoint x: 462, endPoint y: 70, distance: 664.2
click at [462, 70] on tbody "B-V-5OWY2PD Resolution: N/A, Comment: N/A, Return Tracking Number: N/A B-W-14JM…" at bounding box center [756, 282] width 597 height 453
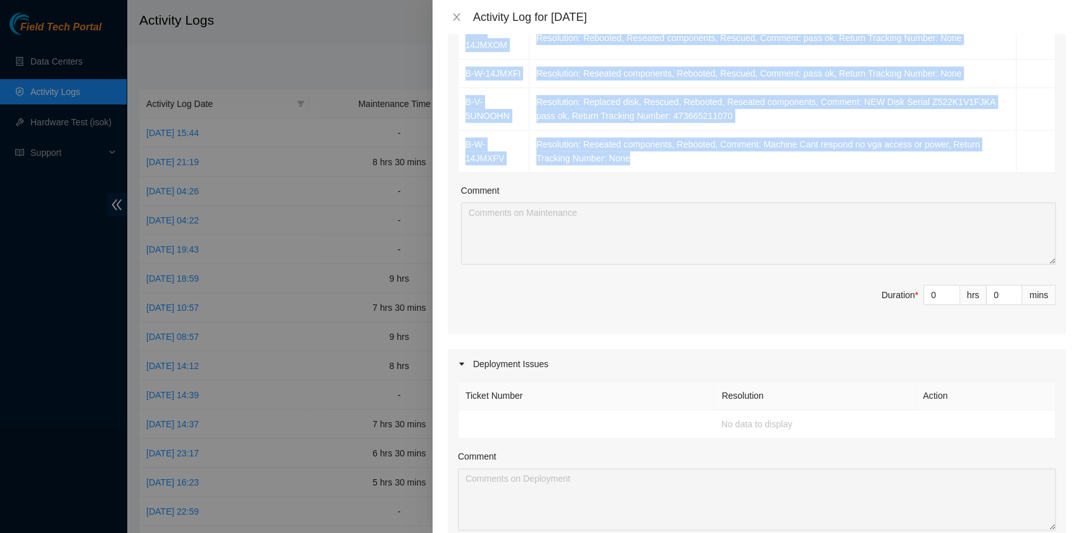
scroll to position [574, 0]
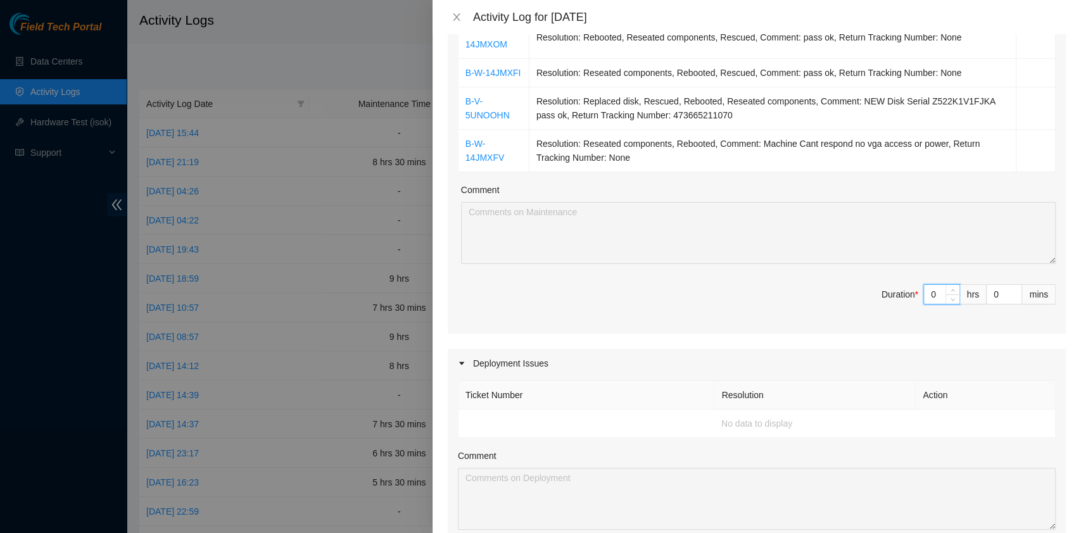
drag, startPoint x: 924, startPoint y: 260, endPoint x: 886, endPoint y: 259, distance: 38.0
click at [886, 284] on span "Duration * 0 hrs 0 mins" at bounding box center [757, 301] width 598 height 35
type input "9"
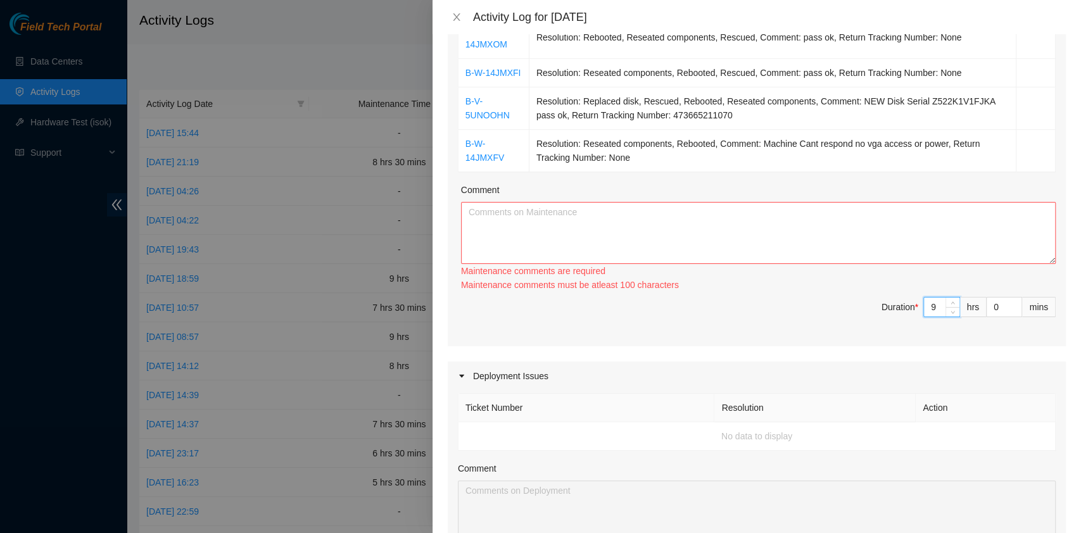
type input "9"
click at [697, 264] on div "Maintenance comments are required" at bounding box center [758, 271] width 595 height 14
click at [693, 215] on textarea "Comment" at bounding box center [758, 233] width 595 height 62
paste textarea "B-V-5OWY2PD Resolution: N/A, Comment: N/A, Return Tracking Number: N/A B-W-14JM…"
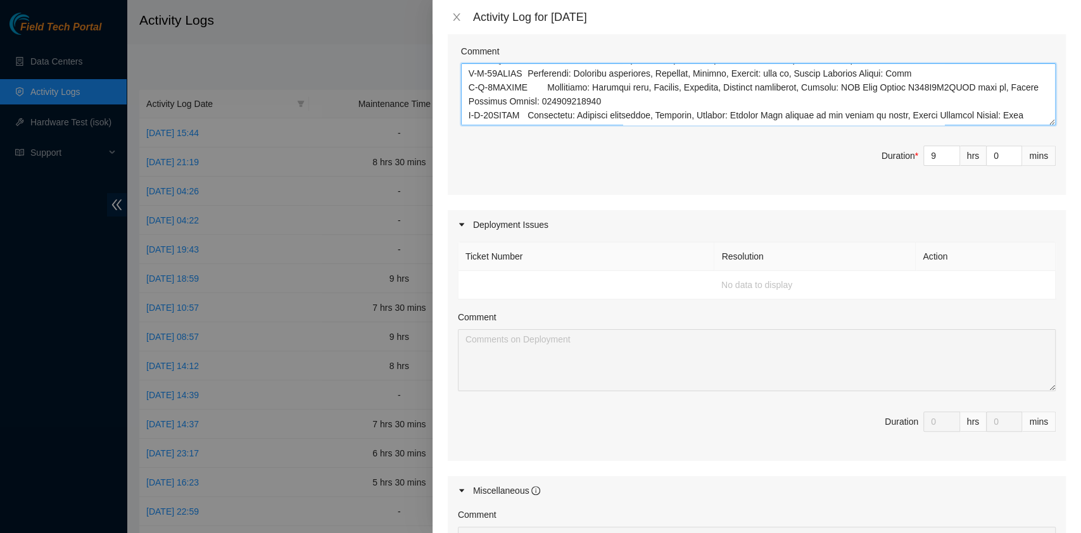
scroll to position [942, 0]
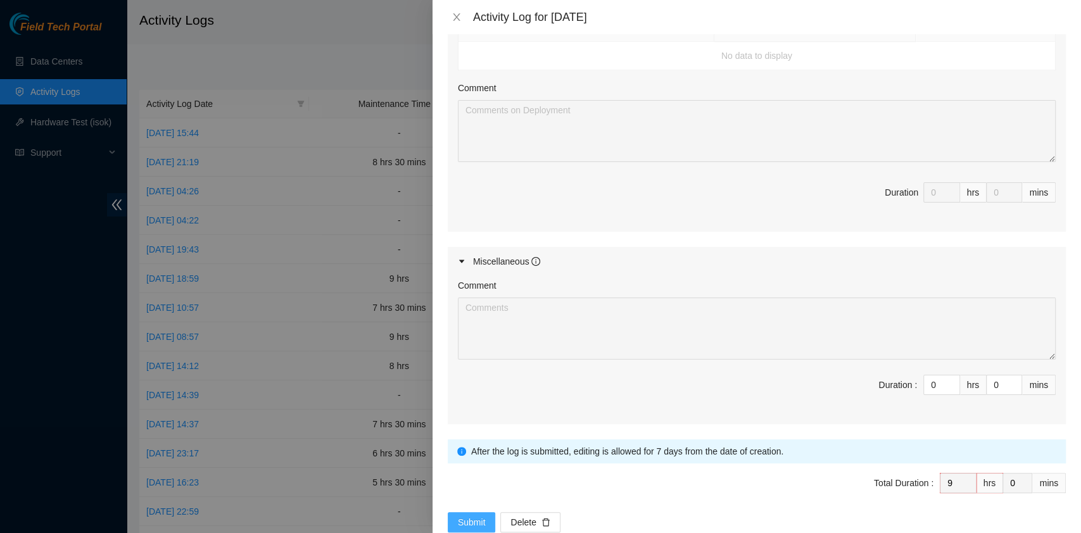
type textarea "B-V-5OWY2PD Resolution: N/A, Comment: N/A, Return Tracking Number: N/A B-W-14JM…"
click at [470, 512] on button "Submit" at bounding box center [472, 522] width 48 height 20
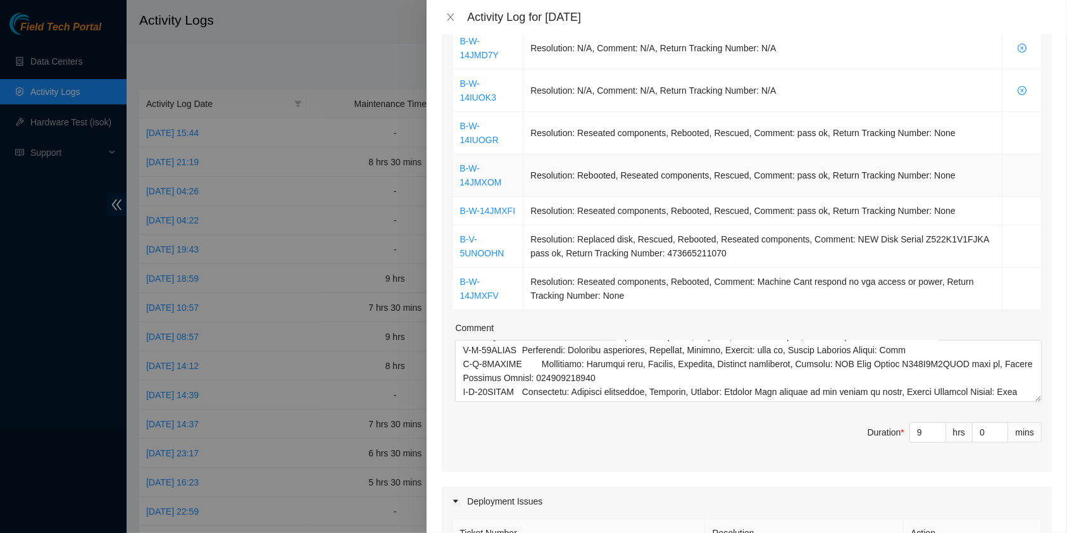
scroll to position [0, 0]
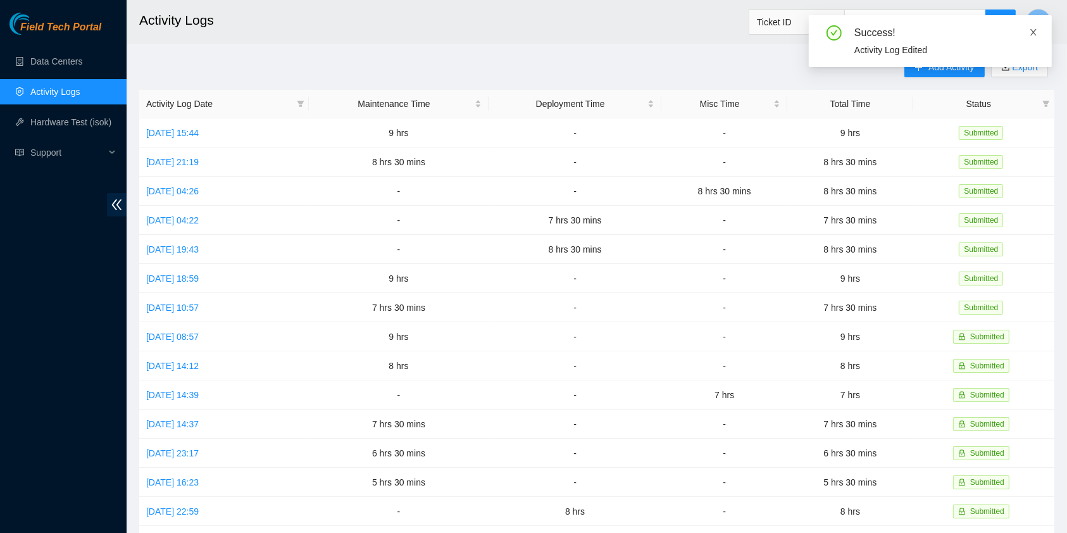
click at [1033, 30] on icon "close" at bounding box center [1034, 32] width 6 height 6
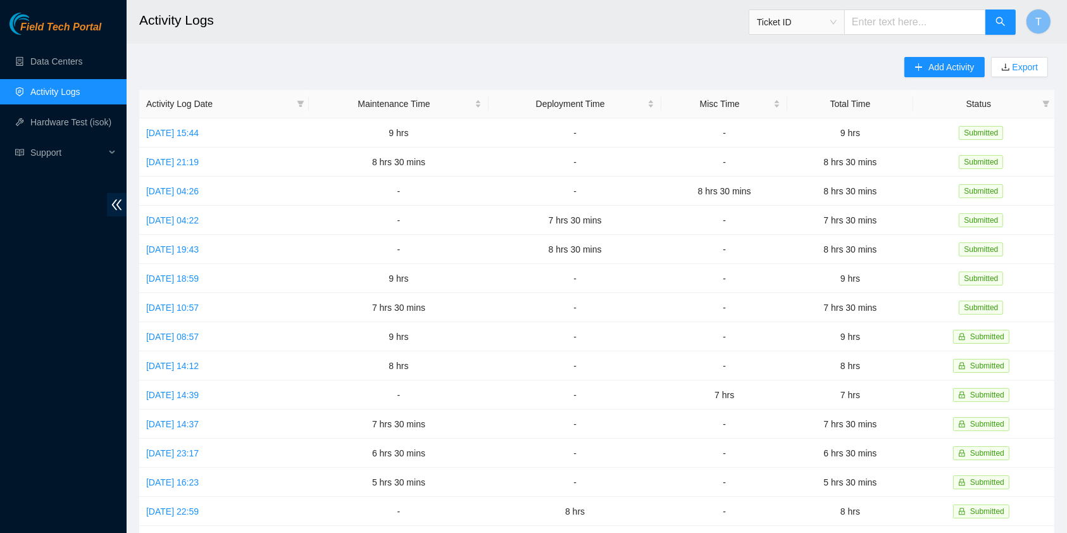
click at [1043, 35] on div "T" at bounding box center [1038, 22] width 25 height 41
click at [1035, 20] on button "T" at bounding box center [1038, 21] width 25 height 25
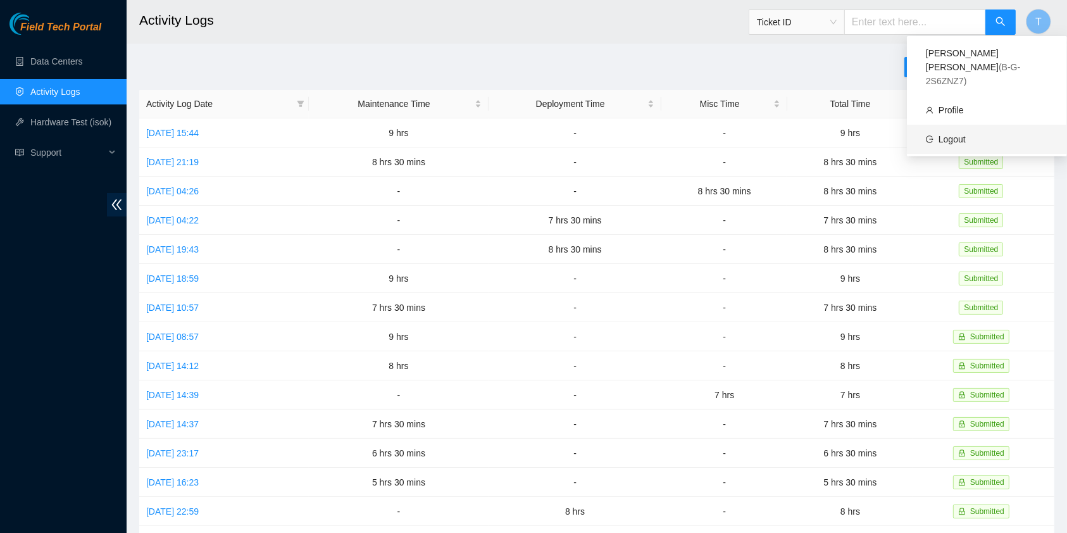
click at [962, 134] on link "Logout" at bounding box center [952, 139] width 27 height 10
